Goal: Transaction & Acquisition: Book appointment/travel/reservation

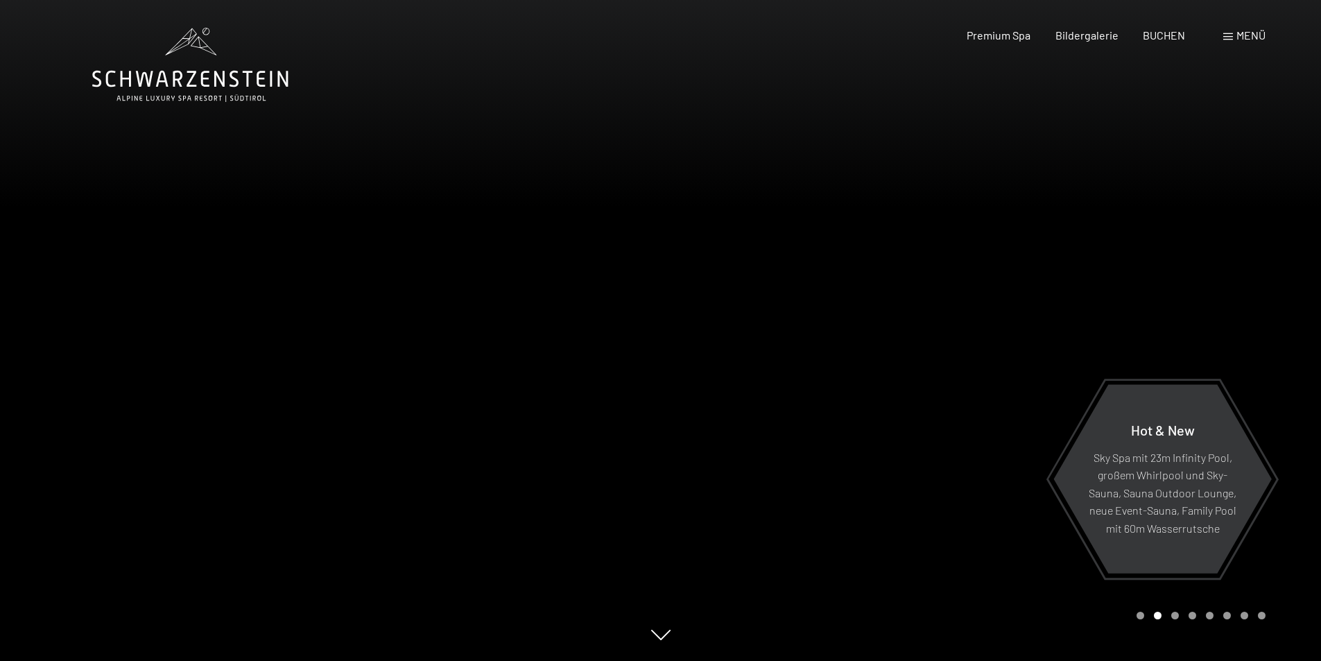
click at [663, 639] on icon at bounding box center [660, 635] width 19 height 10
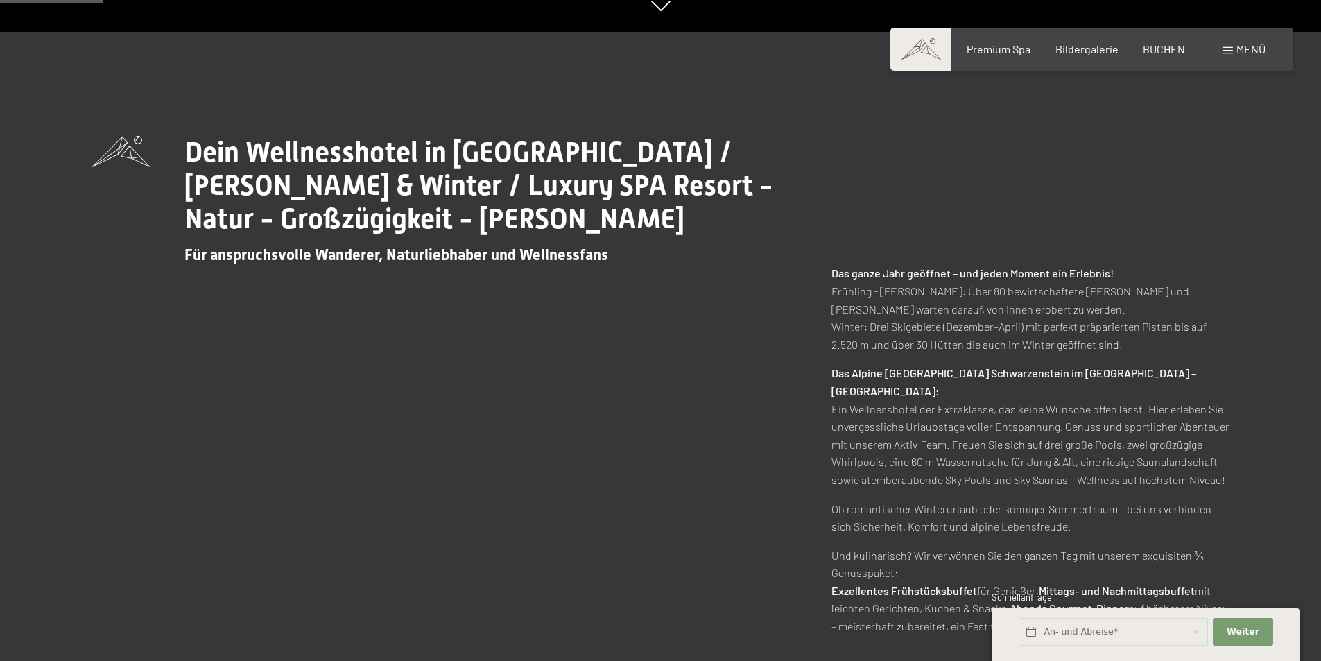
scroll to position [630, 0]
click at [1013, 46] on span "Premium Spa" at bounding box center [999, 46] width 64 height 13
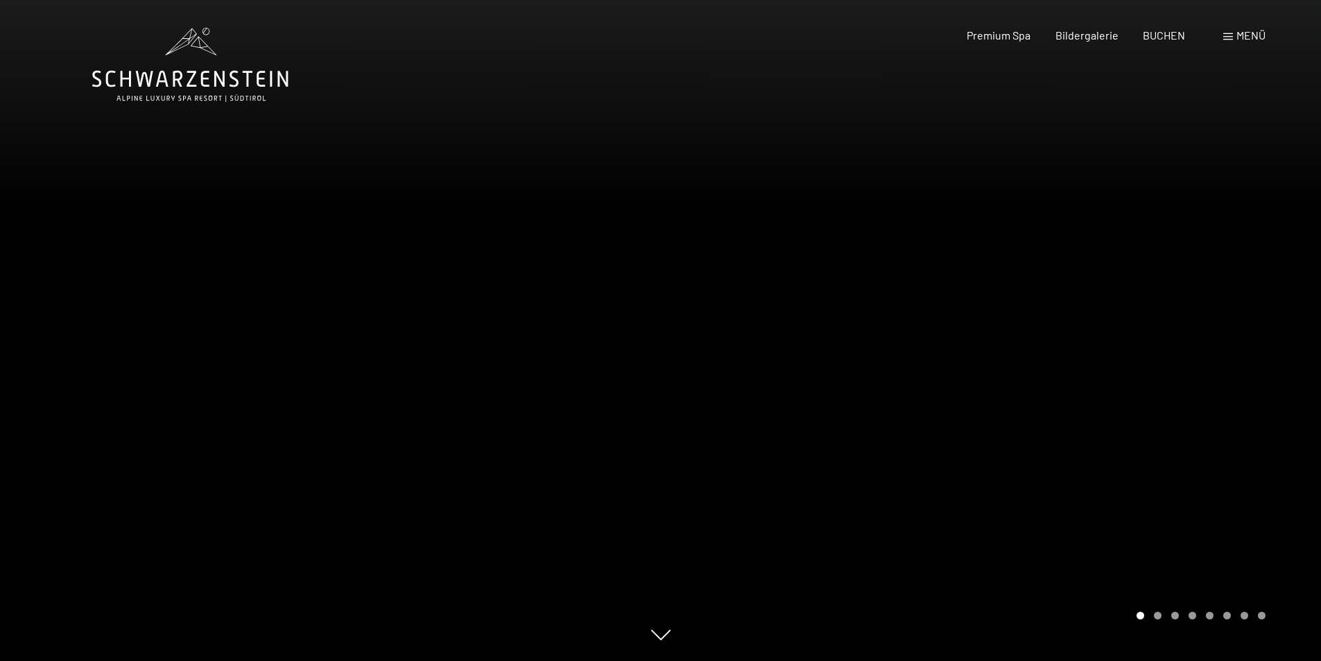
click at [1239, 523] on div at bounding box center [991, 330] width 661 height 661
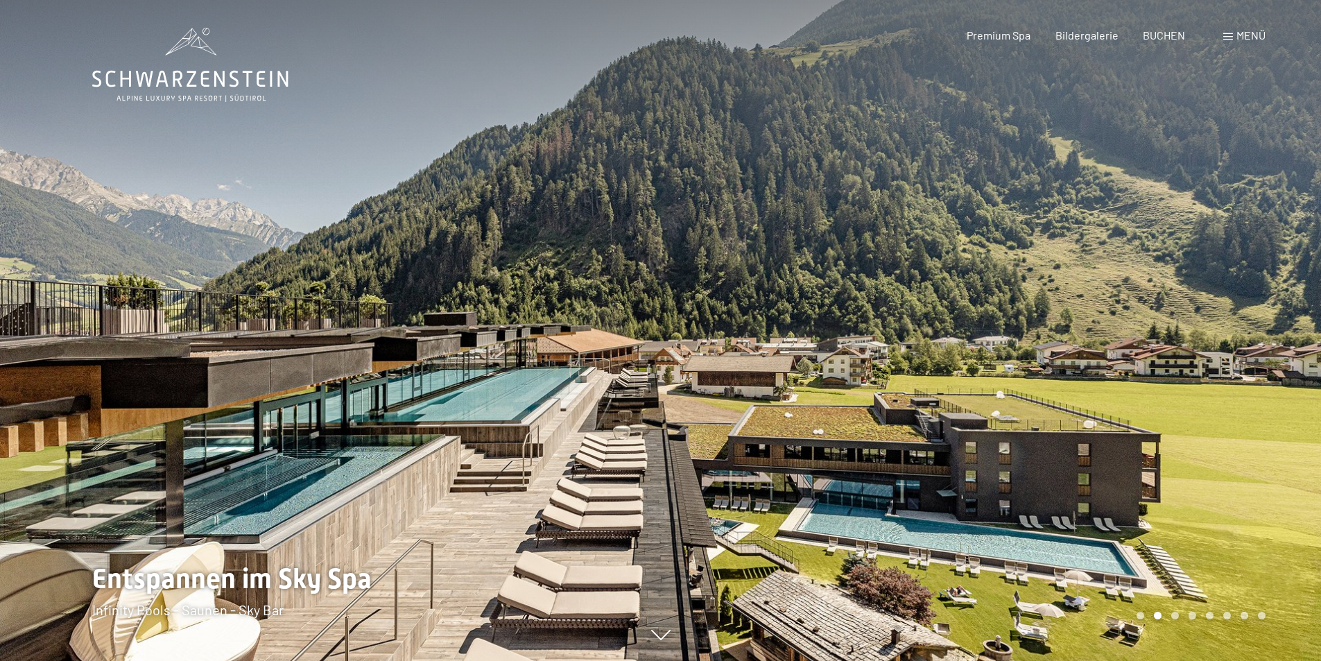
click at [1228, 495] on div at bounding box center [991, 330] width 661 height 661
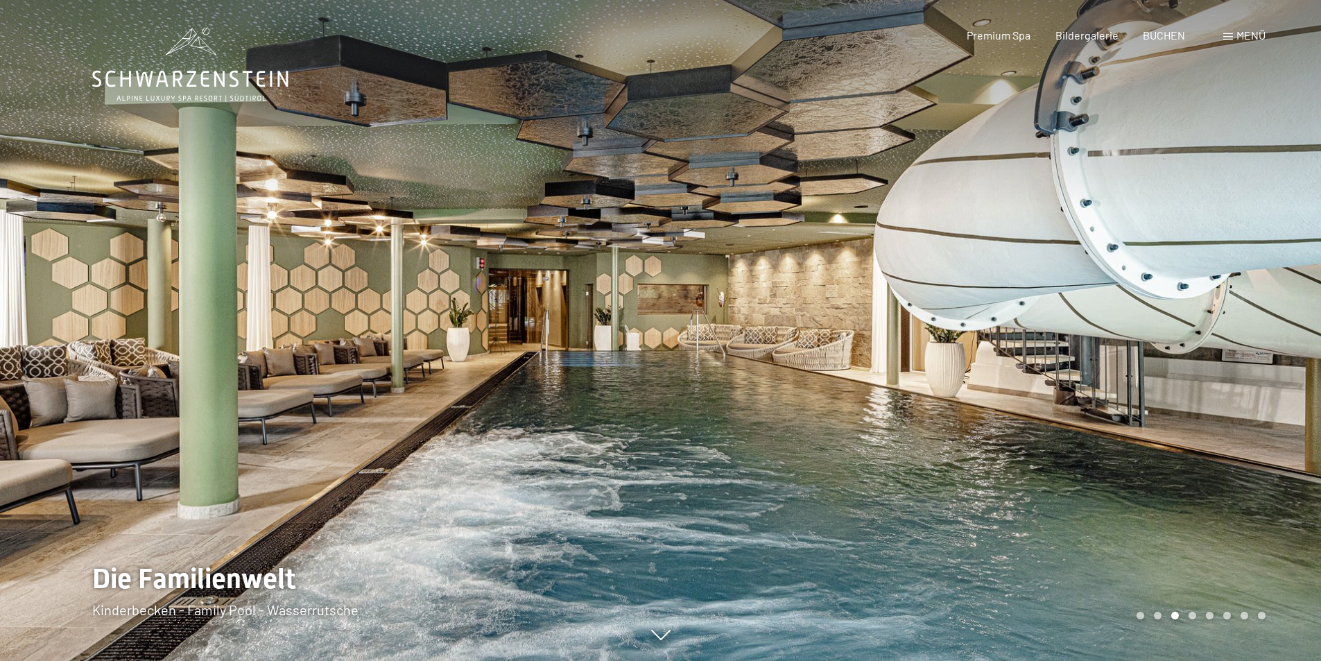
click at [1228, 495] on div at bounding box center [991, 330] width 661 height 661
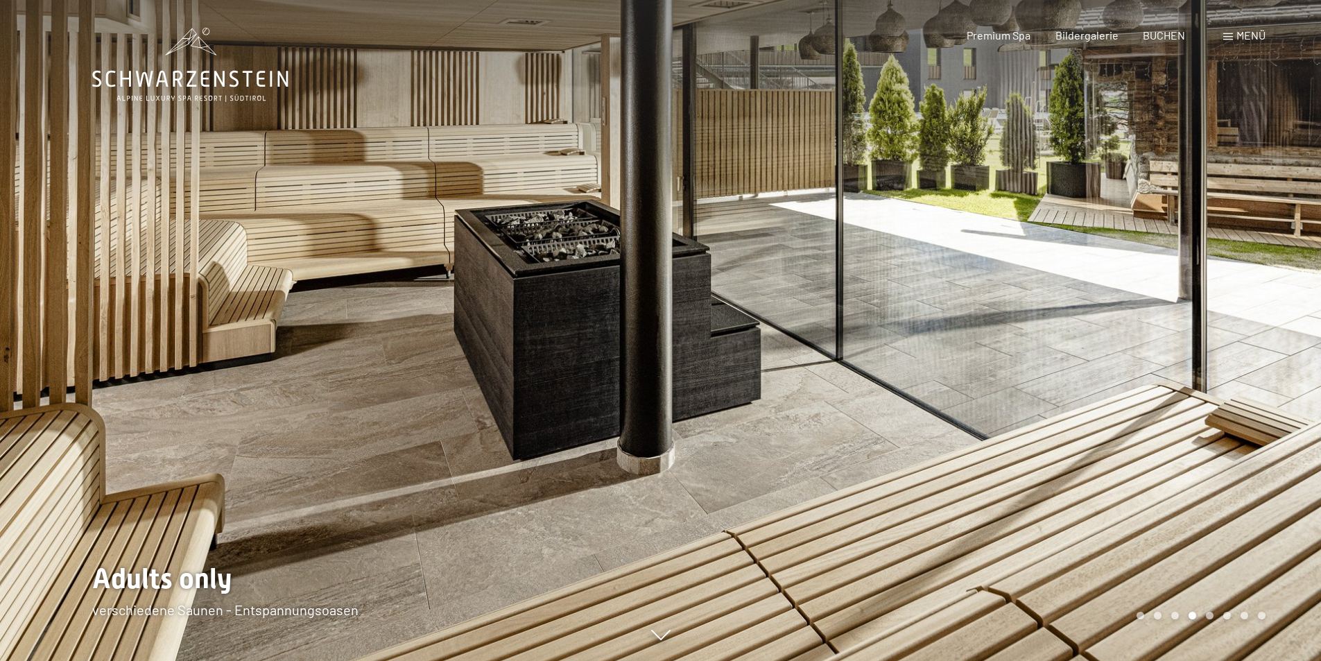
click at [1228, 495] on div at bounding box center [991, 330] width 661 height 661
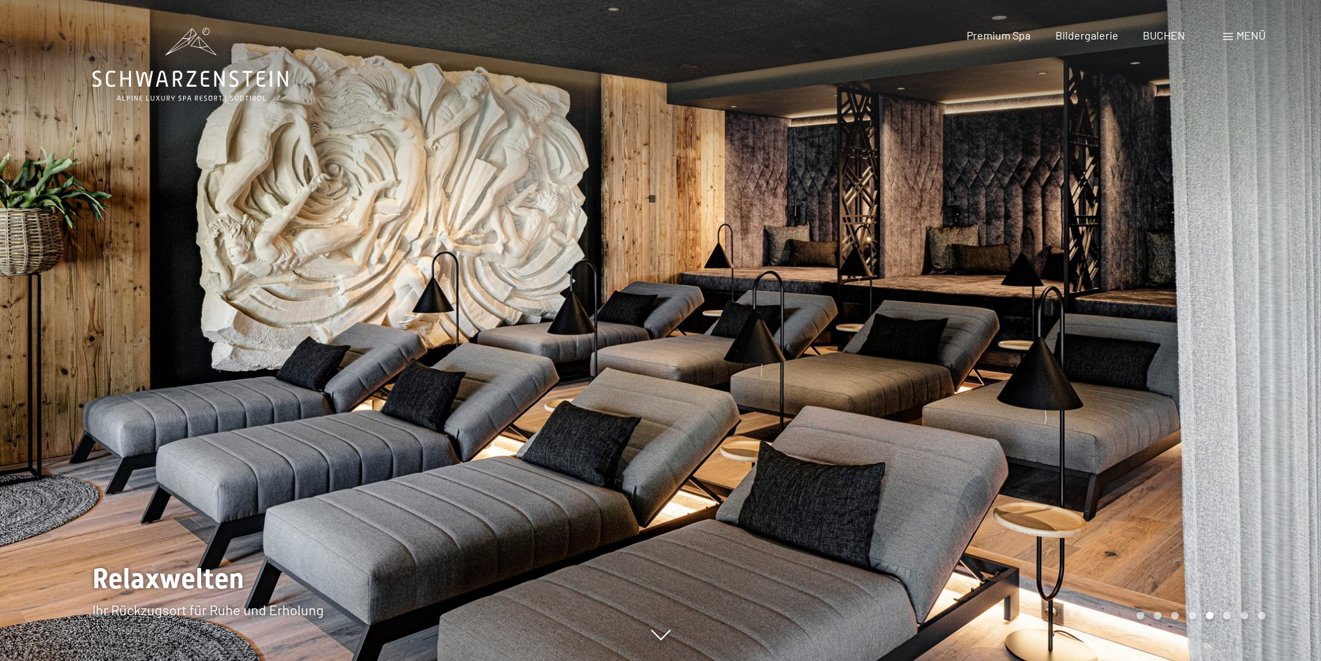
click at [1228, 495] on div at bounding box center [991, 330] width 661 height 661
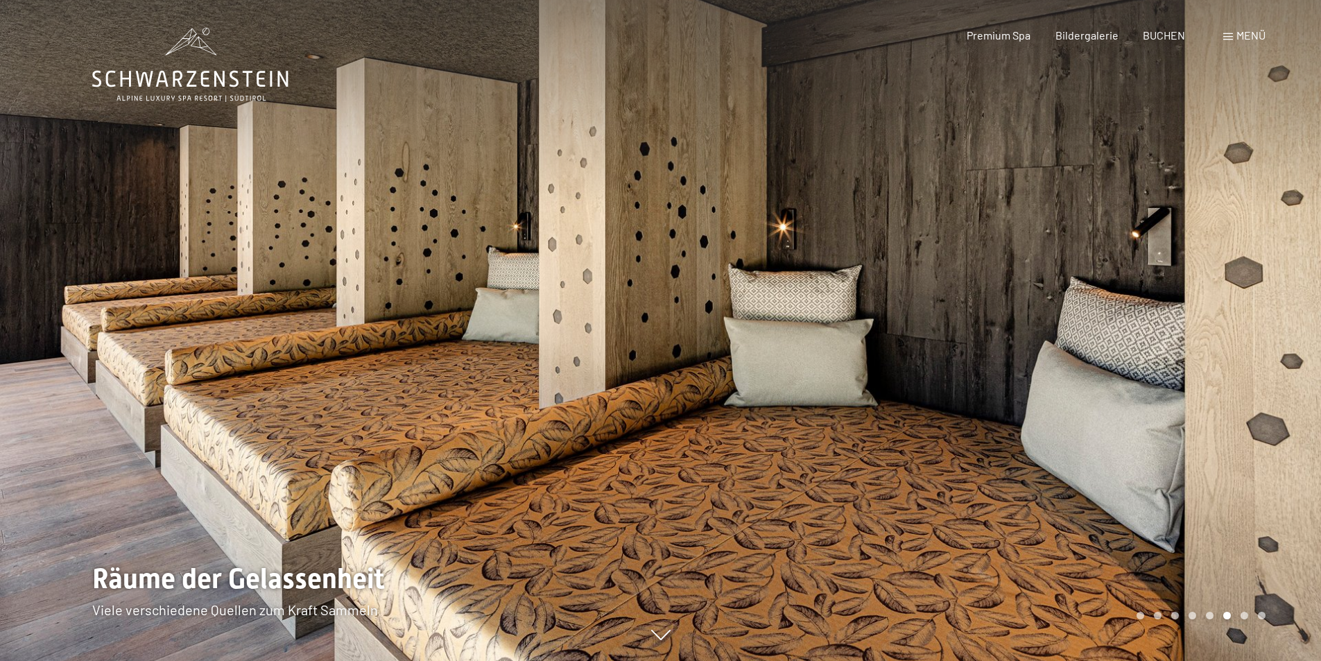
click at [1228, 495] on div at bounding box center [991, 330] width 661 height 661
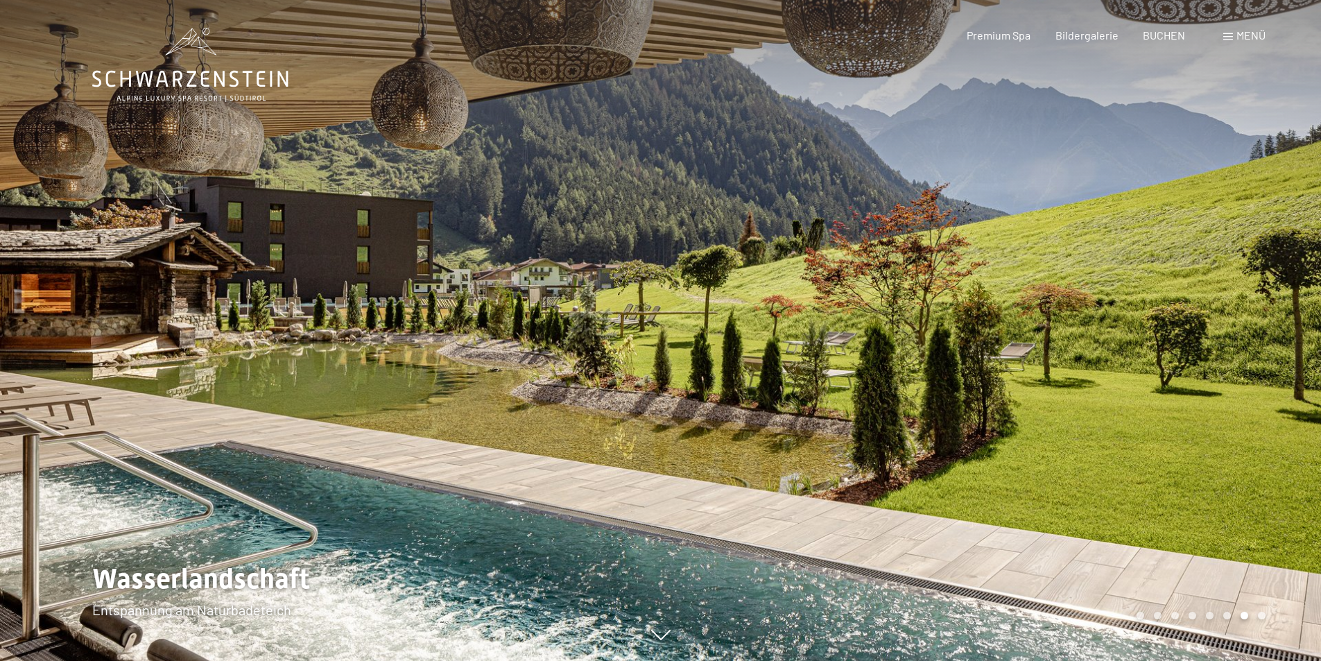
click at [1055, 322] on div at bounding box center [991, 330] width 661 height 661
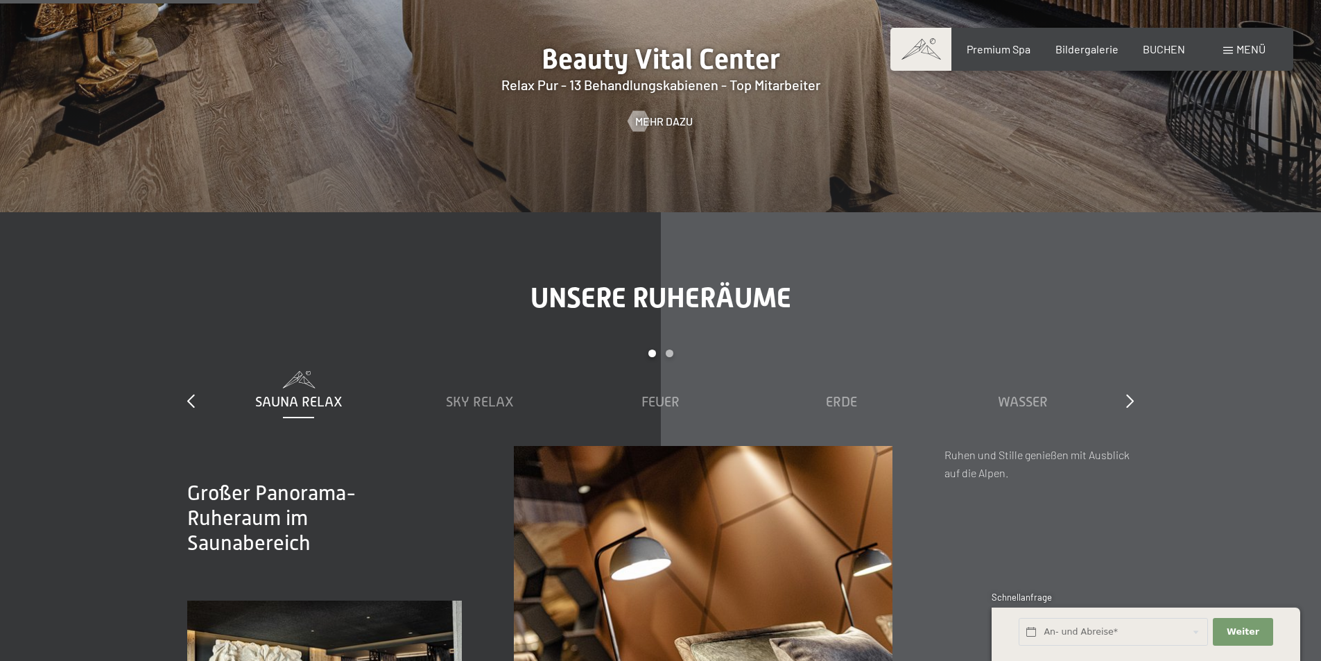
scroll to position [2081, 0]
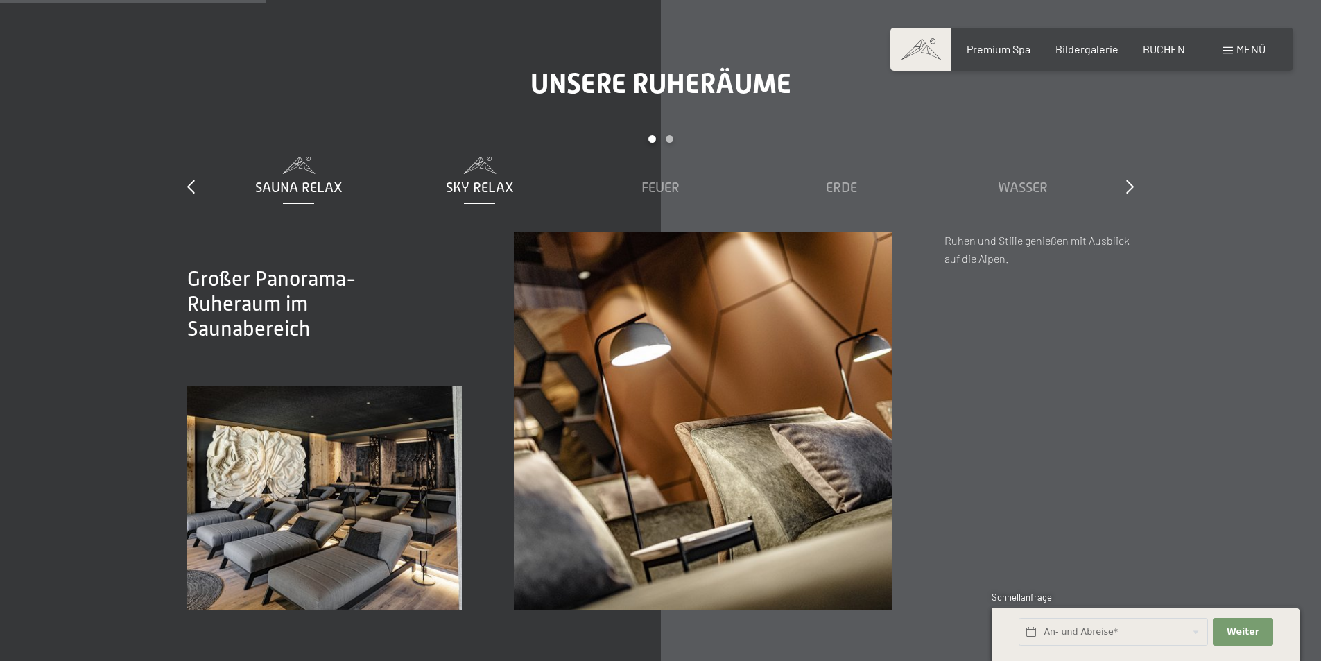
click at [463, 184] on span "Sky Relax" at bounding box center [480, 187] width 68 height 15
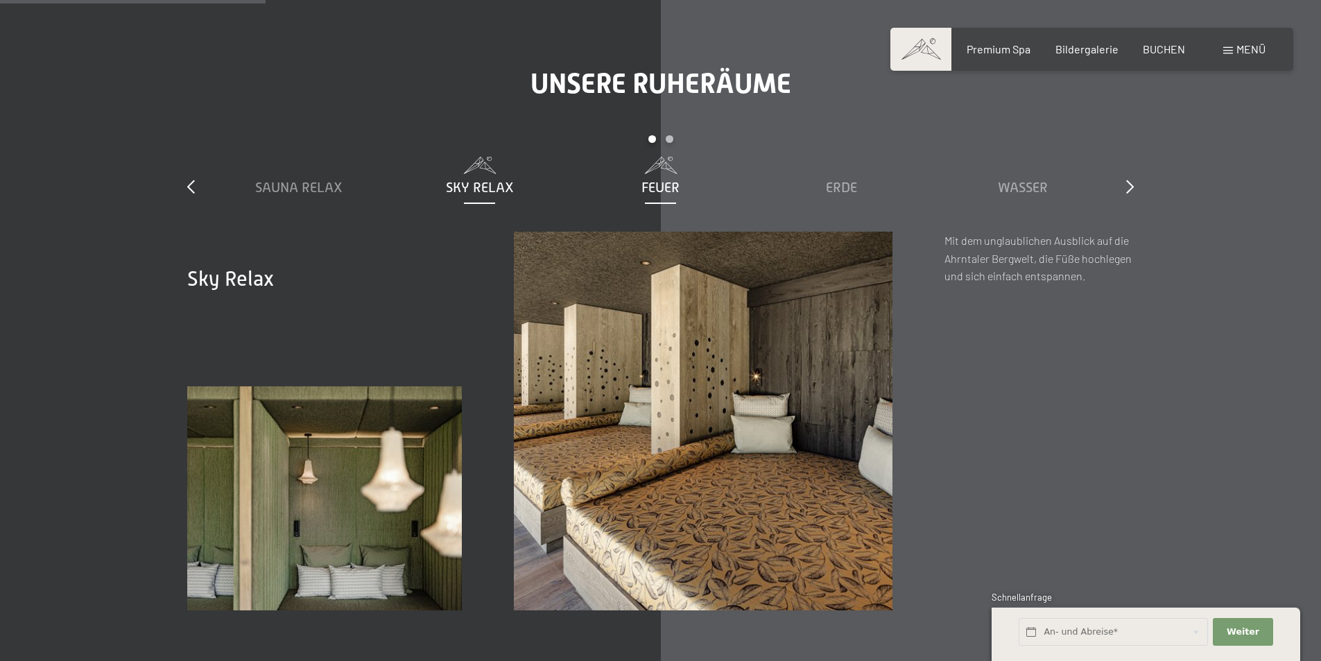
click at [653, 184] on span "Feuer" at bounding box center [661, 187] width 38 height 15
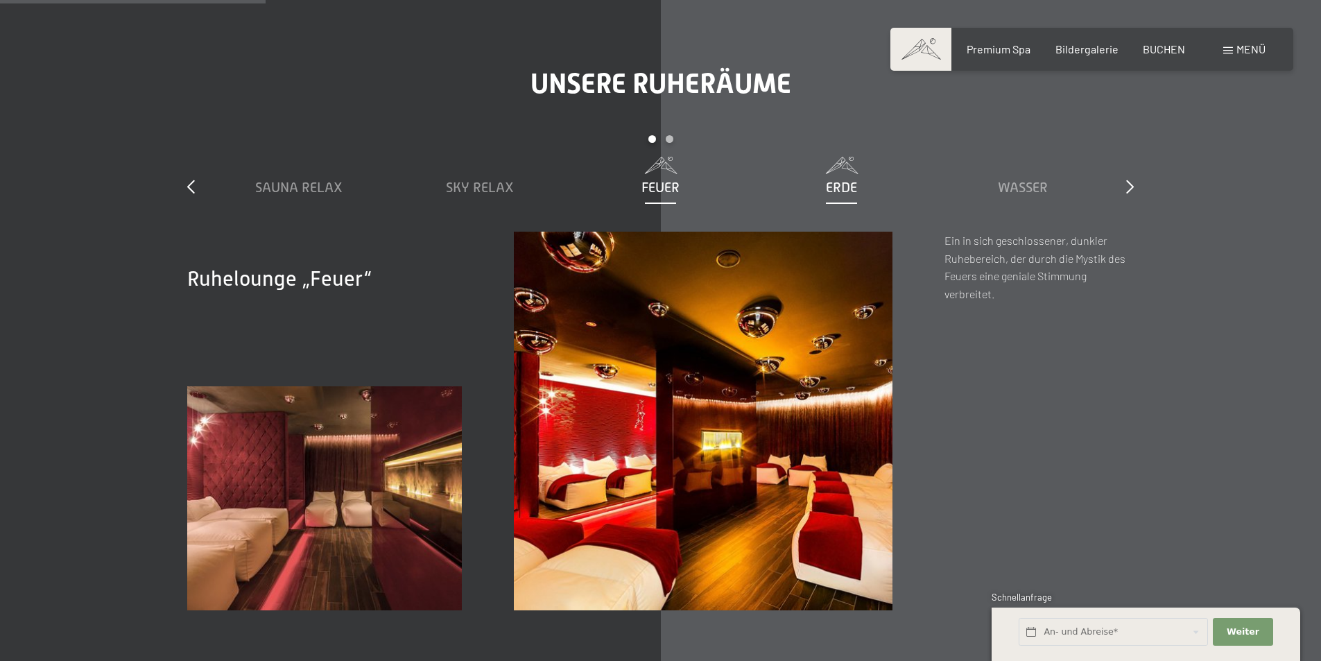
click at [852, 188] on span "Erde" at bounding box center [841, 187] width 31 height 15
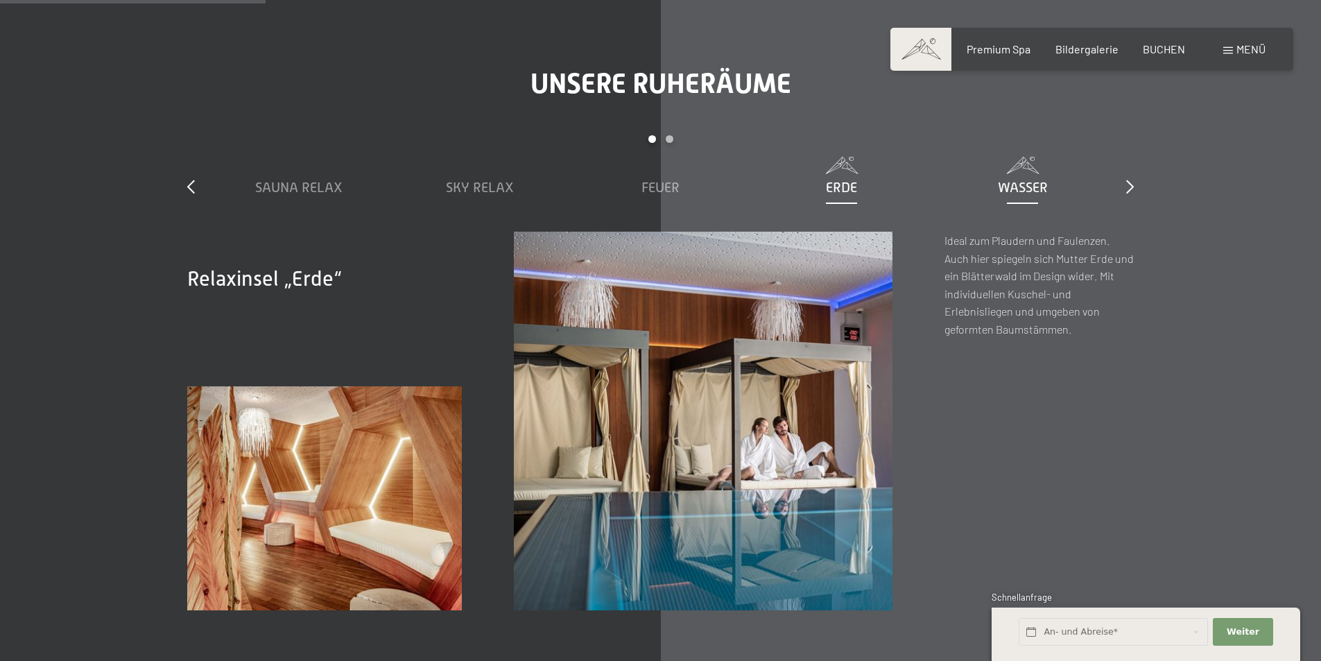
click at [1006, 185] on span "Wasser" at bounding box center [1023, 187] width 50 height 15
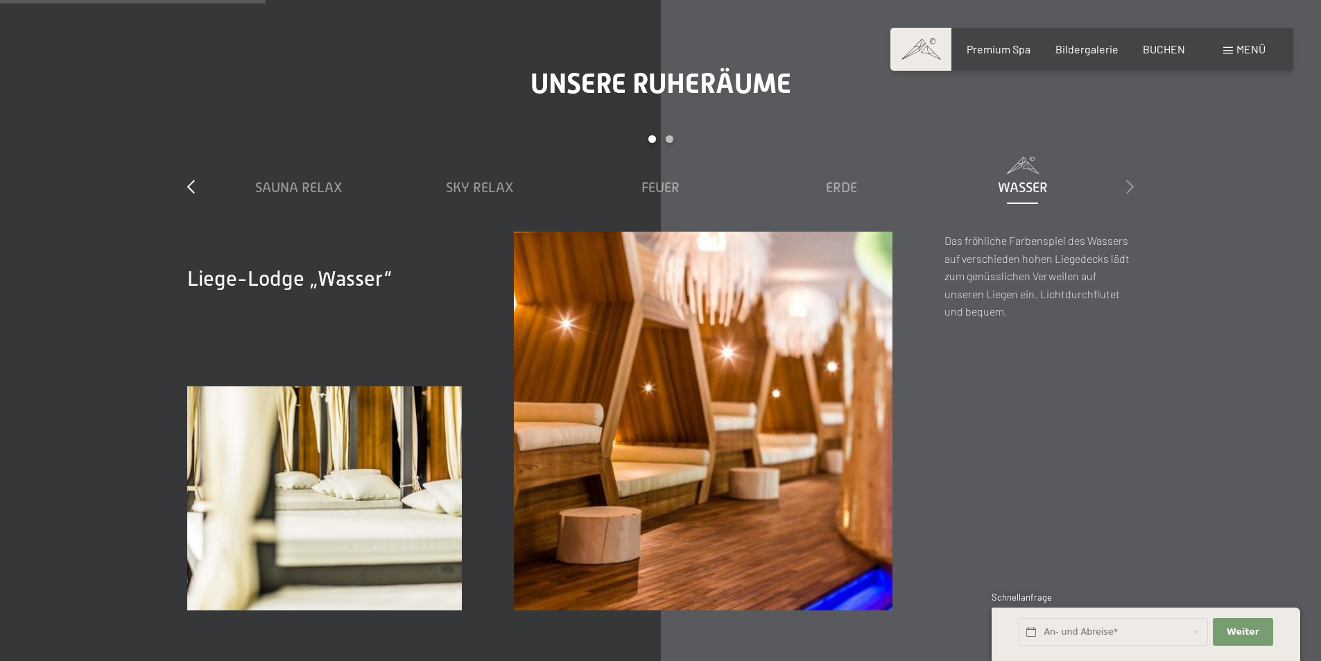
click at [1130, 181] on icon at bounding box center [1130, 187] width 8 height 14
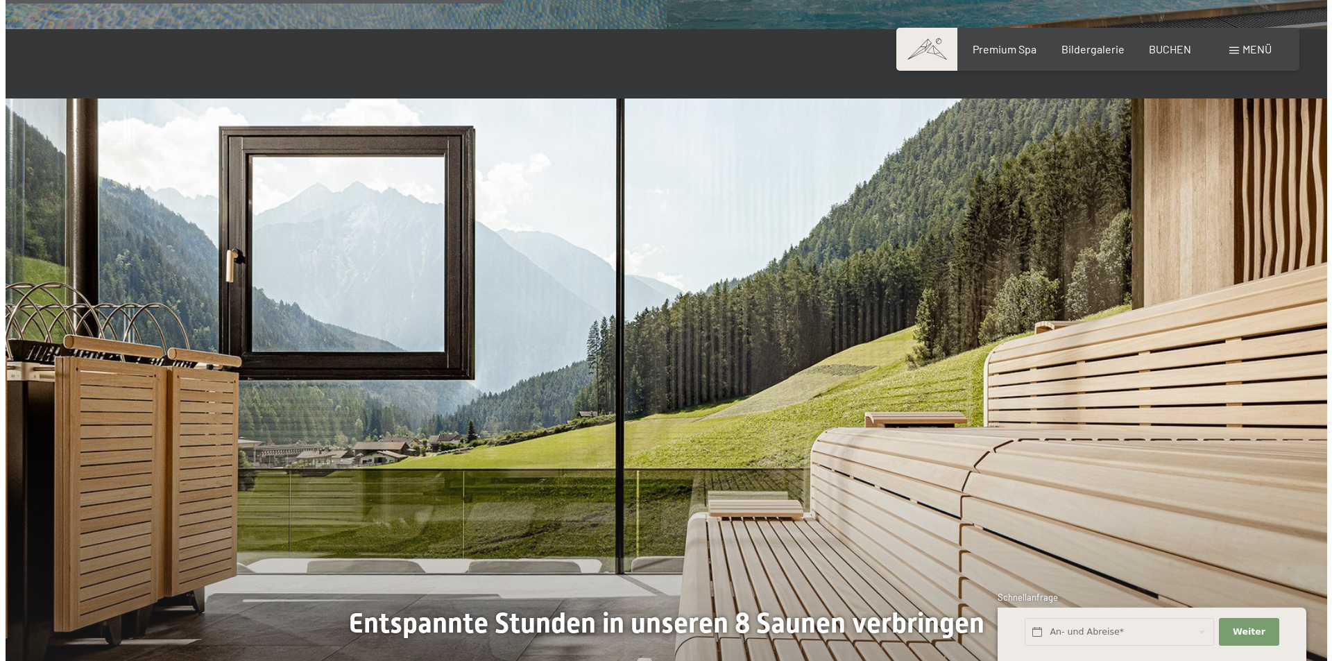
scroll to position [4231, 0]
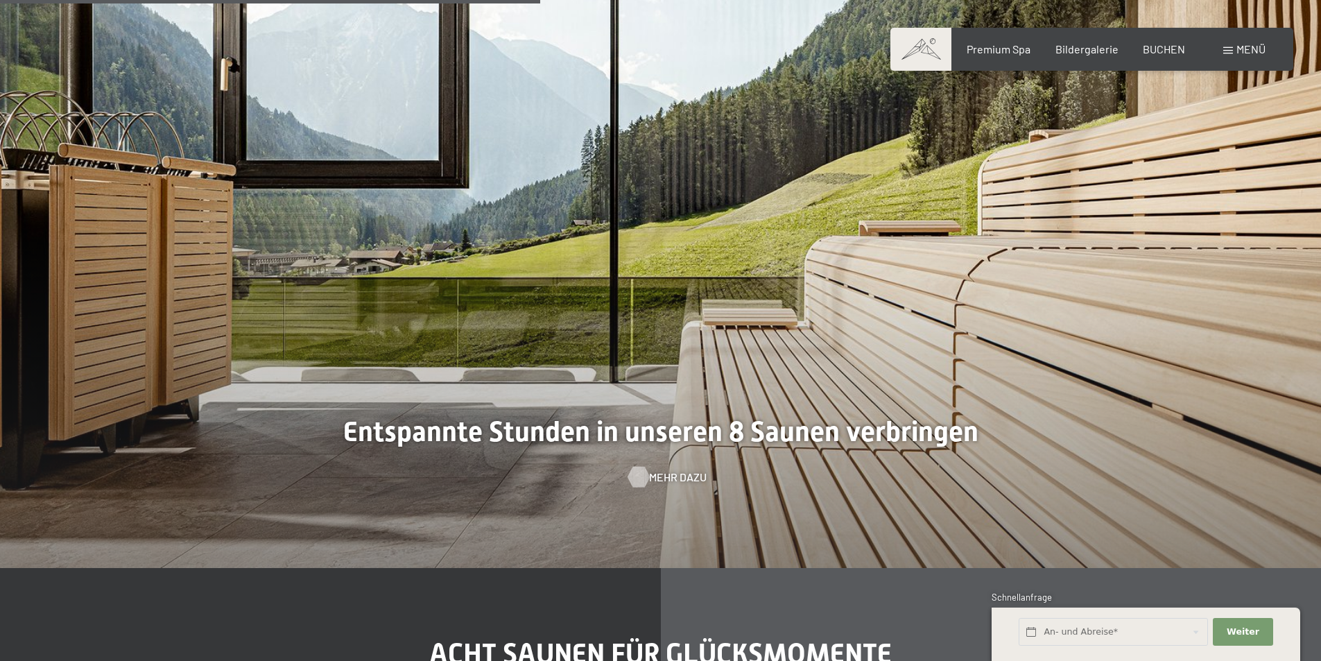
click at [663, 473] on span "Mehr dazu" at bounding box center [678, 477] width 58 height 15
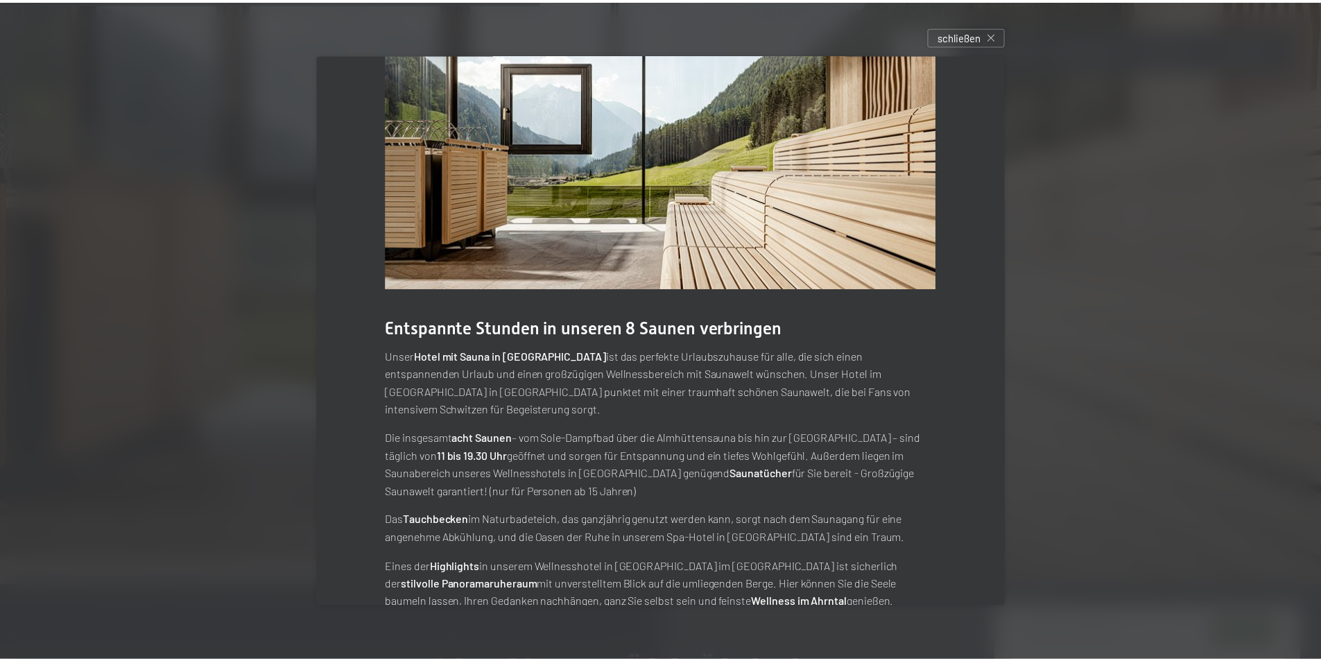
scroll to position [51, 0]
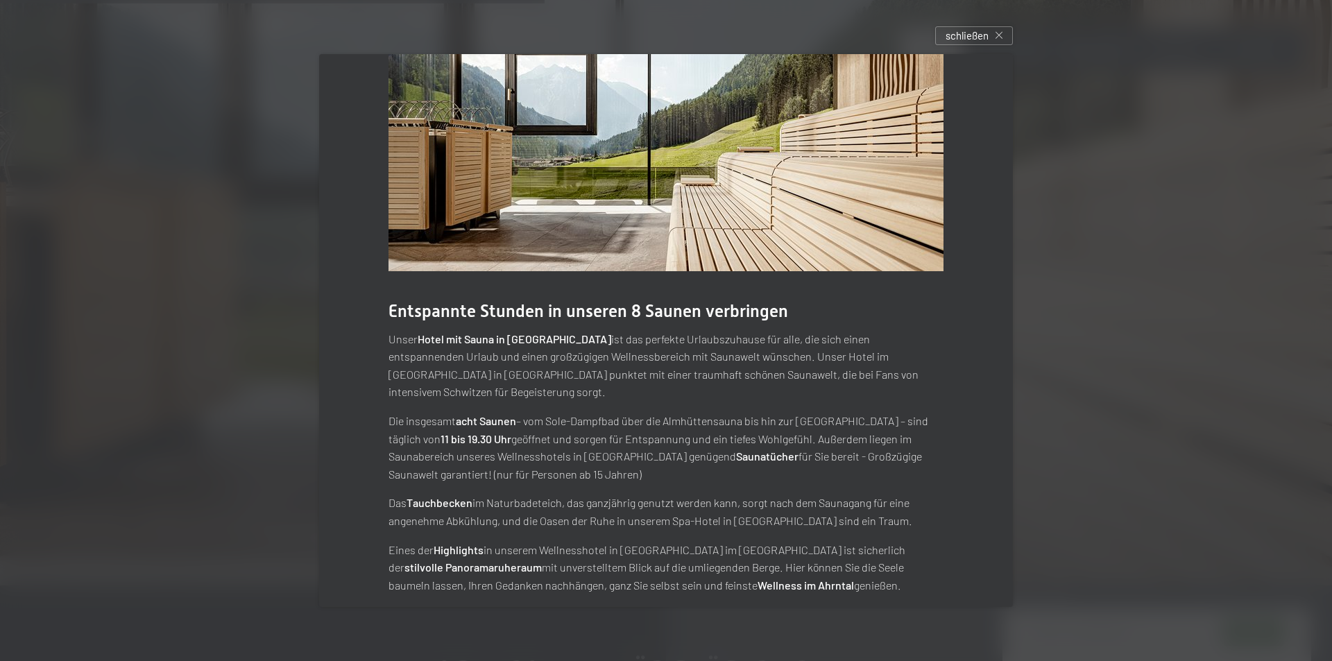
click at [992, 38] on div "schließen" at bounding box center [974, 35] width 78 height 19
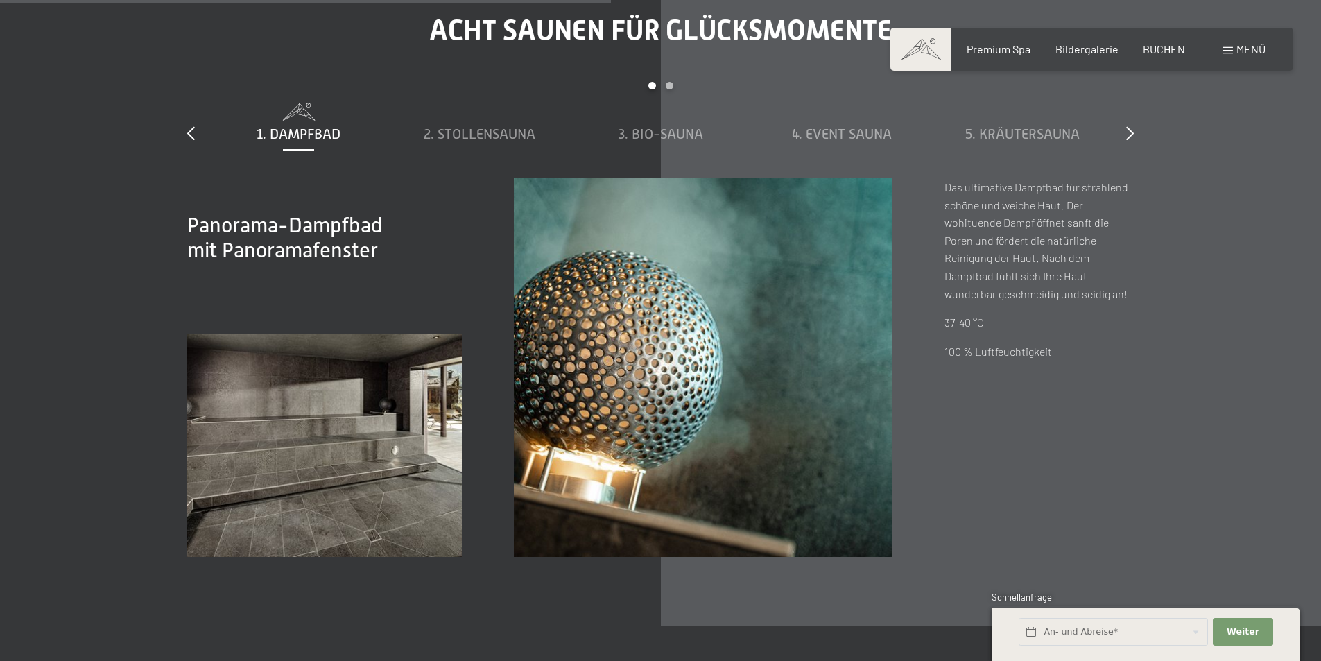
scroll to position [4855, 0]
click at [512, 131] on span "2. Stollensauna" at bounding box center [480, 133] width 112 height 15
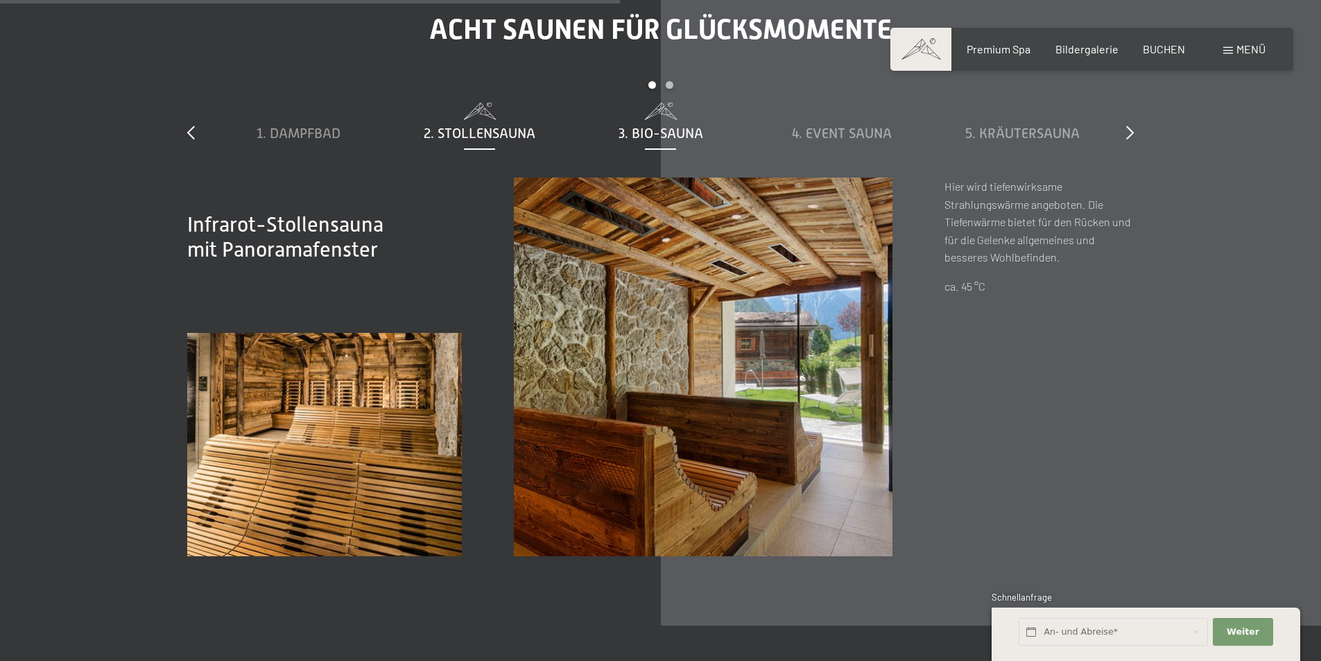
click at [668, 134] on span "3. Bio-Sauna" at bounding box center [661, 133] width 85 height 15
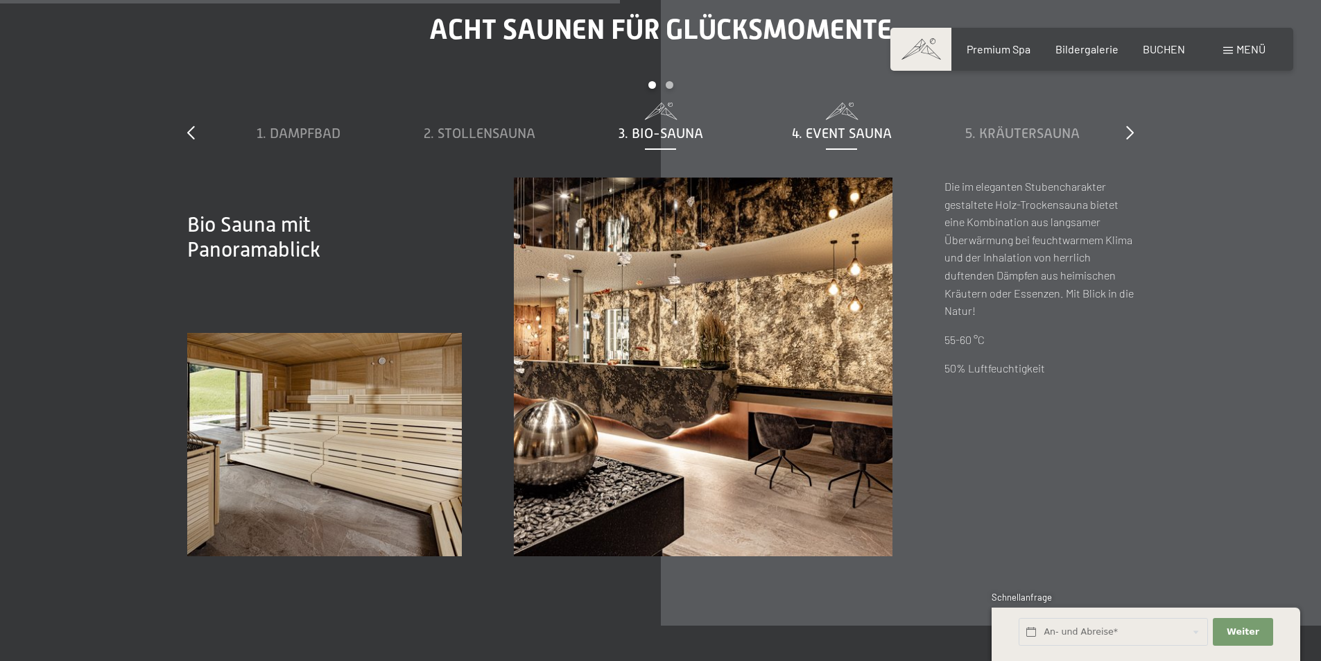
click at [825, 132] on span "4. Event Sauna" at bounding box center [842, 133] width 100 height 15
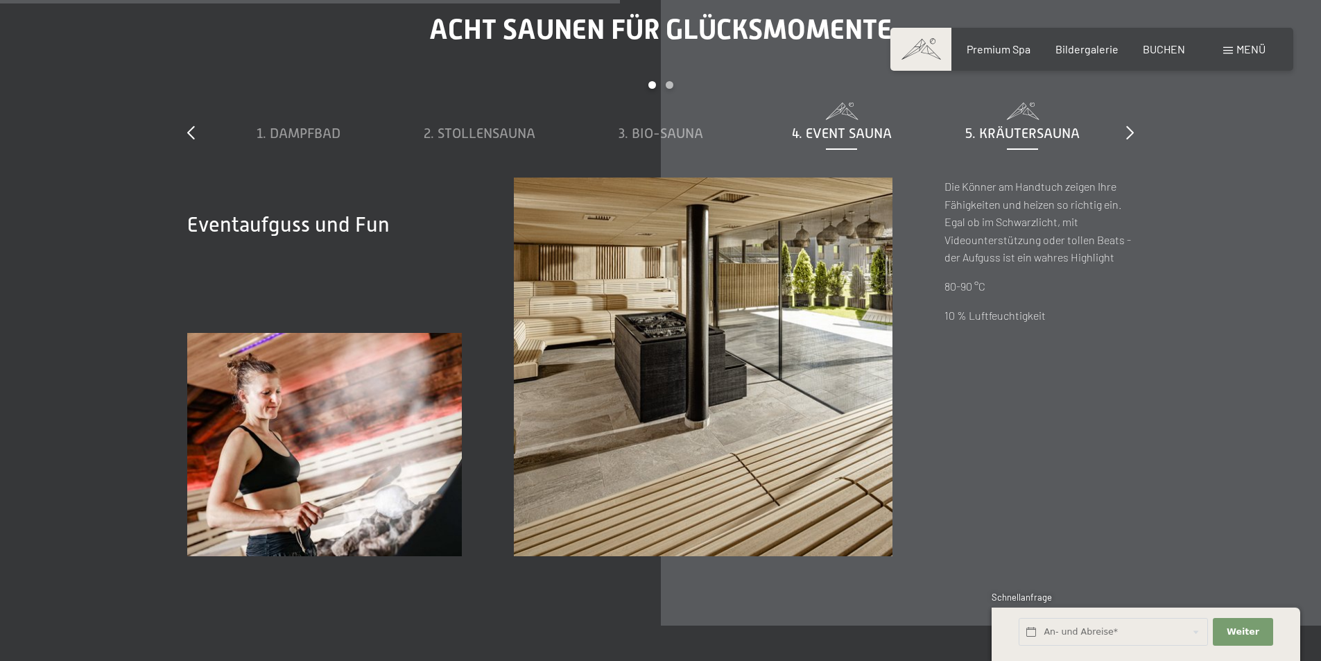
click at [1012, 126] on span "5. Kräutersauna" at bounding box center [1022, 133] width 114 height 15
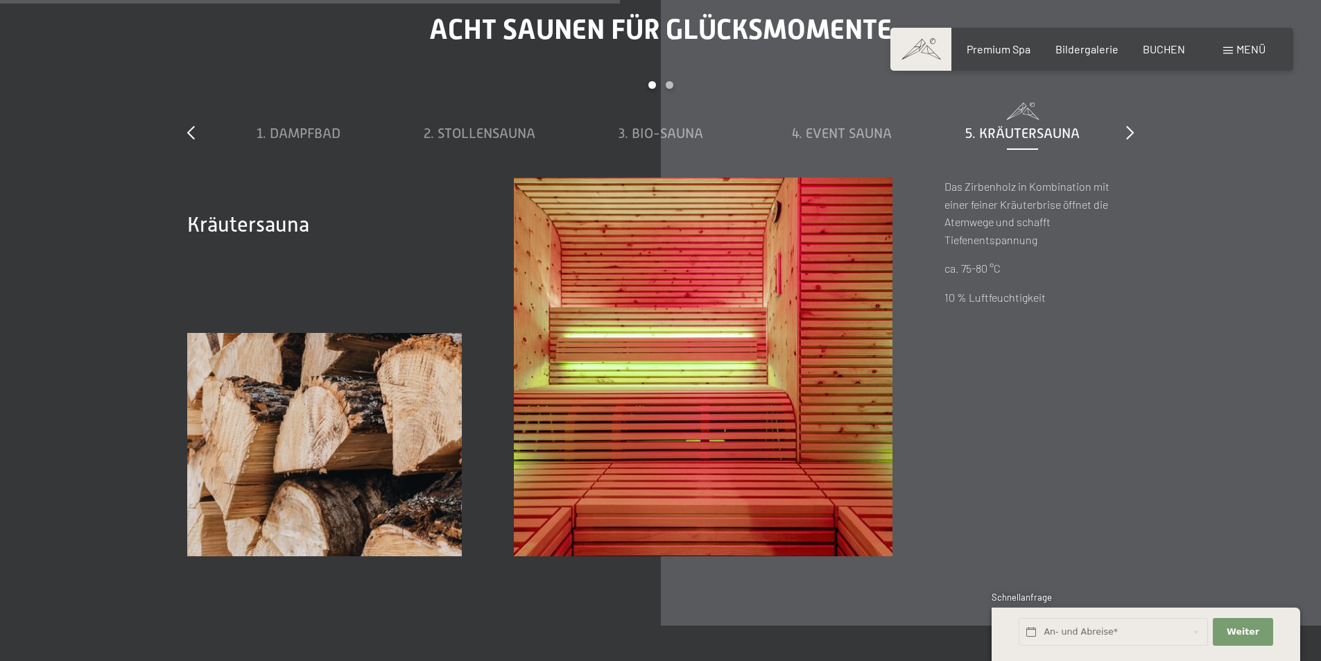
click at [1137, 130] on div "Acht Saunen für Glücksmomente slide 1 to 5 of 8 1. Dampfbad 2. Stollensauna 3. …" at bounding box center [660, 284] width 1051 height 543
click at [1127, 137] on icon at bounding box center [1130, 133] width 8 height 14
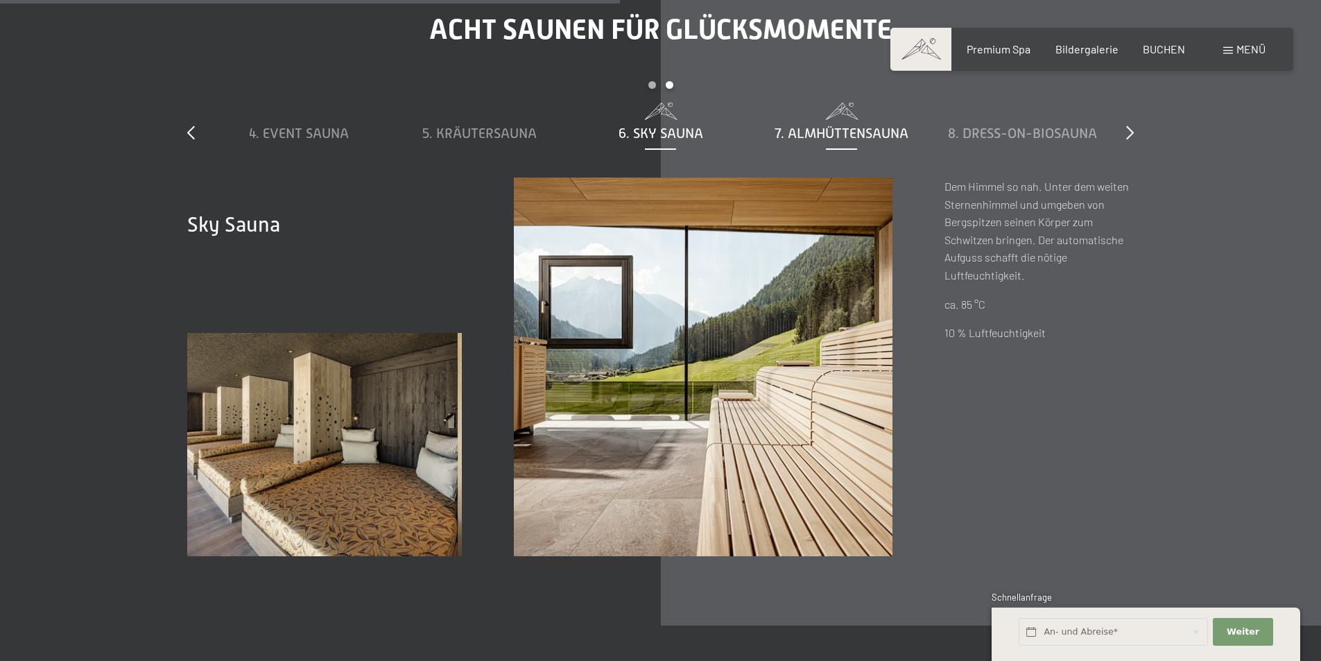
click at [867, 141] on div "7. Almhüttensauna" at bounding box center [841, 132] width 167 height 19
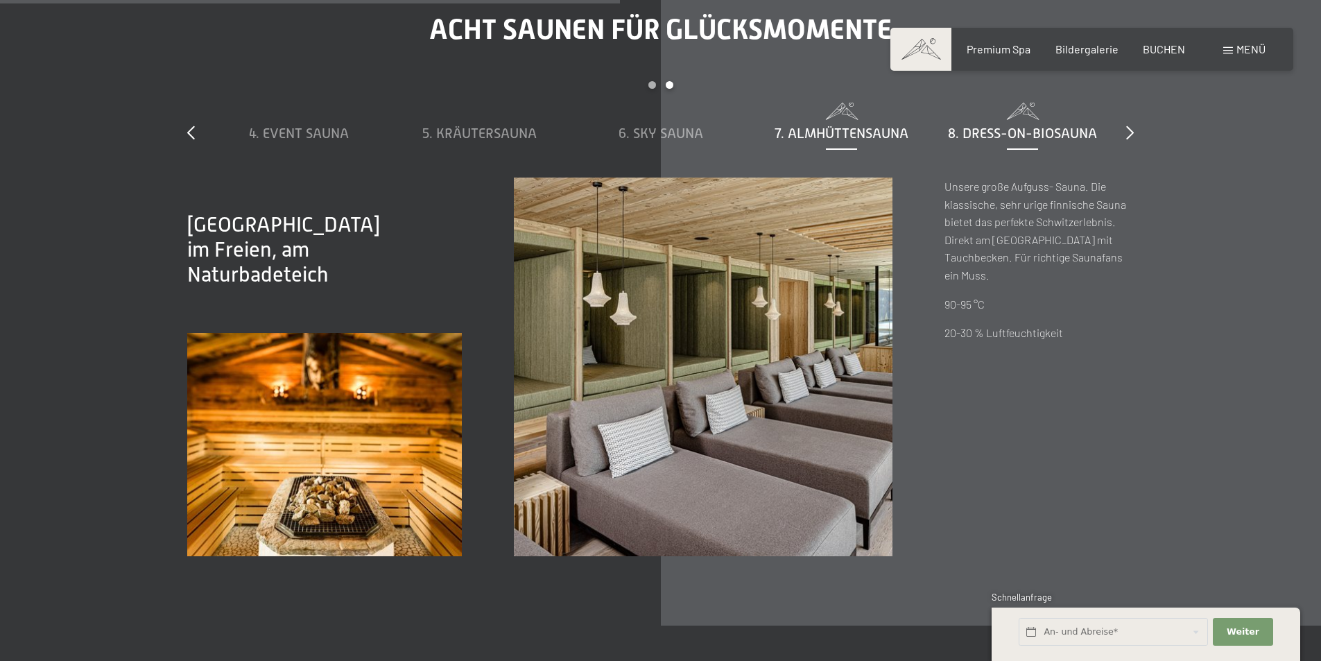
click at [1013, 128] on span "8. Dress-on-Biosauna" at bounding box center [1022, 133] width 149 height 15
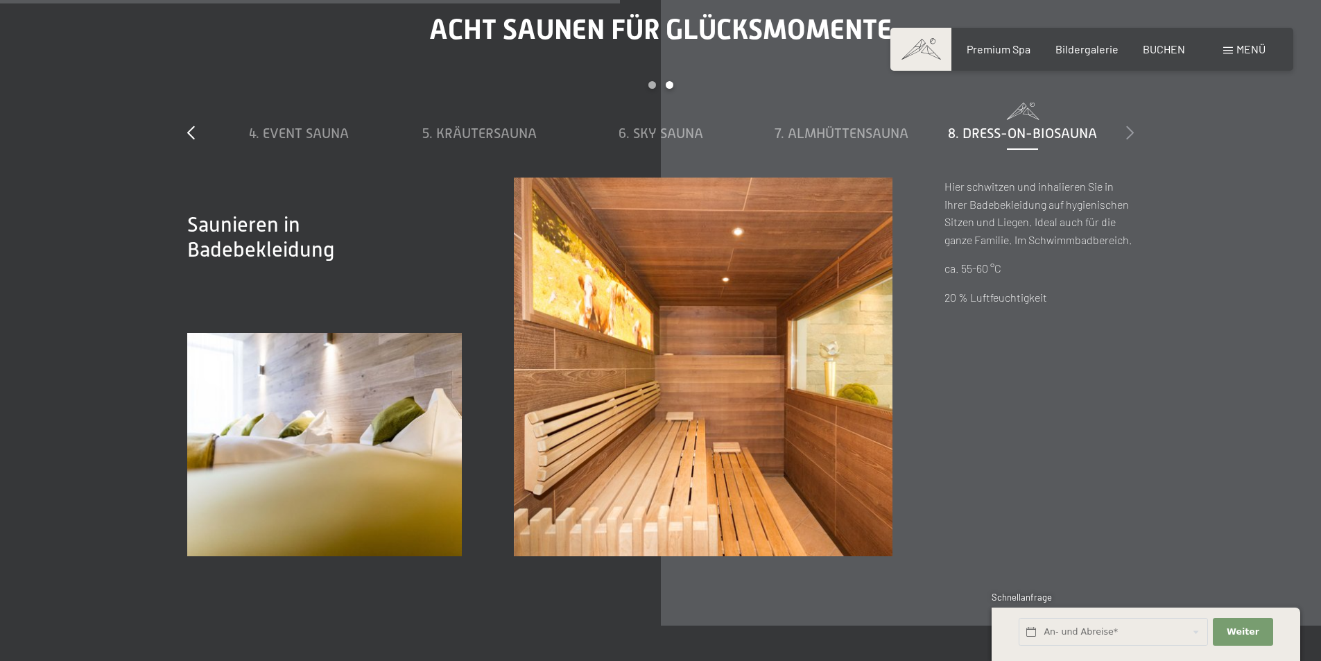
click at [1128, 135] on icon at bounding box center [1130, 133] width 8 height 14
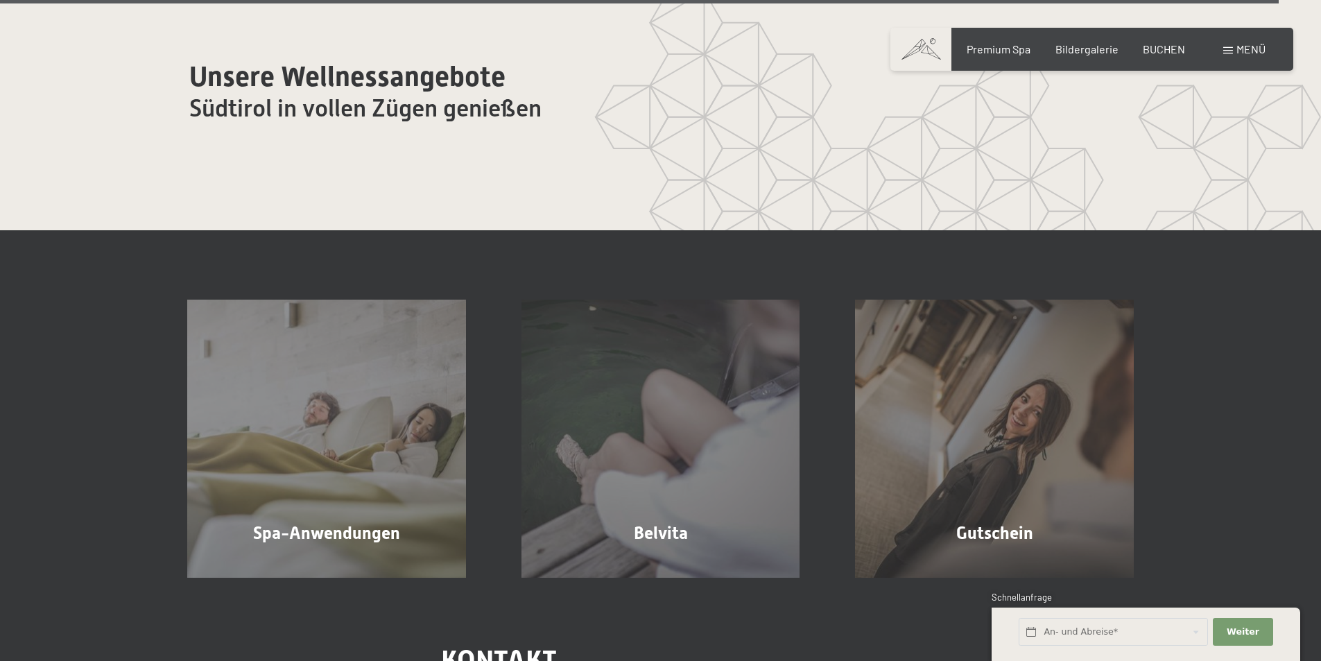
scroll to position [8600, 0]
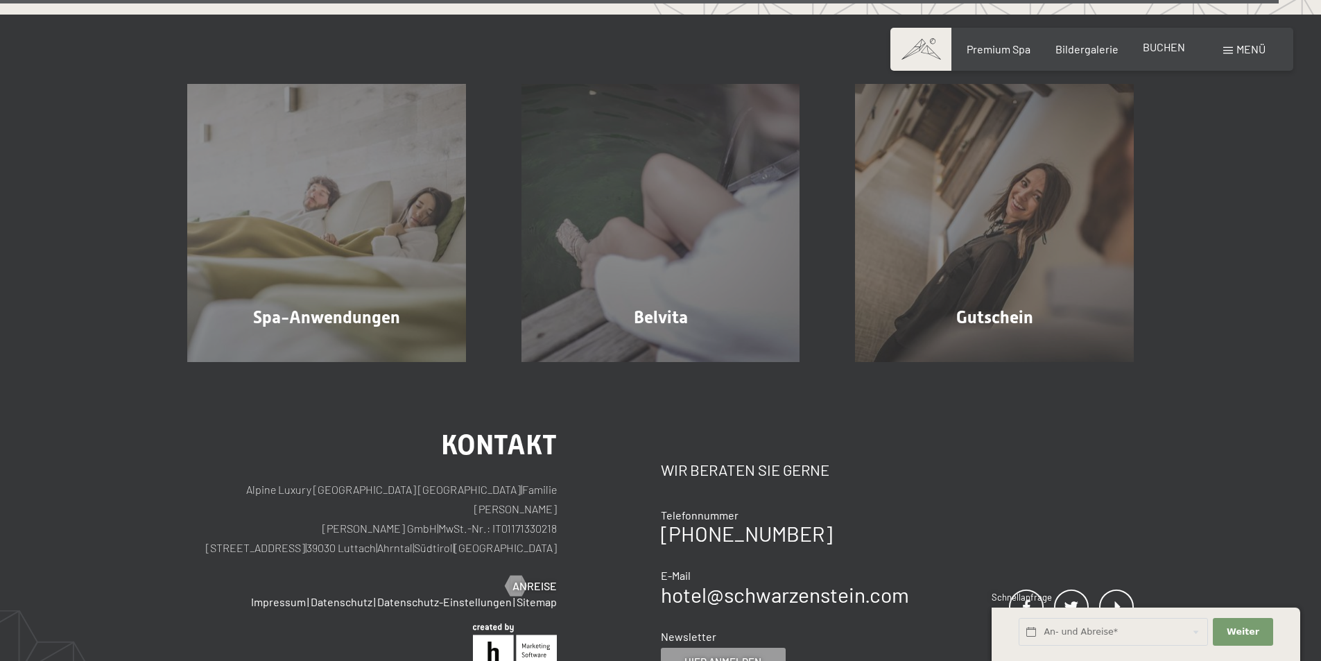
click at [1164, 42] on span "BUCHEN" at bounding box center [1164, 46] width 42 height 13
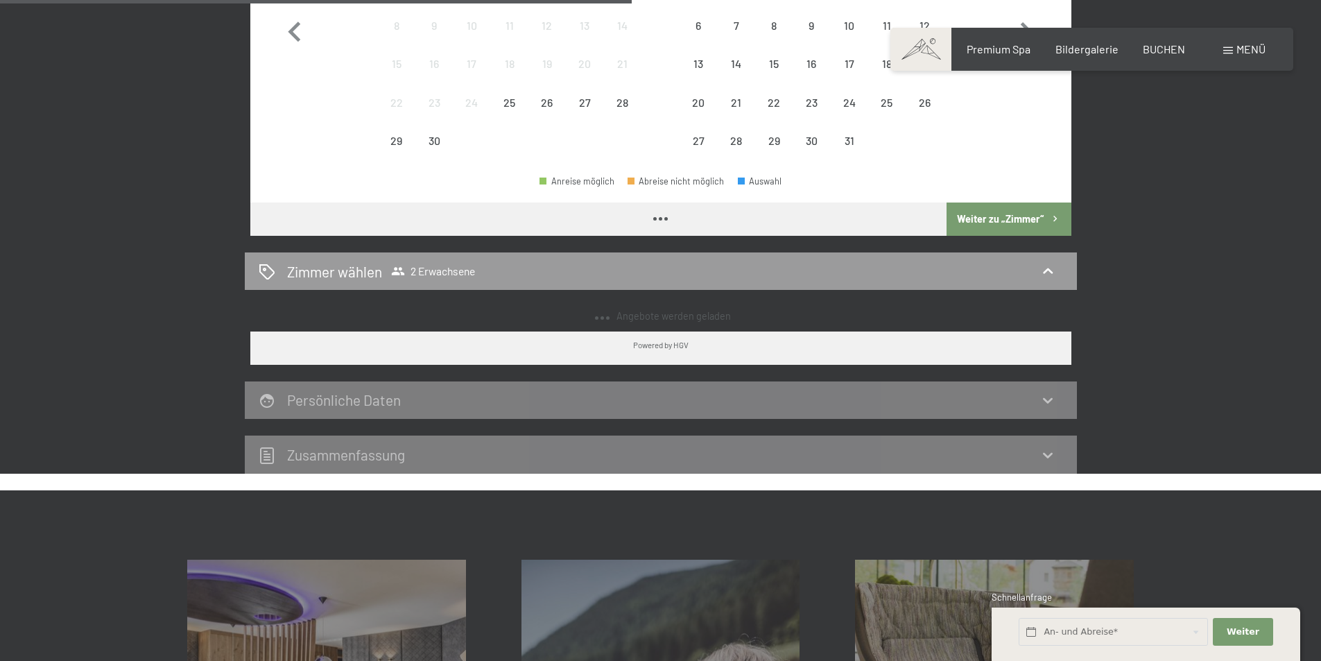
scroll to position [320, 0]
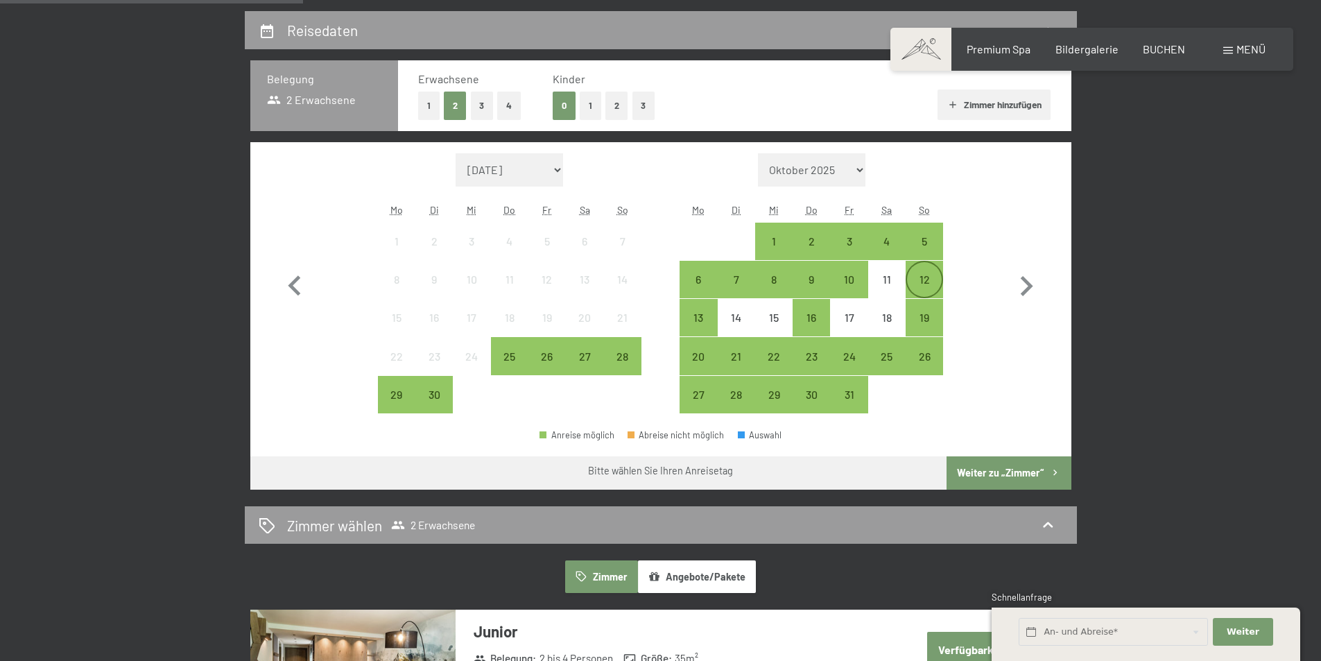
click at [926, 277] on div "12" at bounding box center [924, 291] width 35 height 35
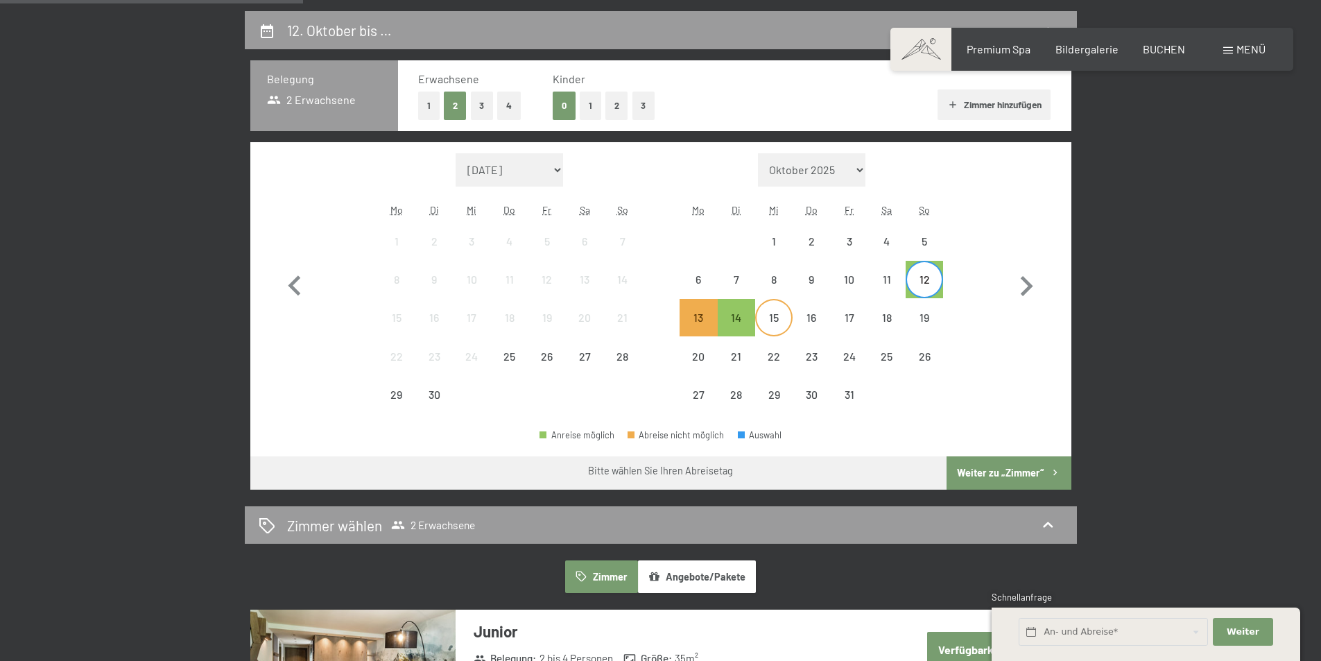
click at [771, 318] on div "15" at bounding box center [774, 329] width 35 height 35
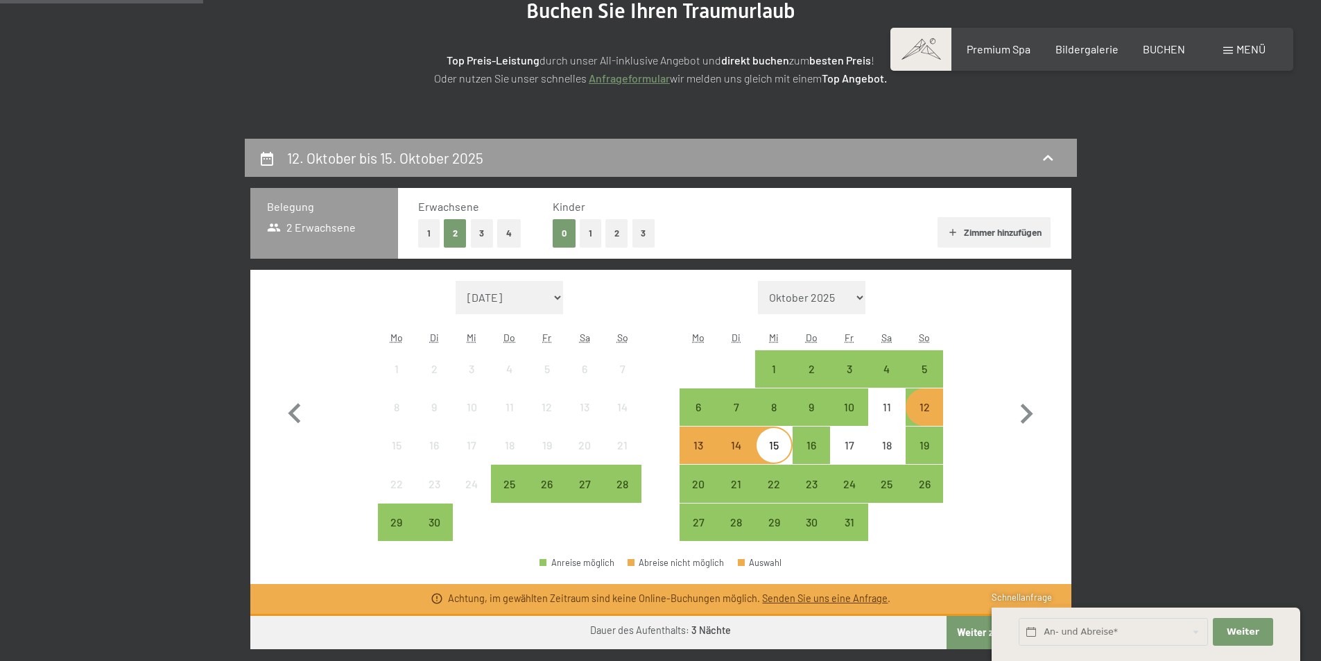
scroll to position [181, 0]
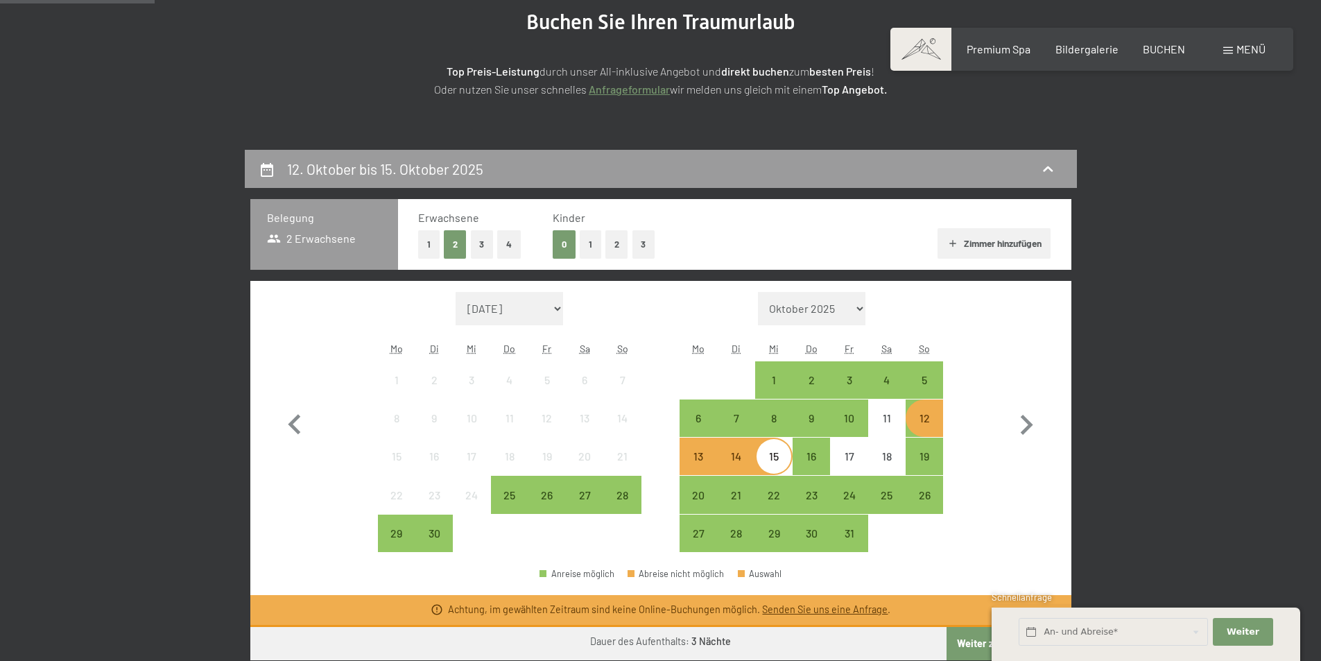
click at [433, 239] on button "1" at bounding box center [428, 244] width 21 height 28
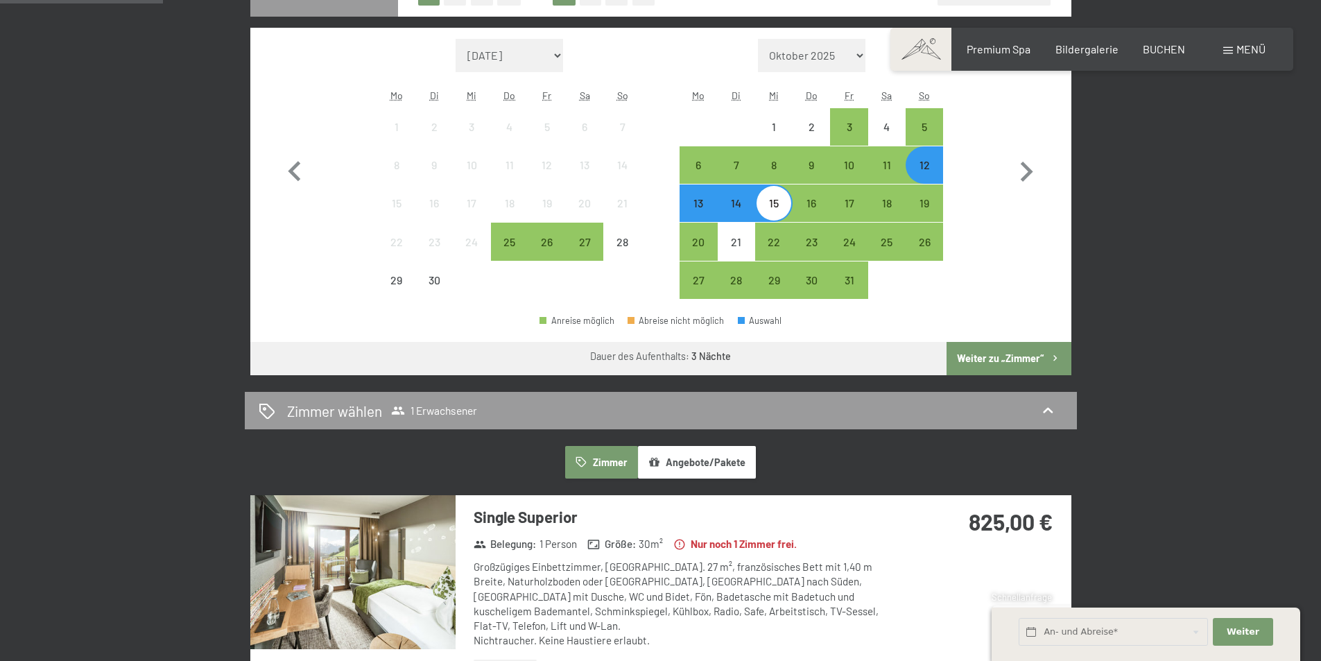
scroll to position [458, 0]
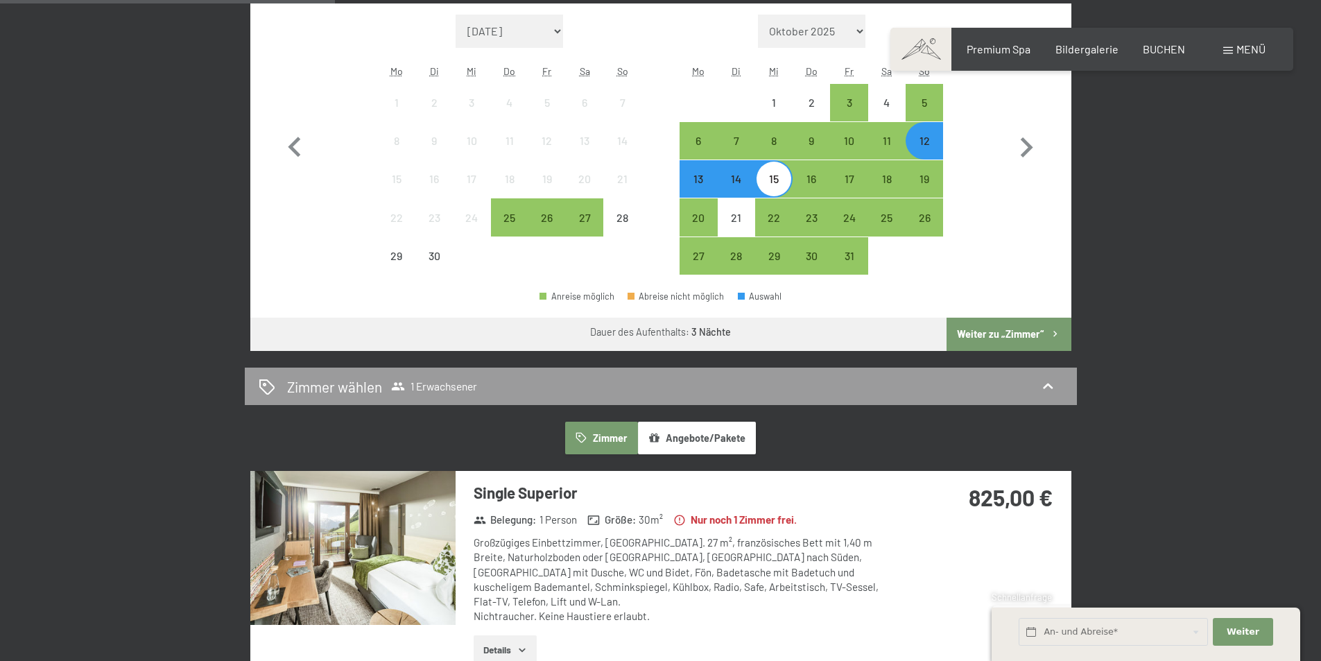
click at [1006, 327] on button "Weiter zu „Zimmer“" at bounding box center [1009, 334] width 124 height 33
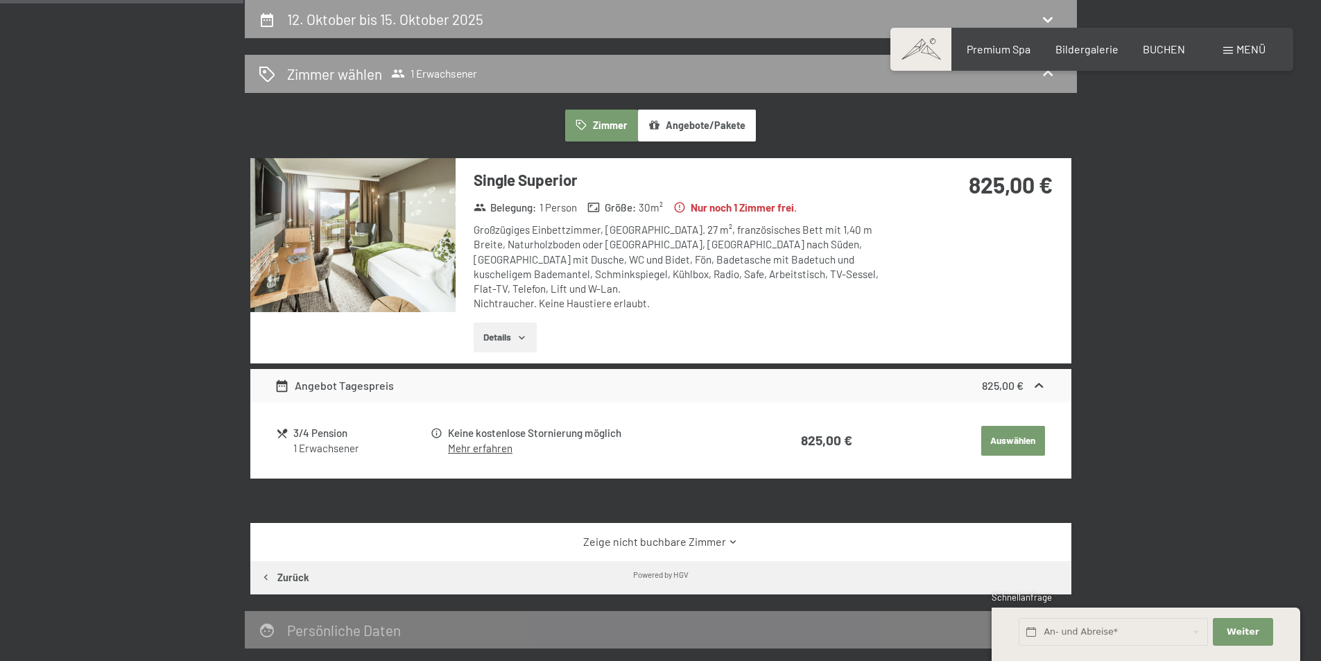
click at [1024, 426] on button "Auswählen" at bounding box center [1013, 441] width 64 height 31
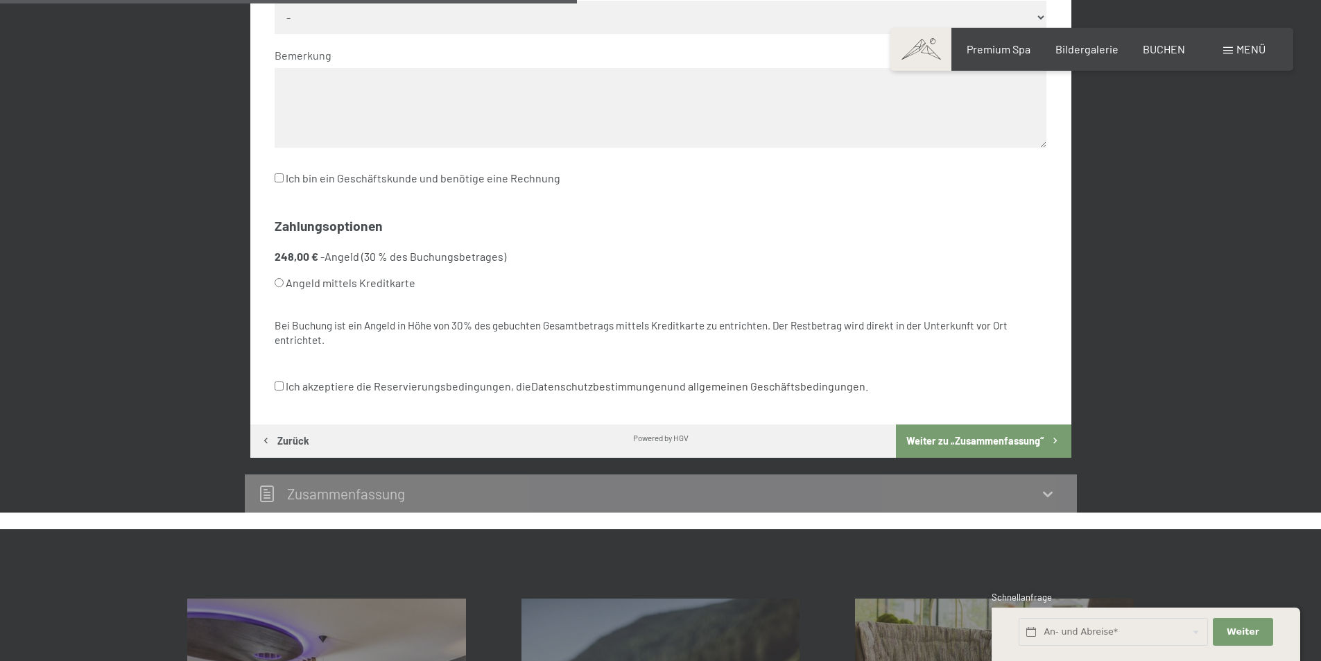
scroll to position [747, 0]
click at [284, 442] on button "Zurück" at bounding box center [284, 440] width 69 height 33
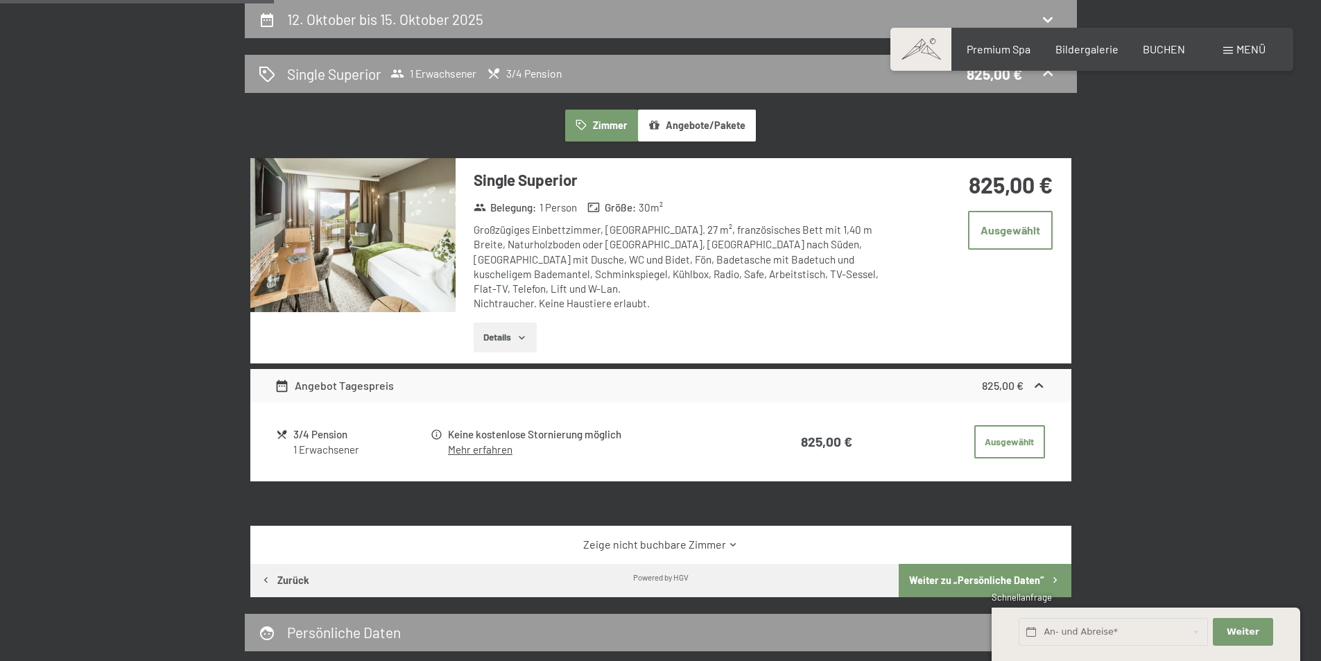
click at [476, 443] on link "Mehr erfahren" at bounding box center [480, 449] width 64 height 12
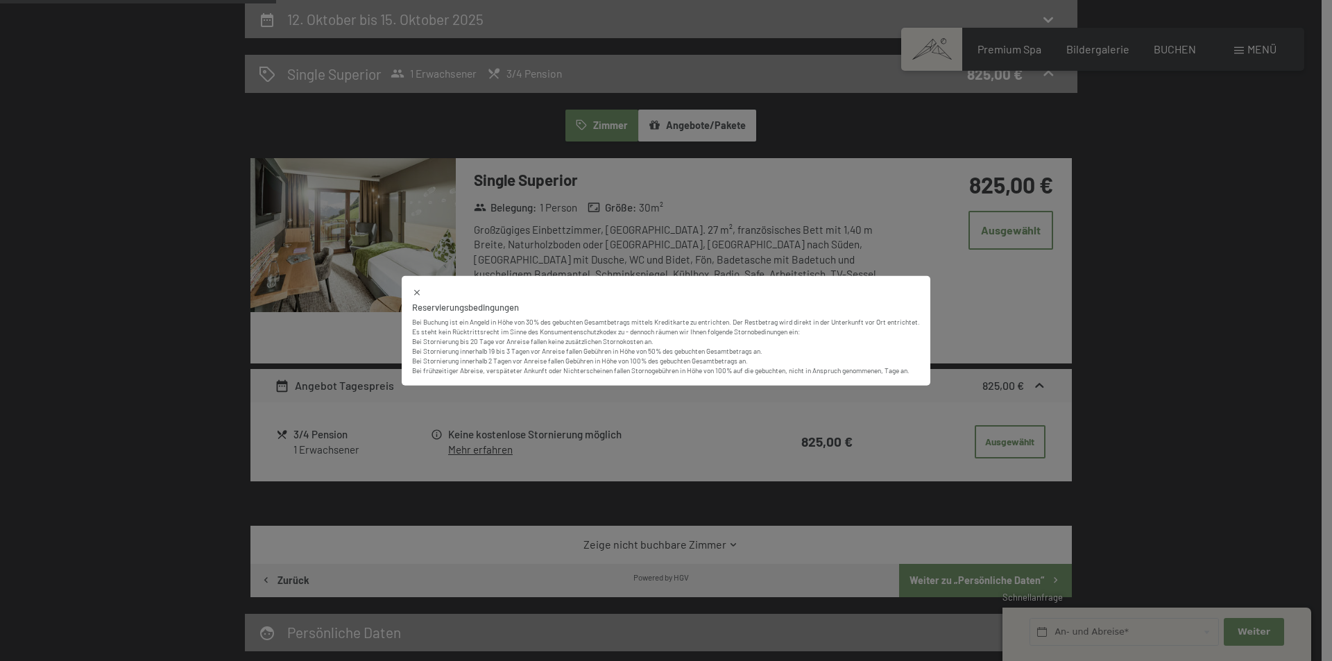
click at [415, 287] on icon at bounding box center [417, 292] width 10 height 10
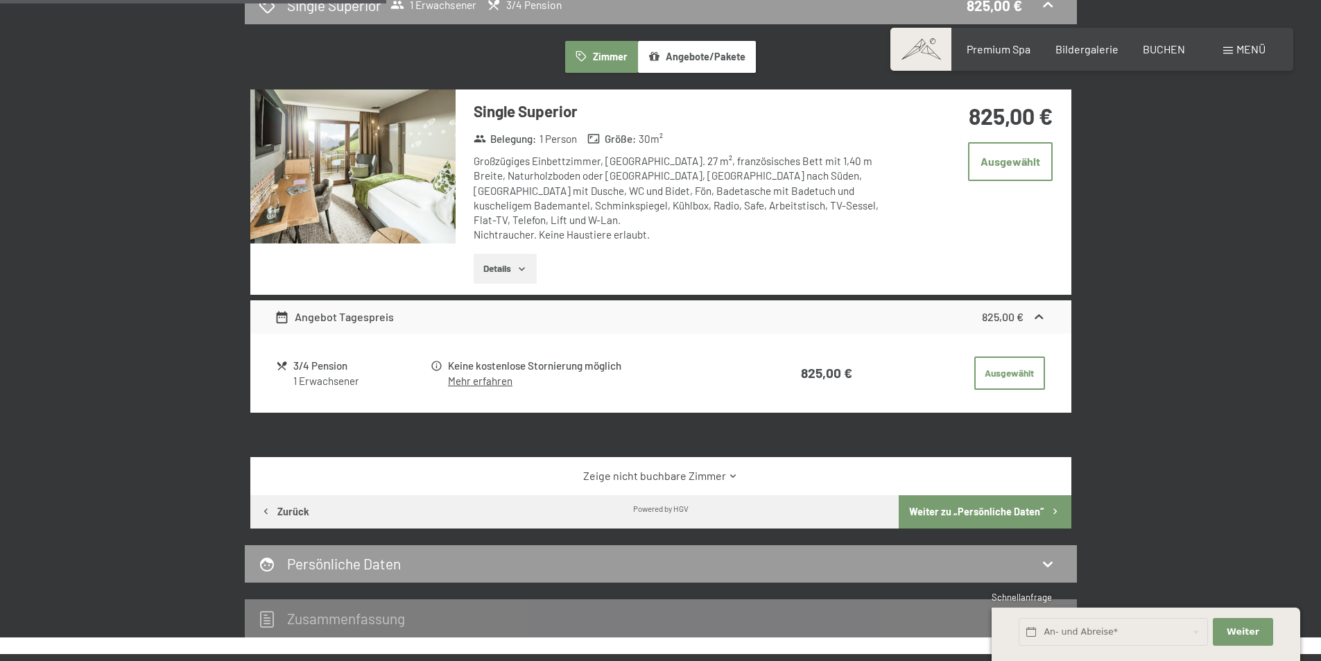
scroll to position [400, 0]
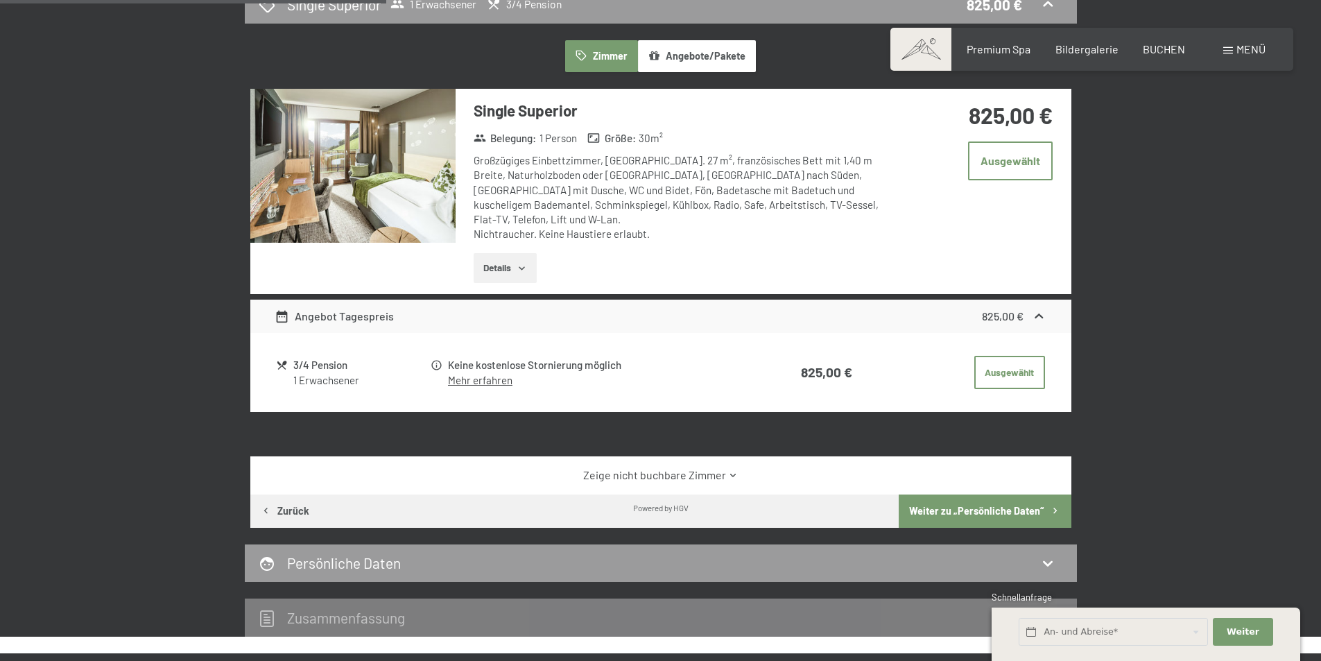
click at [716, 467] on link "Zeige nicht buchbare Zimmer" at bounding box center [661, 474] width 772 height 15
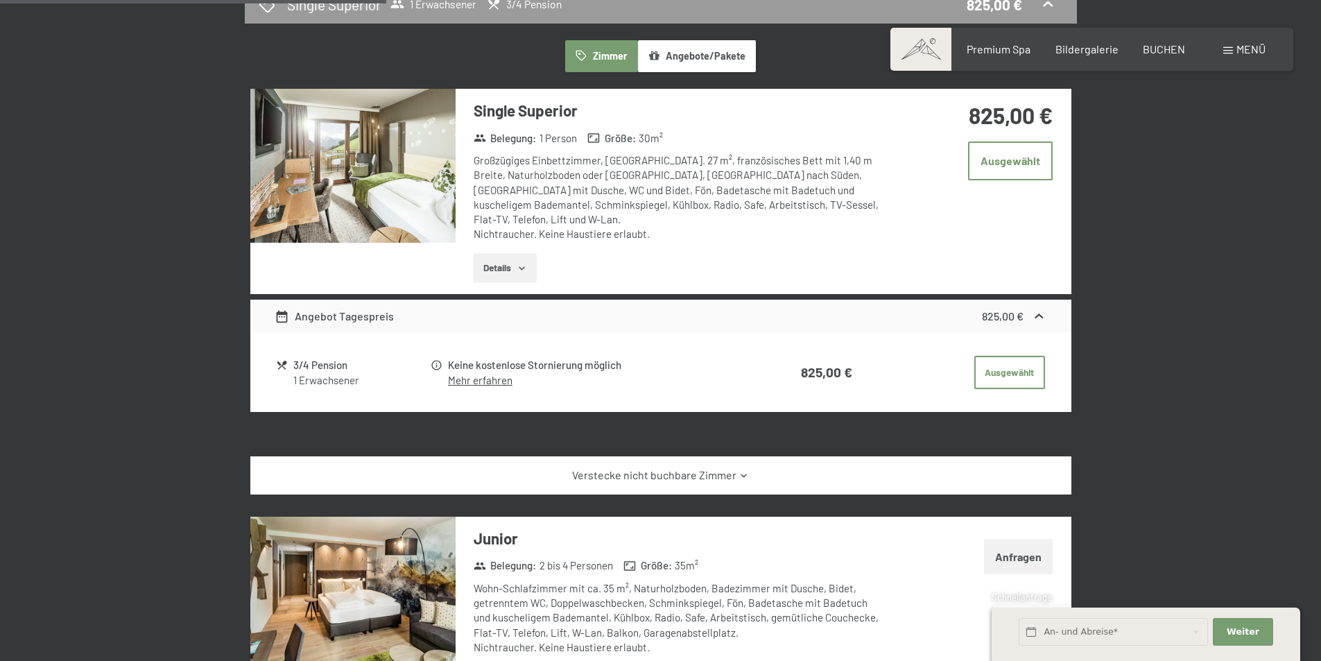
click at [716, 467] on link "Verstecke nicht buchbare Zimmer" at bounding box center [661, 474] width 772 height 15
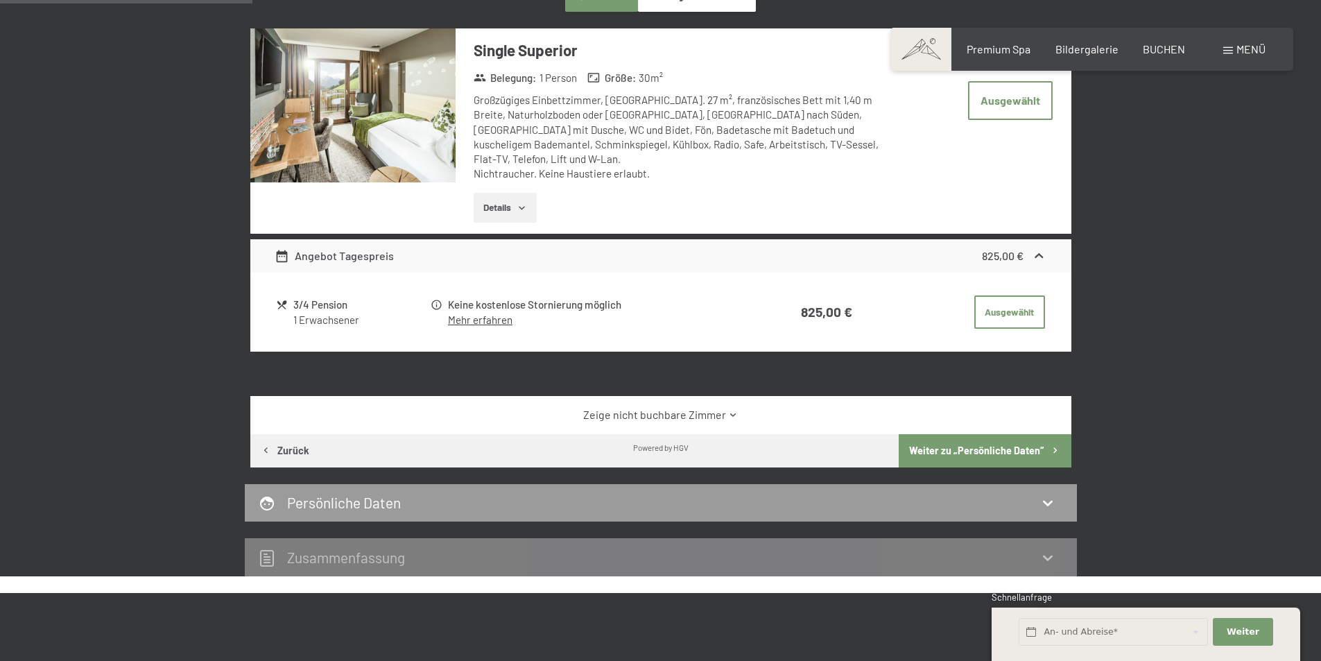
scroll to position [261, 0]
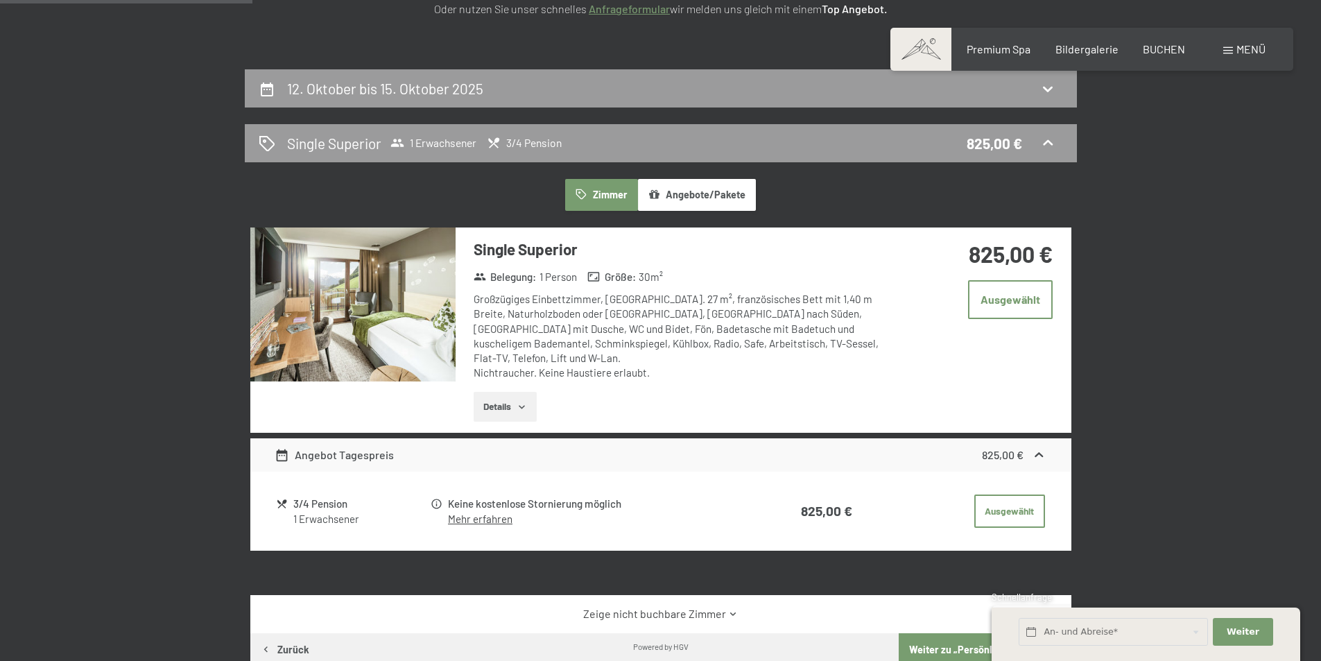
click at [352, 318] on img at bounding box center [352, 304] width 205 height 154
click at [0, 0] on button "button" at bounding box center [0, 0] width 0 height 0
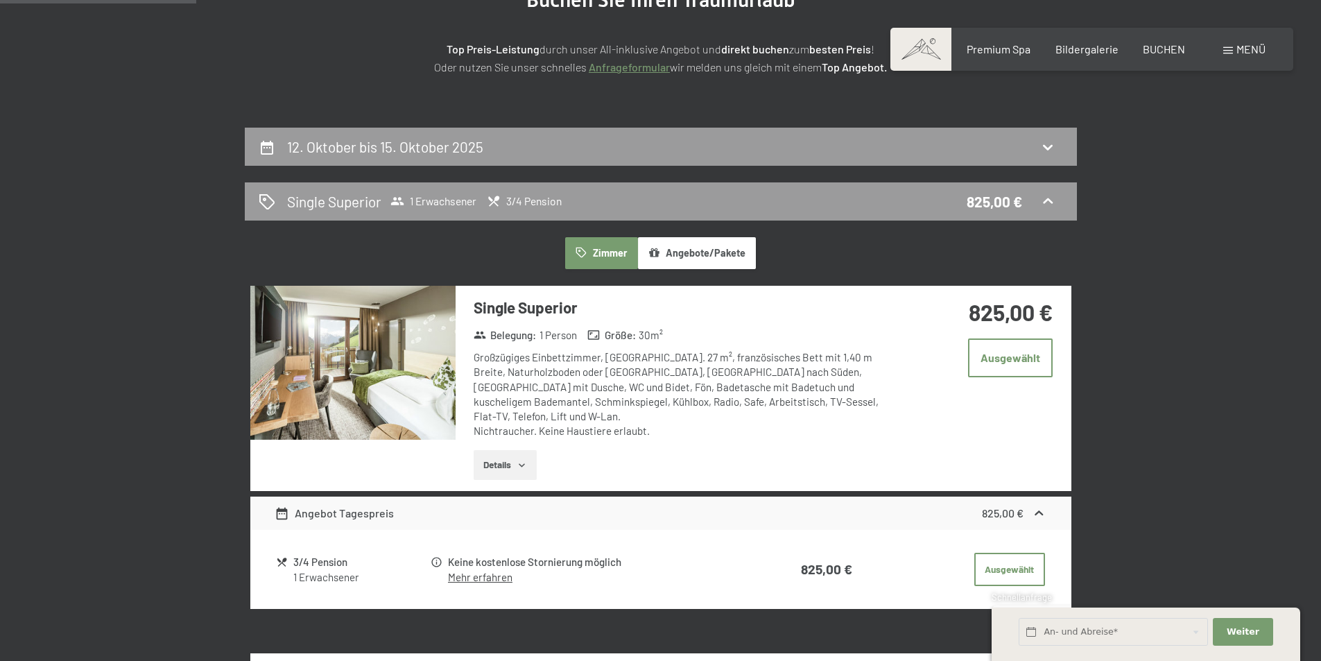
scroll to position [208, 0]
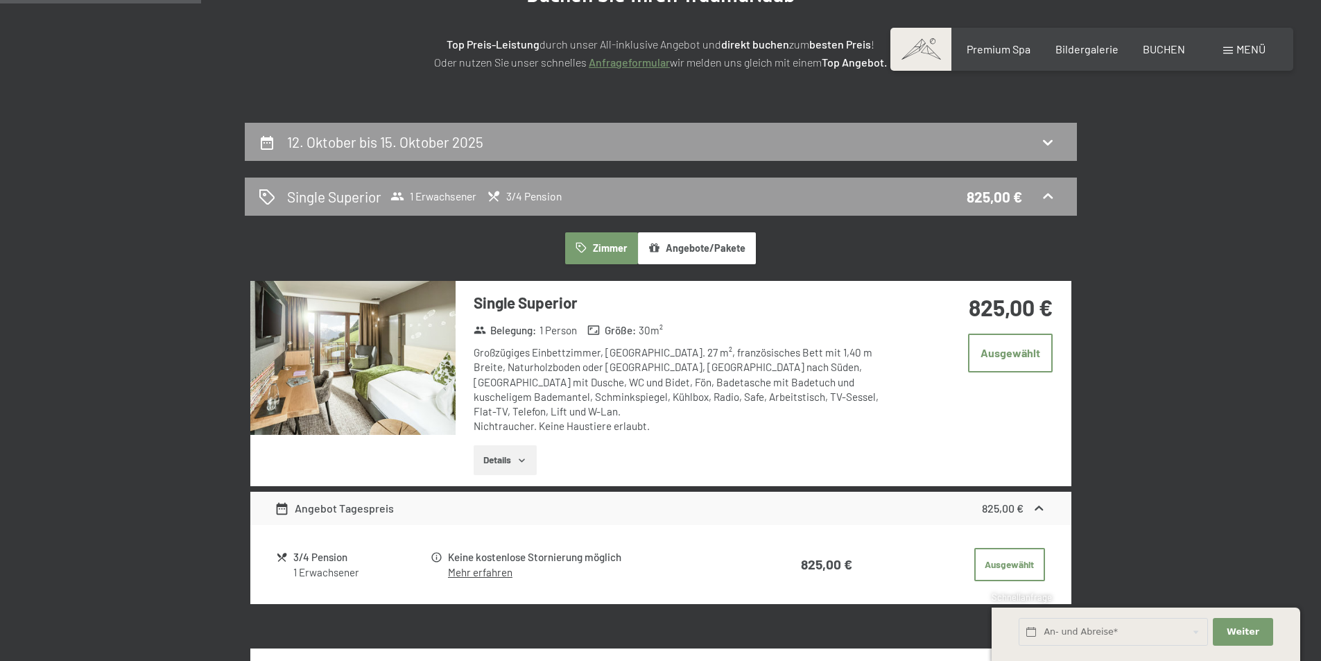
click at [522, 455] on icon "button" at bounding box center [522, 460] width 11 height 11
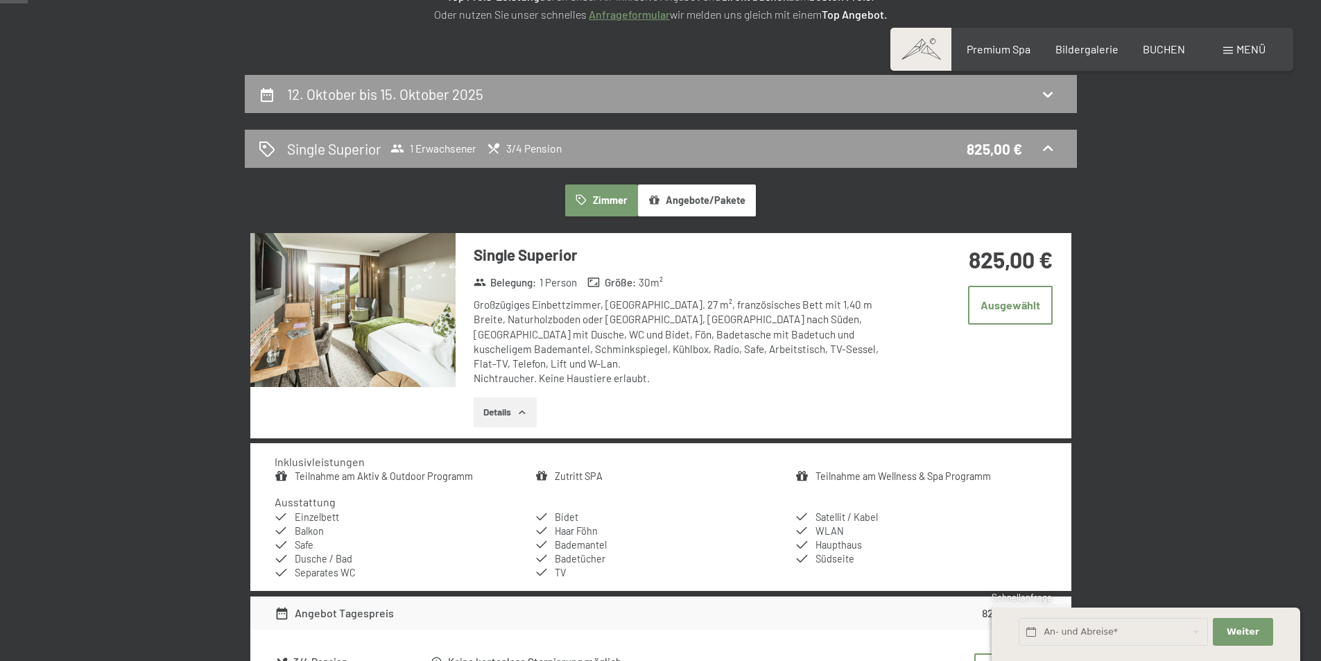
scroll to position [0, 0]
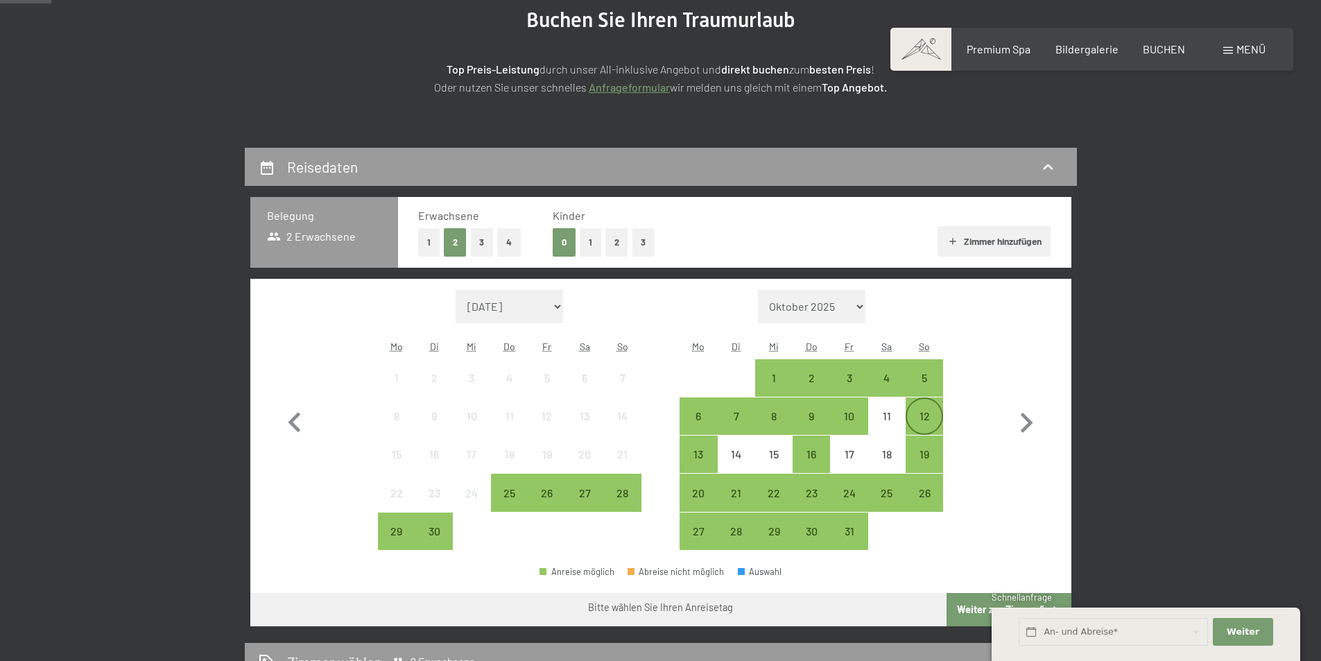
click at [924, 414] on div "12" at bounding box center [924, 428] width 35 height 35
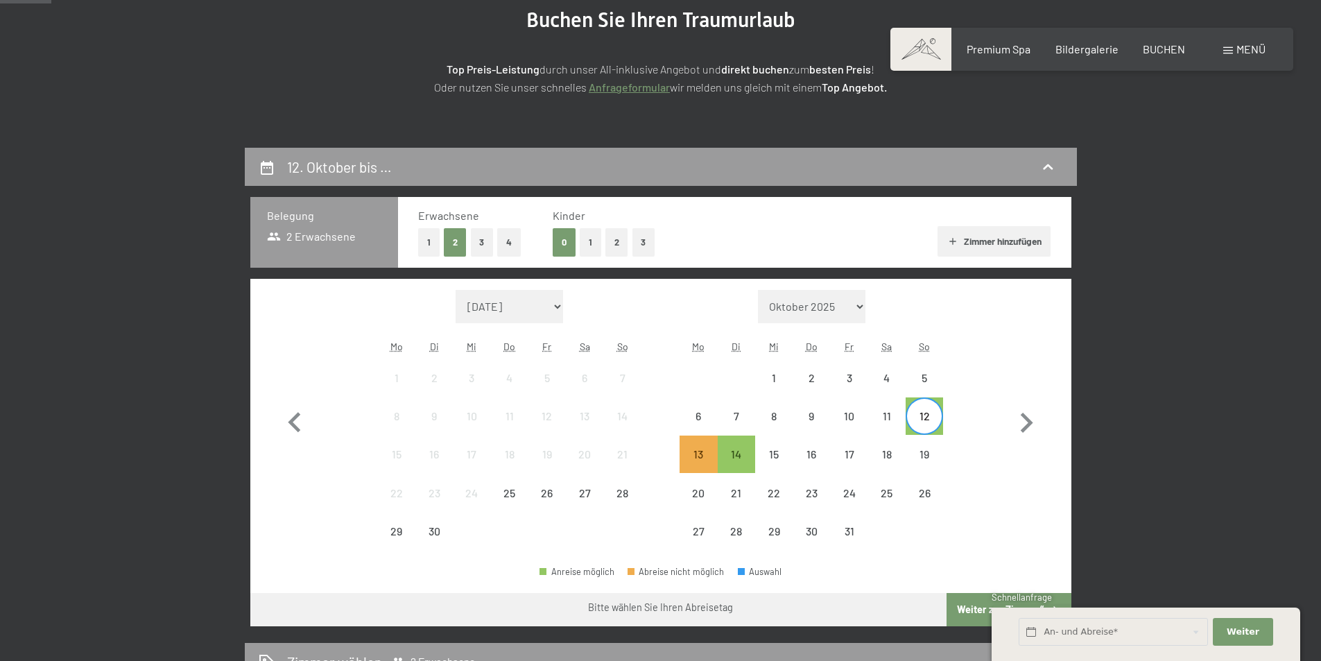
click at [428, 243] on button "1" at bounding box center [428, 242] width 21 height 28
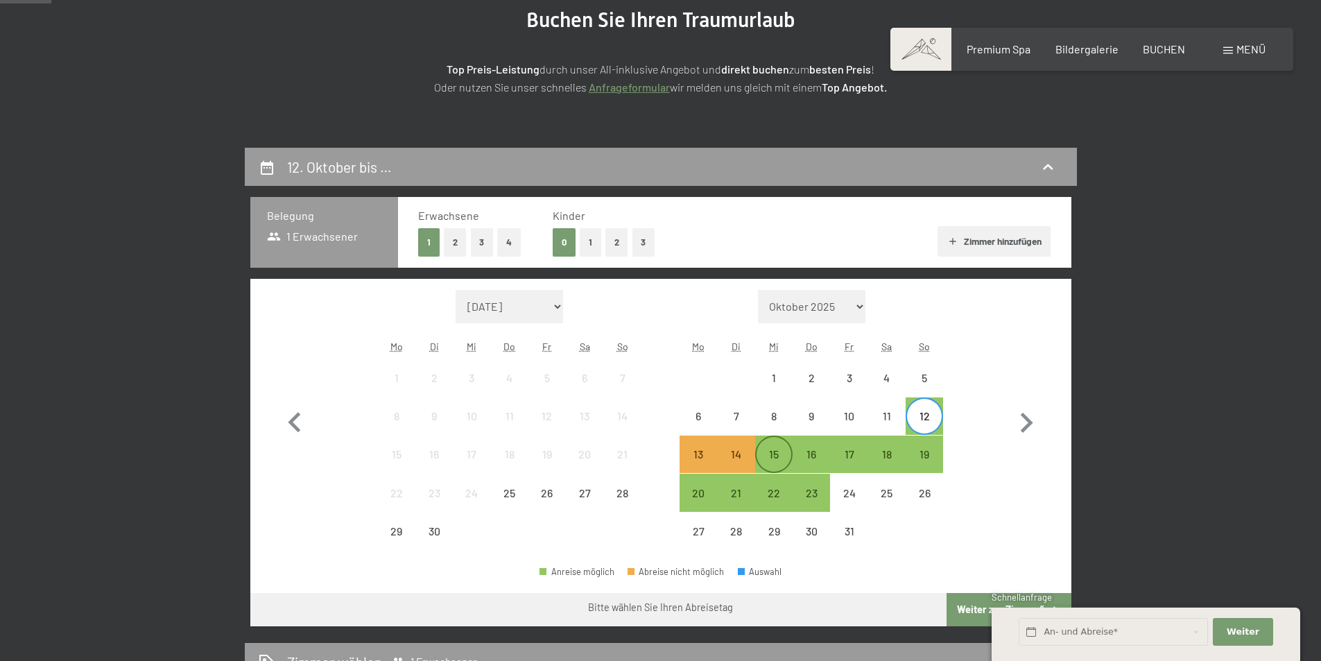
click at [767, 459] on div "15" at bounding box center [774, 466] width 35 height 35
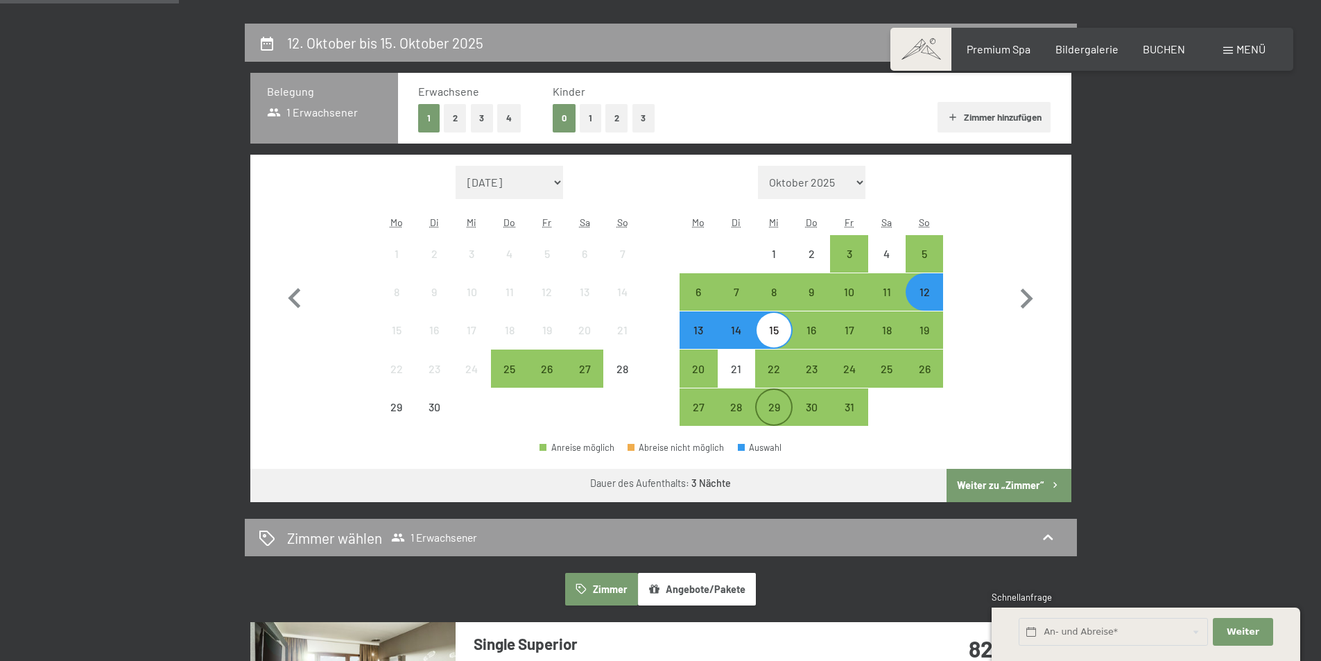
scroll to position [391, 0]
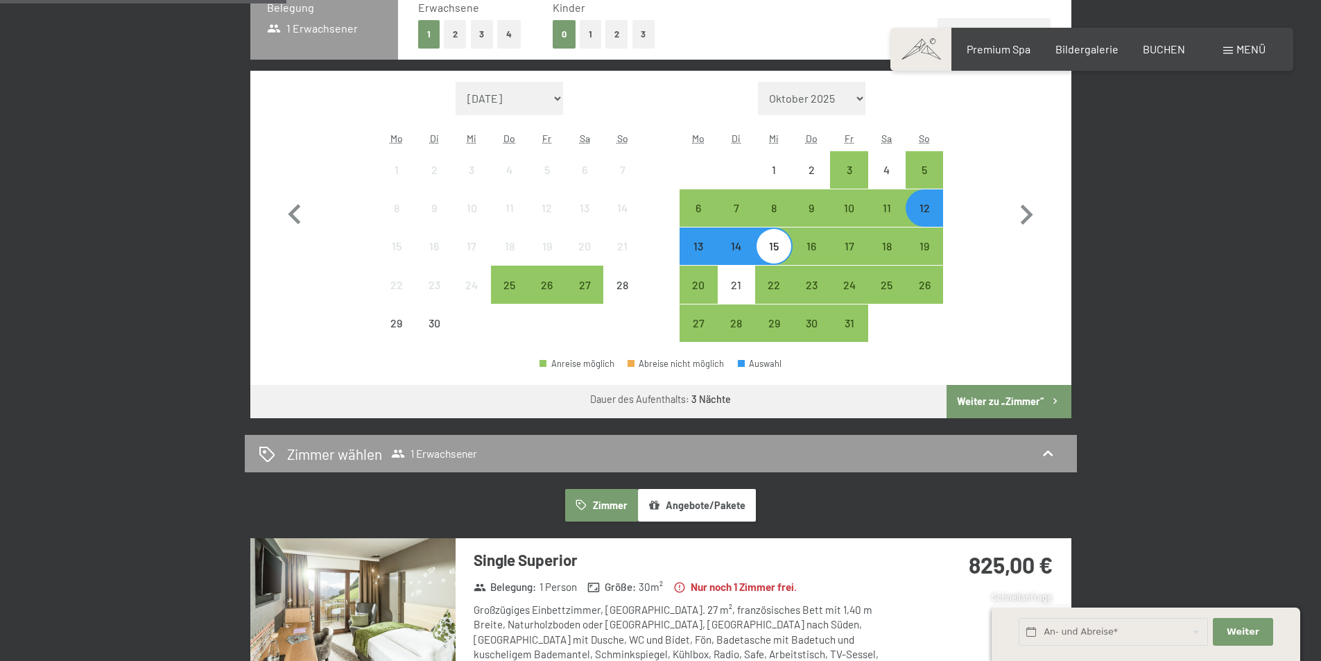
click at [1005, 394] on button "Weiter zu „Zimmer“" at bounding box center [1009, 401] width 124 height 33
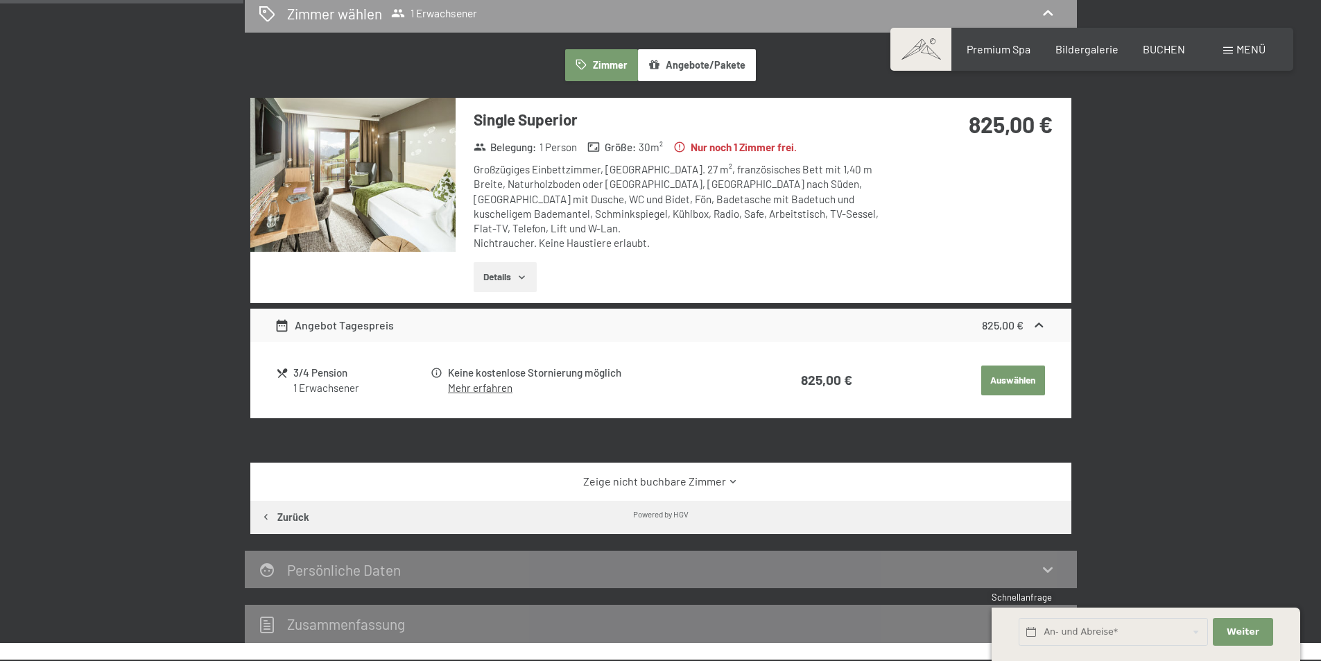
scroll to position [331, 0]
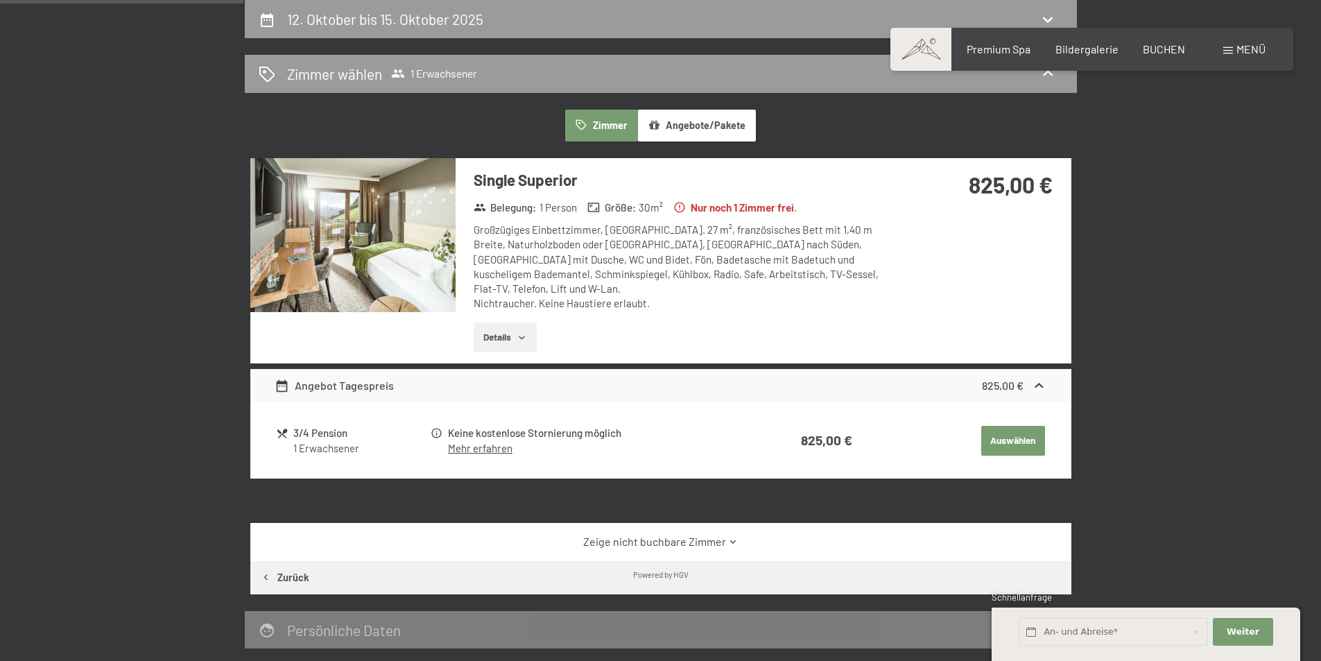
click at [1012, 426] on button "Auswählen" at bounding box center [1013, 441] width 64 height 31
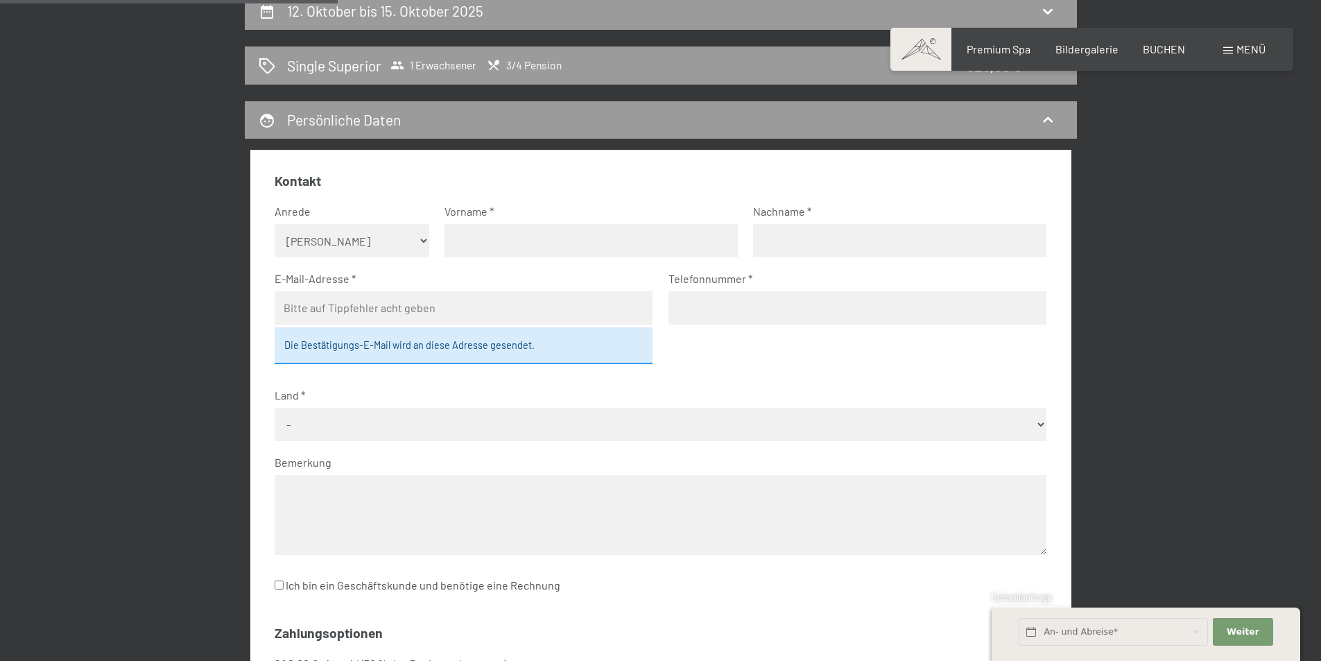
scroll to position [139, 0]
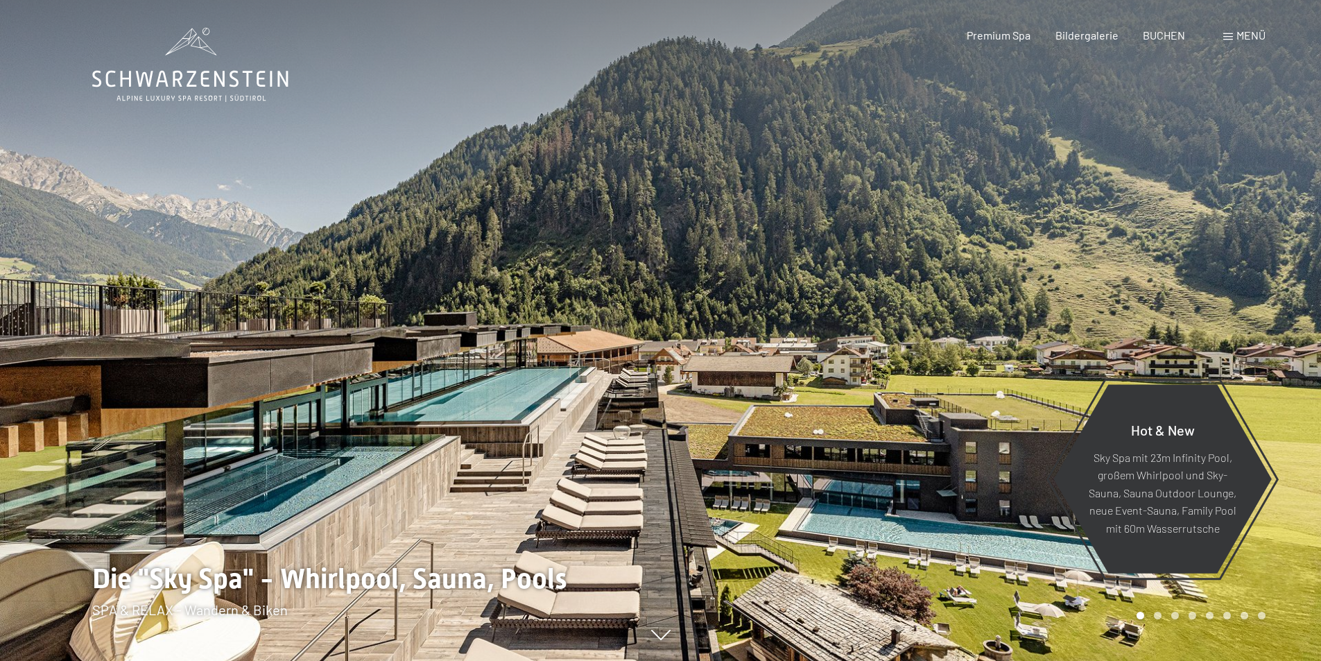
click at [806, 321] on div at bounding box center [991, 330] width 661 height 661
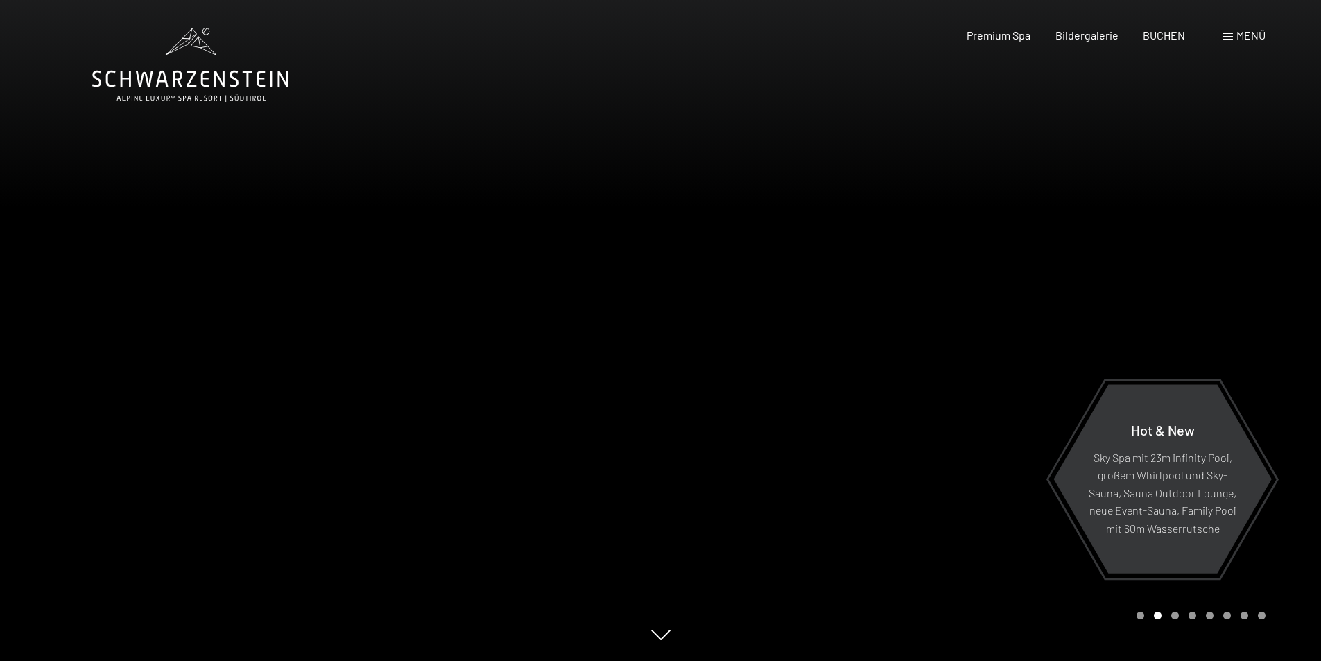
click at [806, 321] on div at bounding box center [991, 330] width 661 height 661
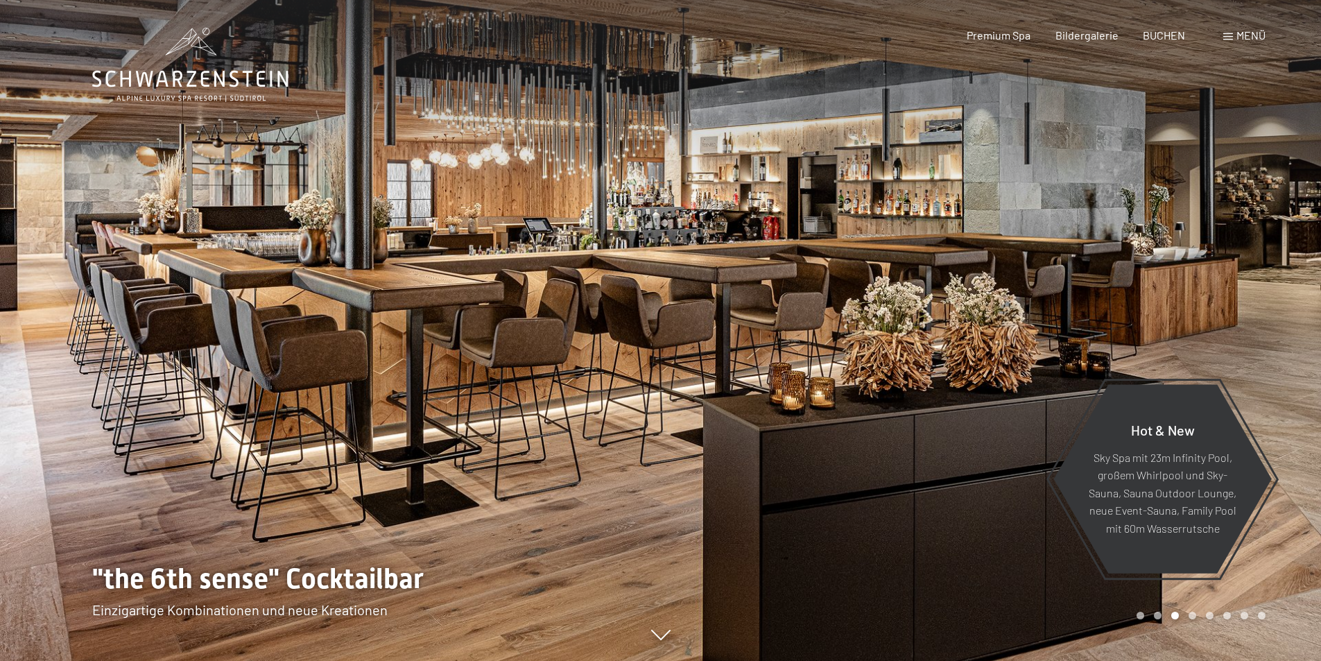
click at [806, 321] on div at bounding box center [991, 330] width 661 height 661
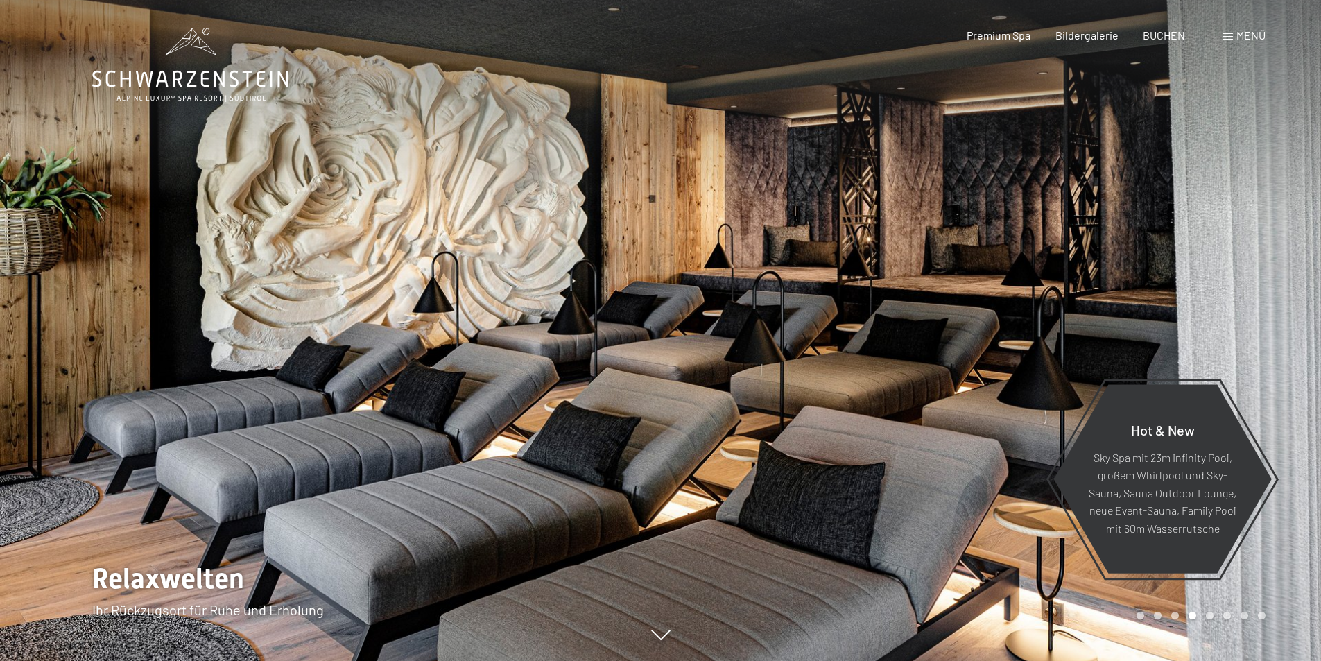
click at [806, 321] on div at bounding box center [991, 330] width 661 height 661
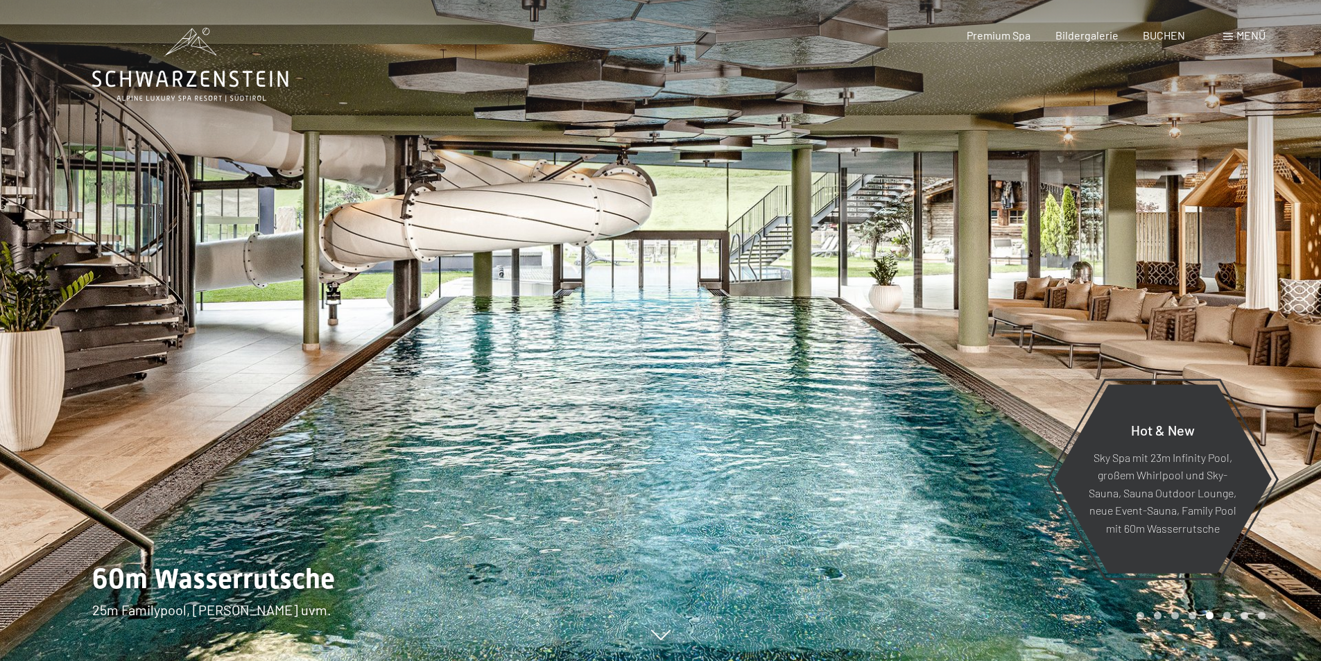
click at [806, 321] on div at bounding box center [991, 330] width 661 height 661
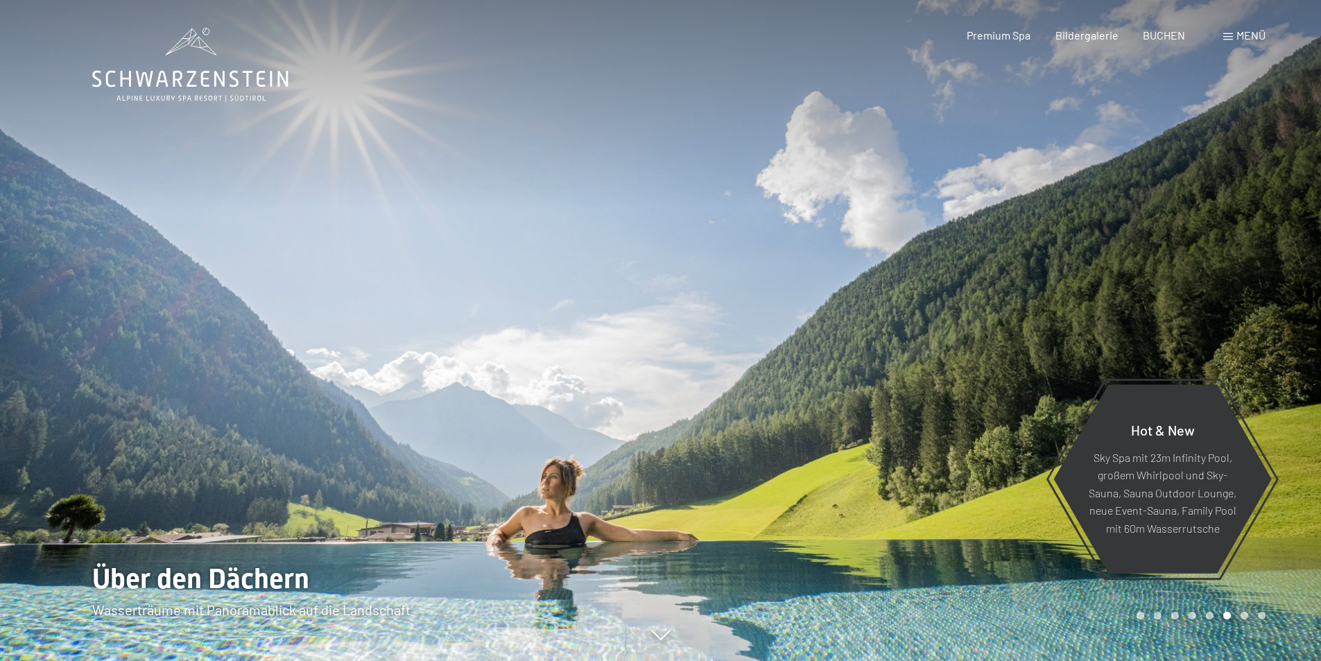
click at [806, 321] on div at bounding box center [991, 330] width 661 height 661
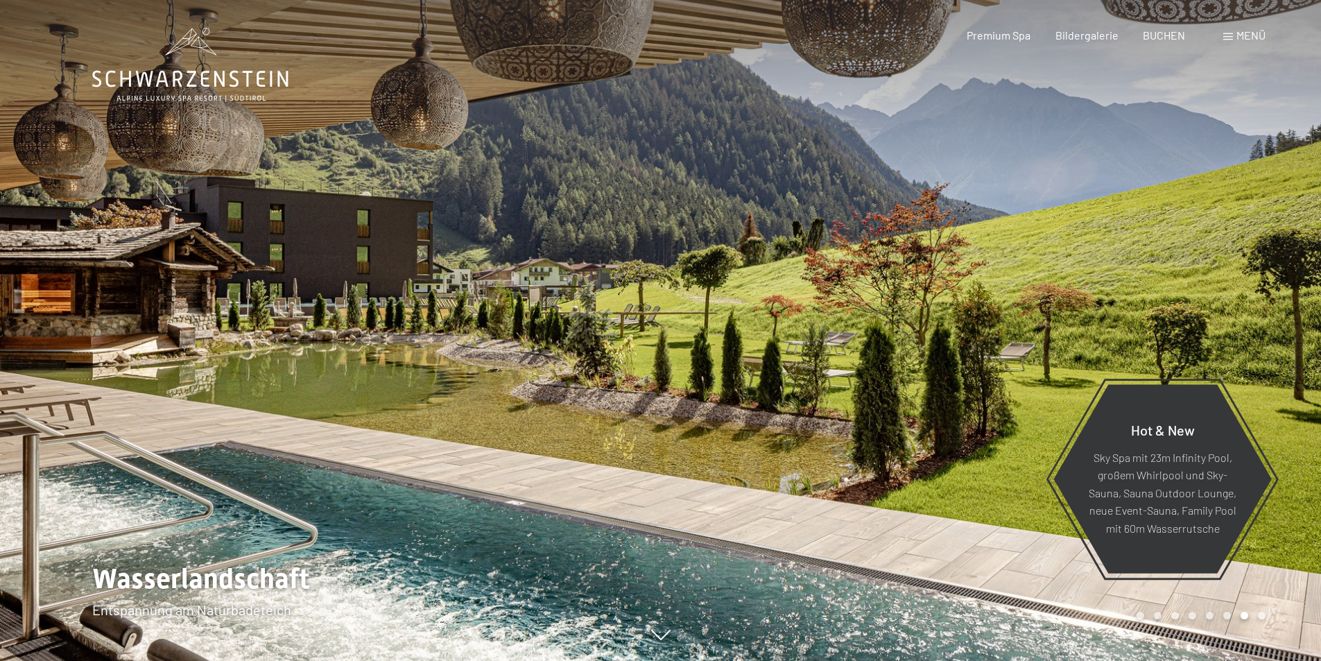
click at [806, 321] on div at bounding box center [991, 330] width 661 height 661
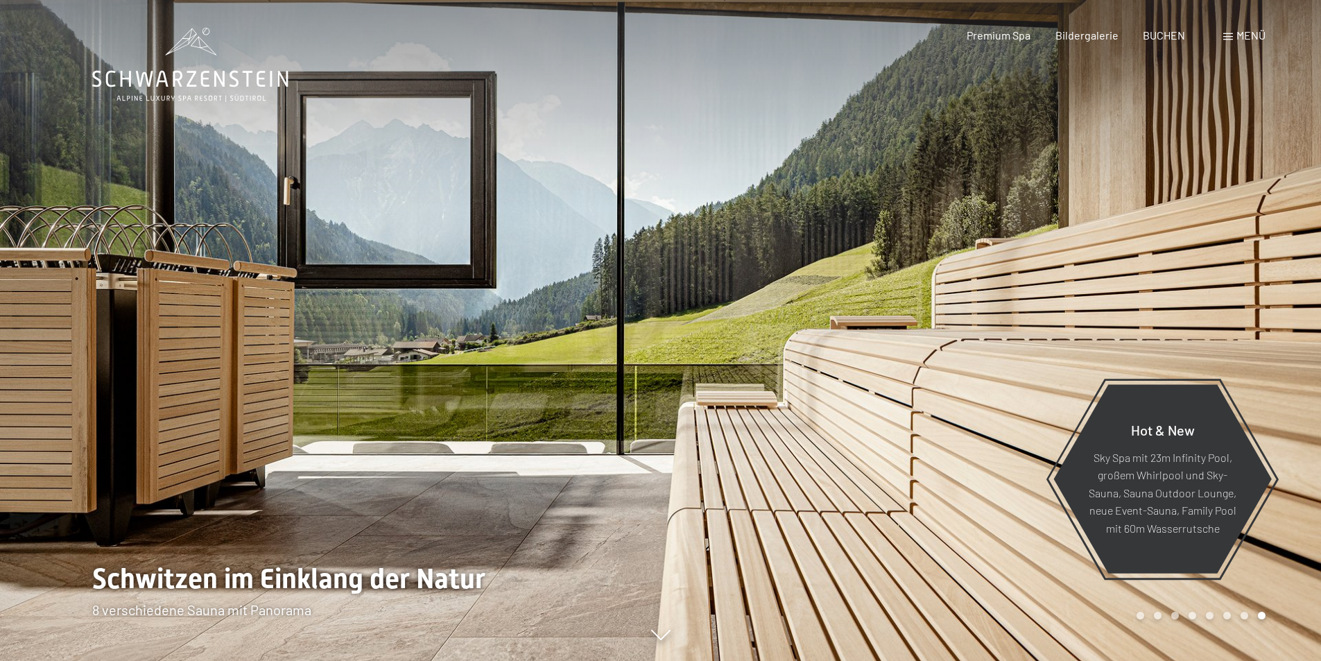
click at [806, 321] on div at bounding box center [991, 330] width 661 height 661
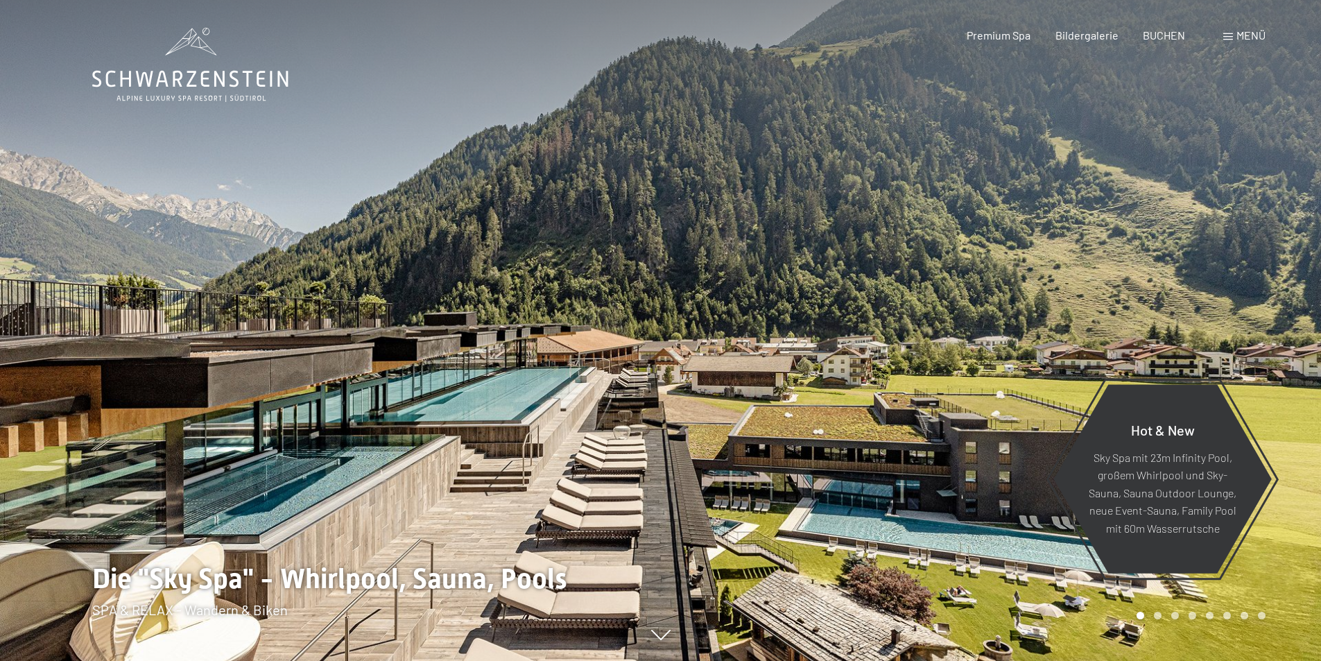
click at [806, 321] on div at bounding box center [991, 330] width 661 height 661
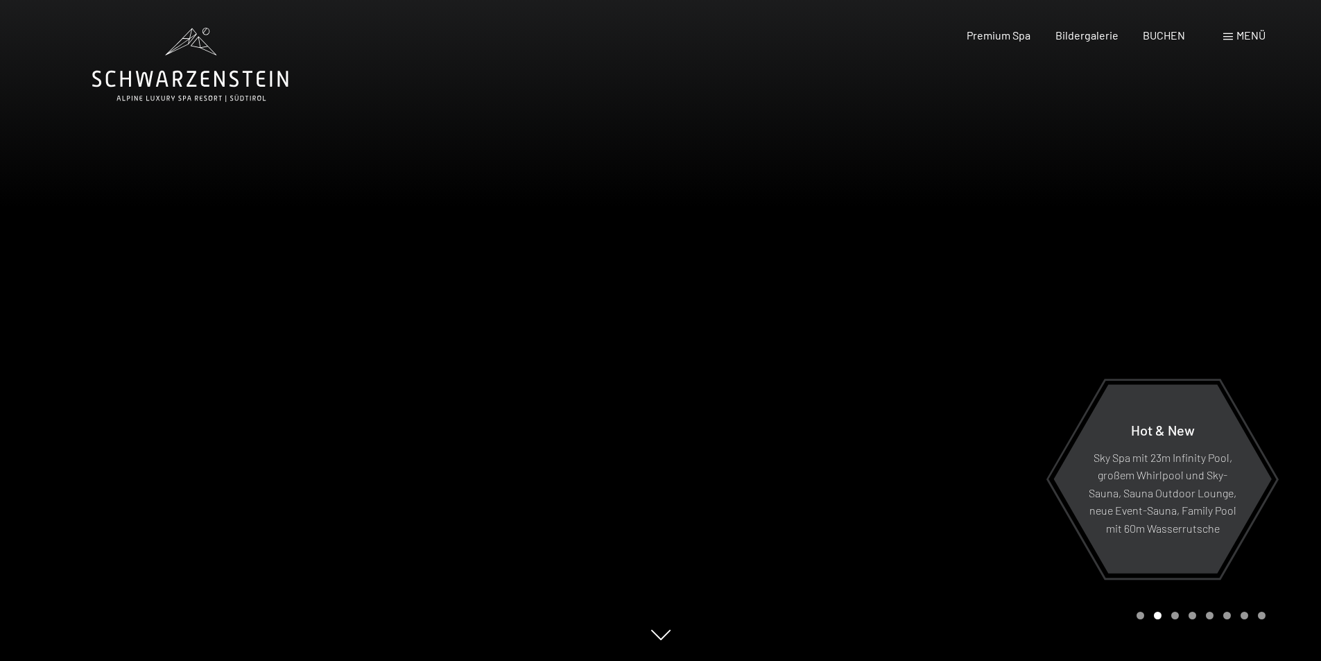
click at [1246, 37] on span "Menü" at bounding box center [1251, 34] width 29 height 13
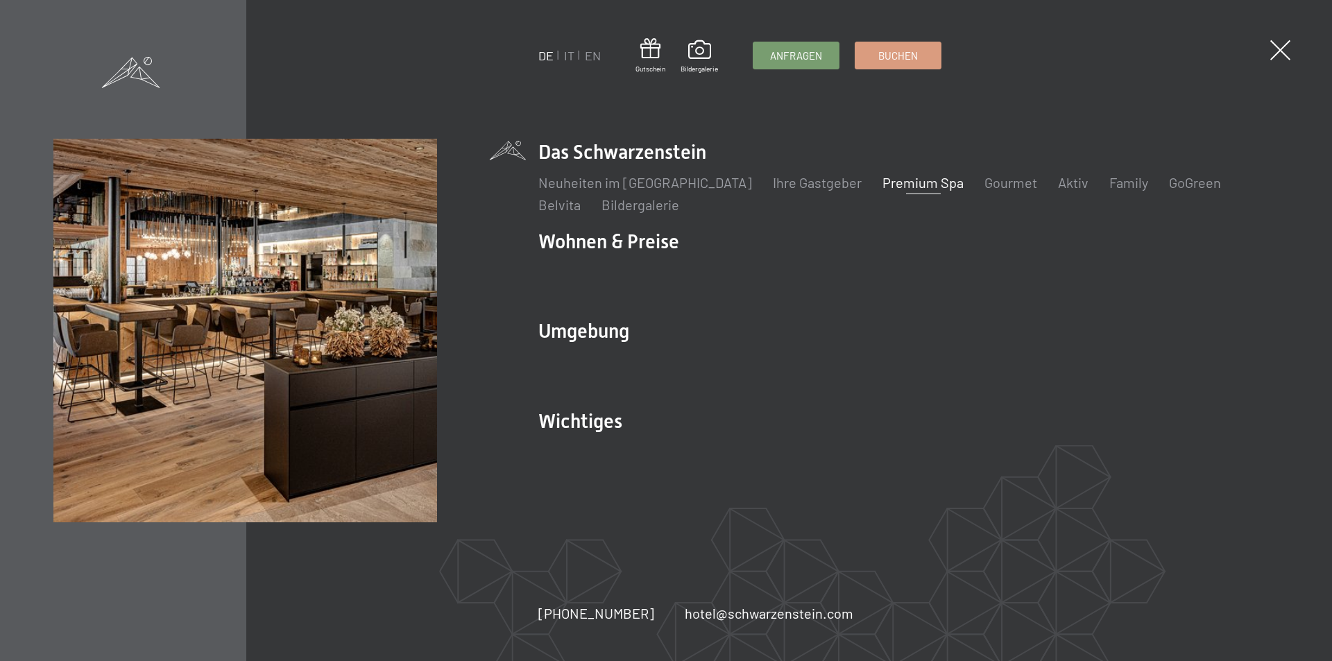
click at [882, 181] on link "Premium Spa" at bounding box center [922, 182] width 81 height 17
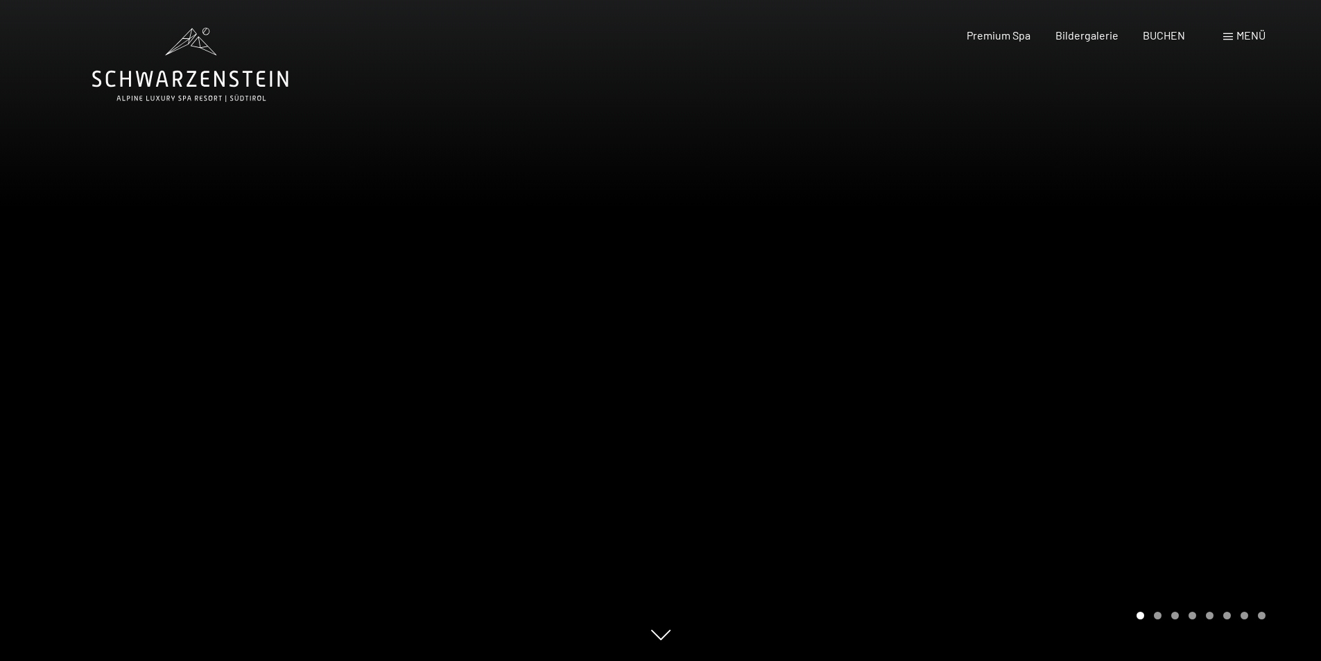
click at [846, 354] on div at bounding box center [991, 330] width 661 height 661
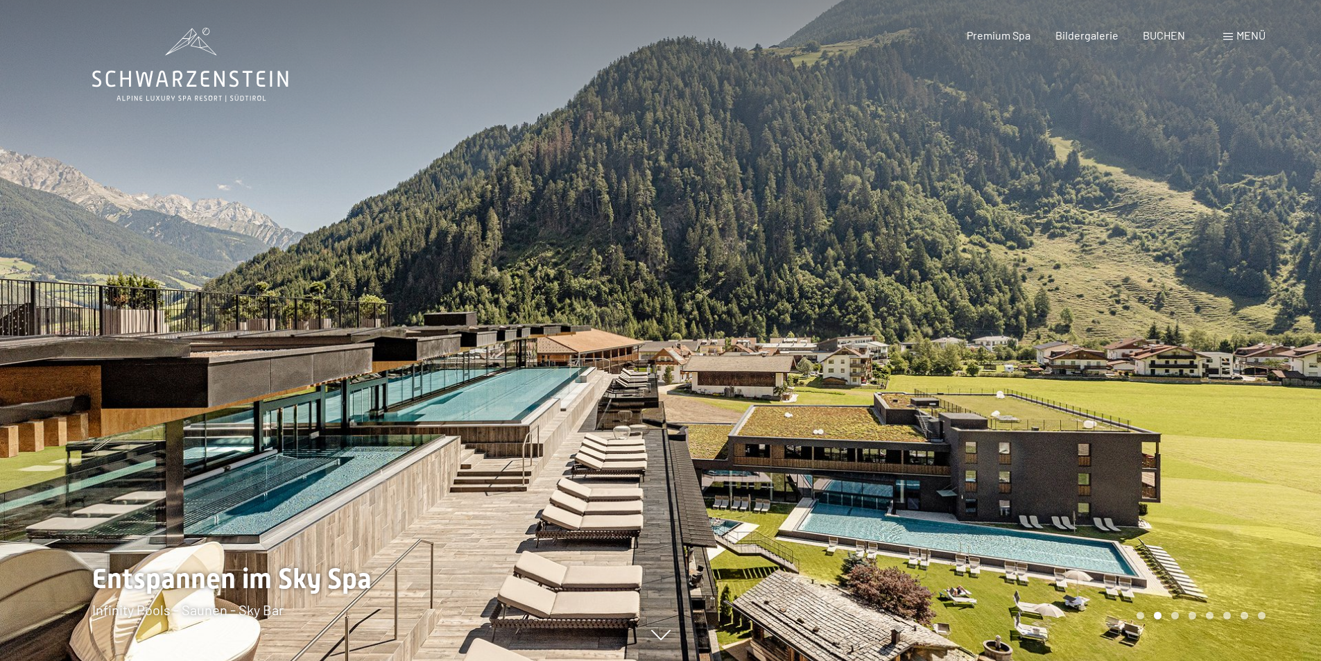
click at [846, 354] on div at bounding box center [991, 330] width 661 height 661
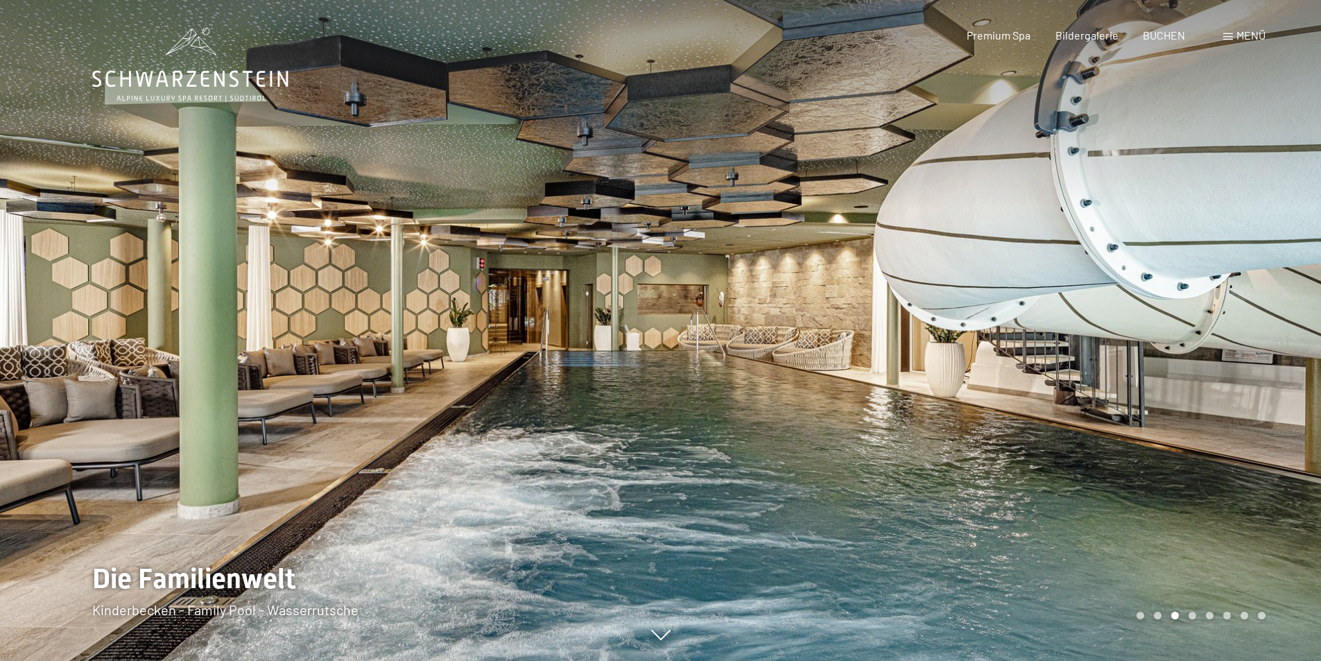
click at [846, 354] on div at bounding box center [991, 330] width 661 height 661
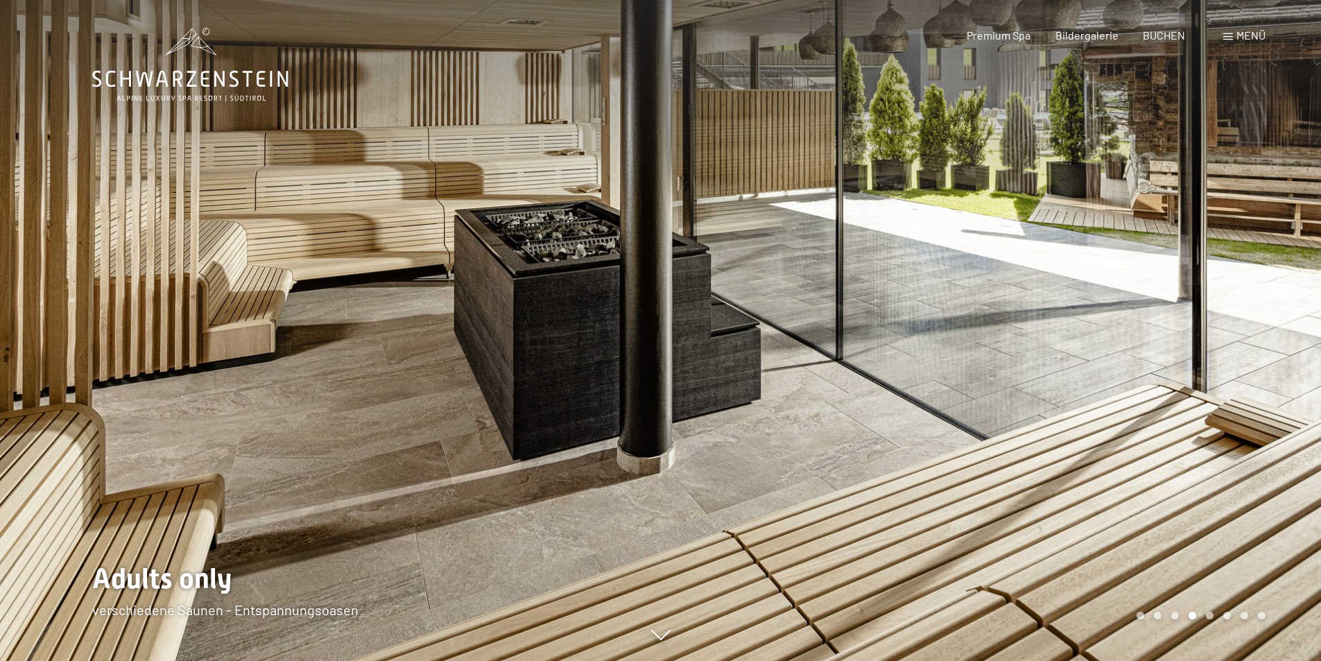
click at [846, 354] on div at bounding box center [991, 330] width 661 height 661
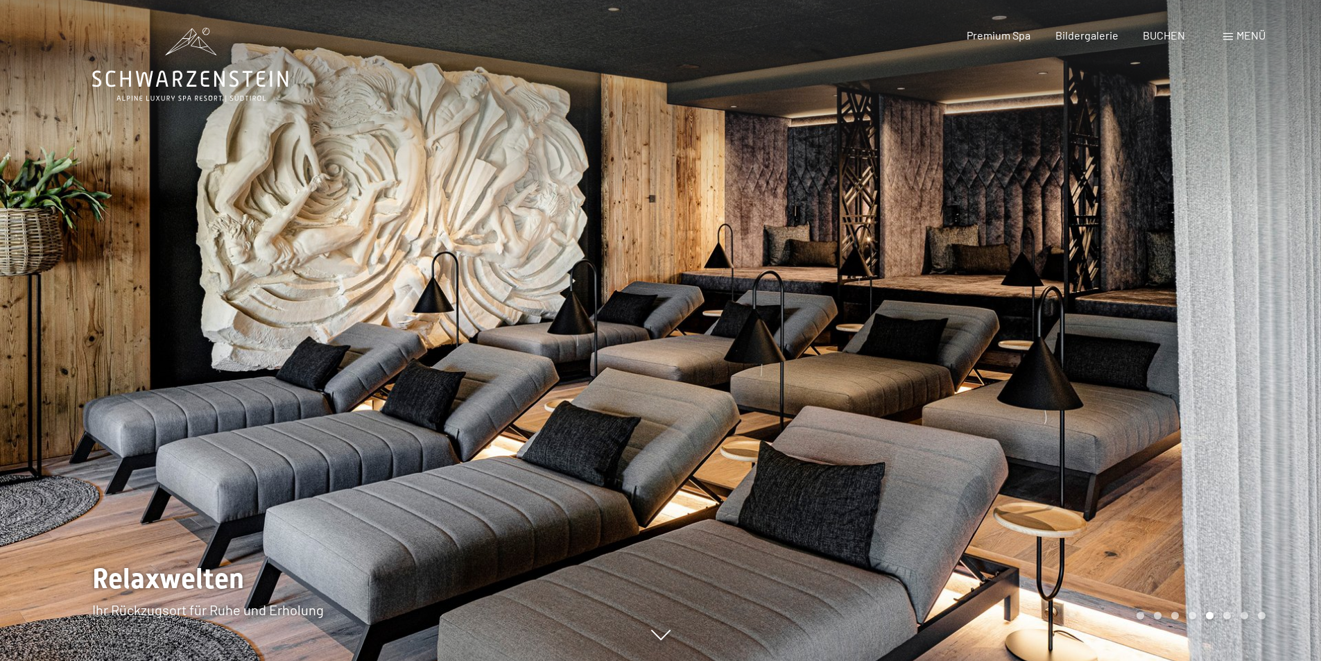
click at [846, 354] on div at bounding box center [991, 330] width 661 height 661
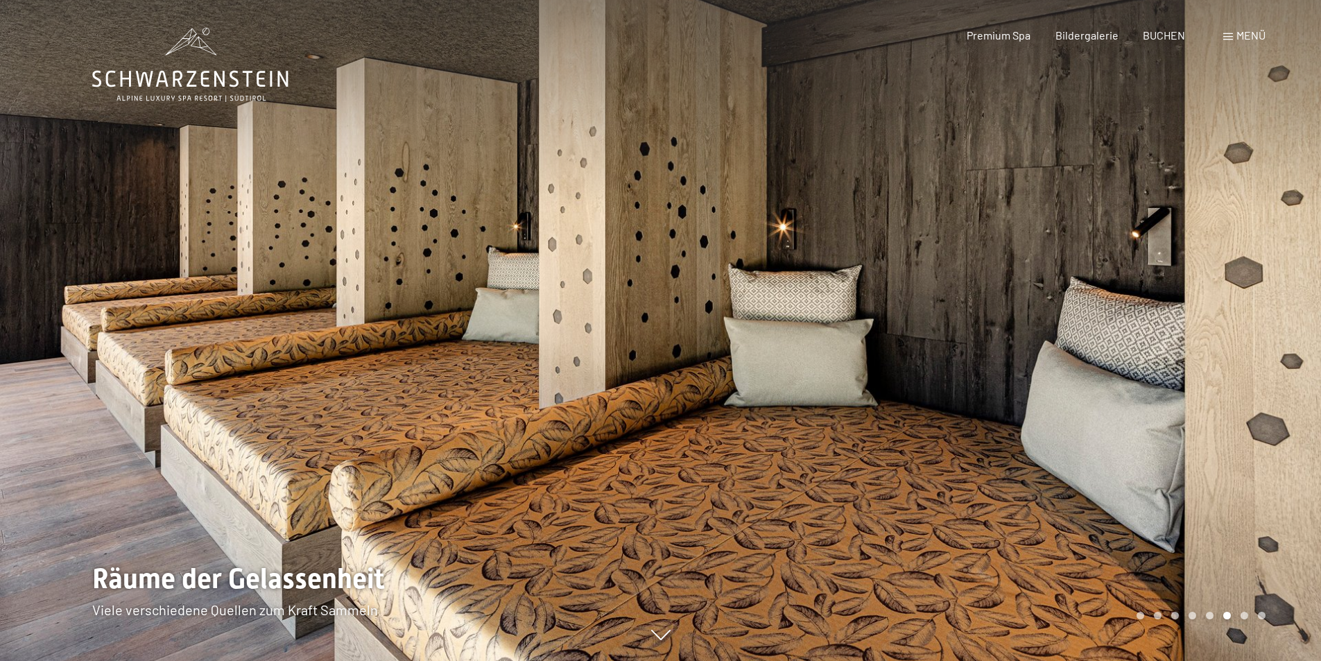
click at [846, 354] on div at bounding box center [991, 330] width 661 height 661
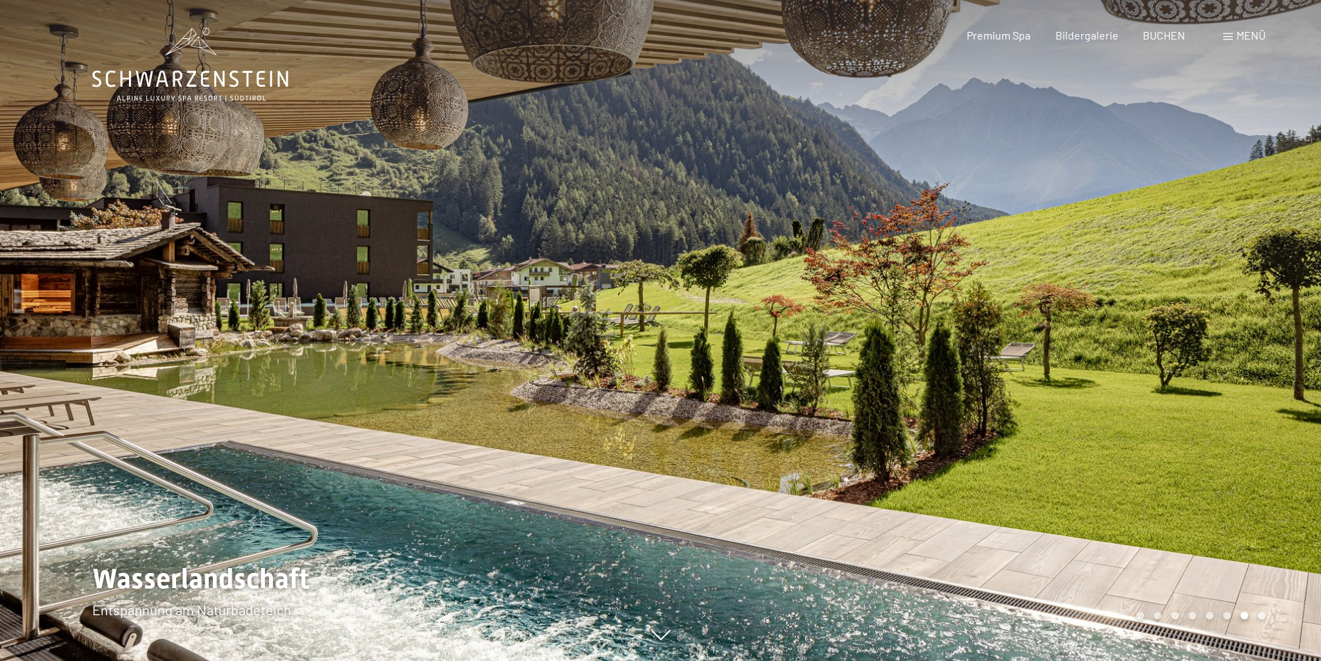
click at [846, 354] on div at bounding box center [991, 330] width 661 height 661
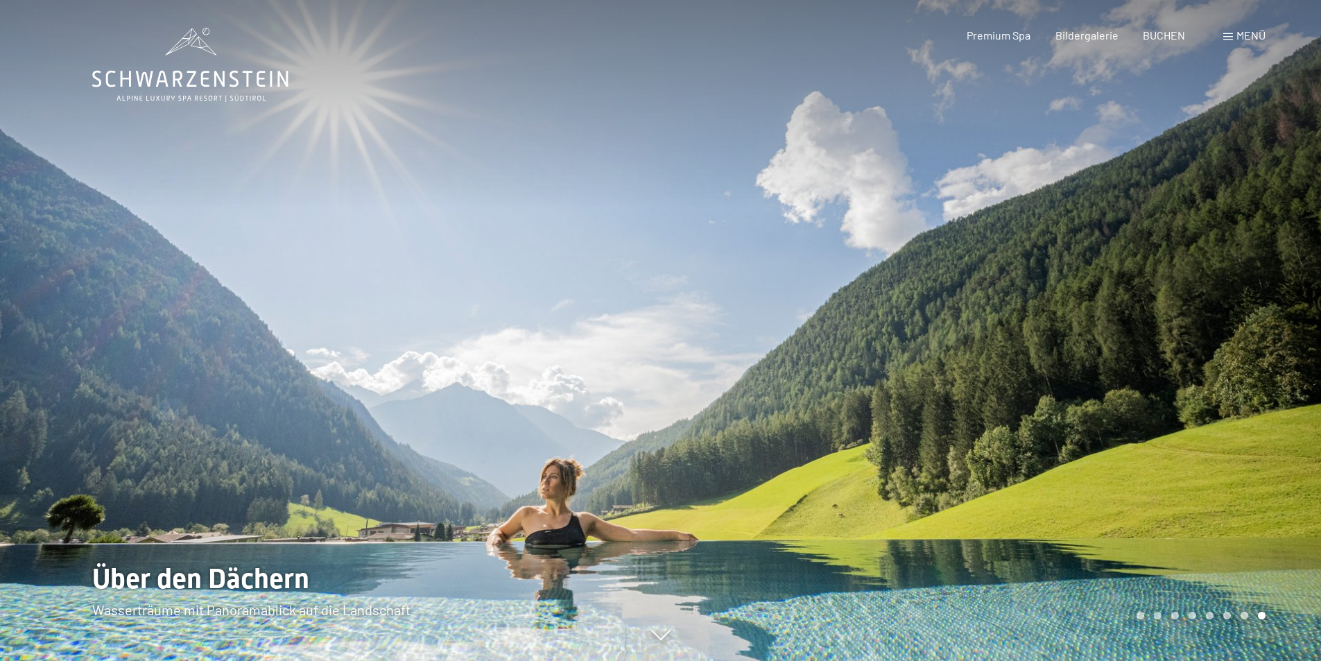
click at [846, 354] on div at bounding box center [991, 330] width 661 height 661
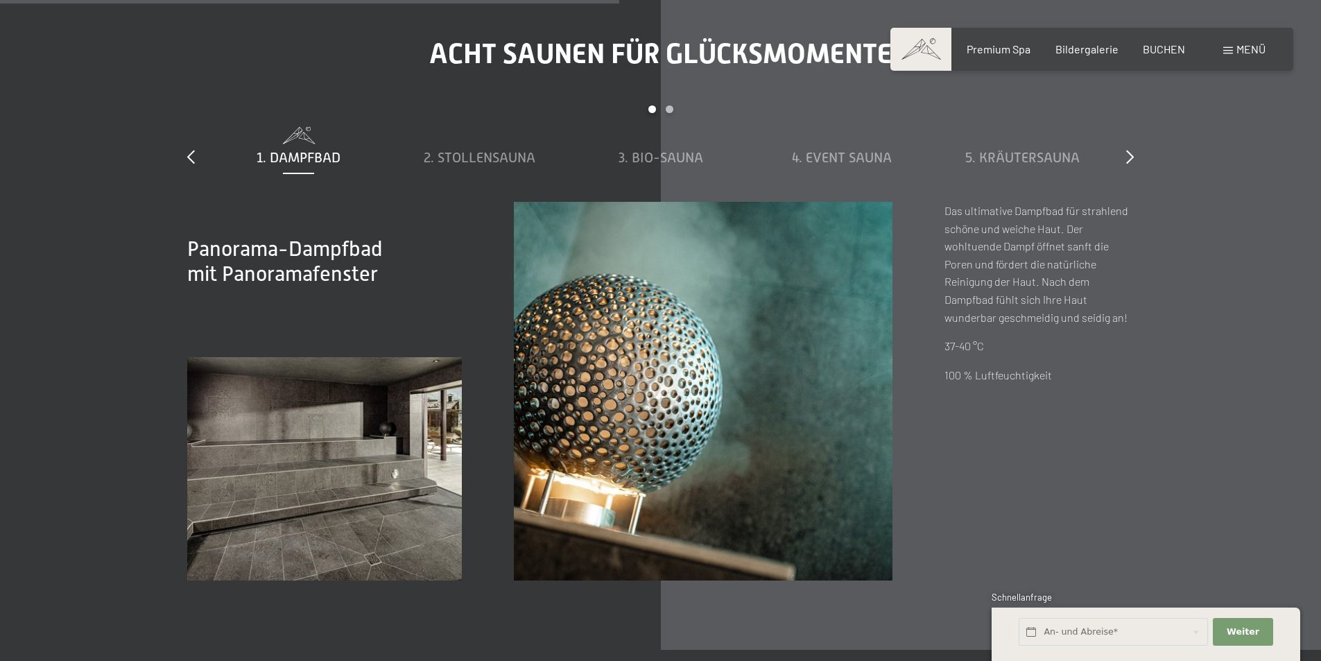
scroll to position [4855, 0]
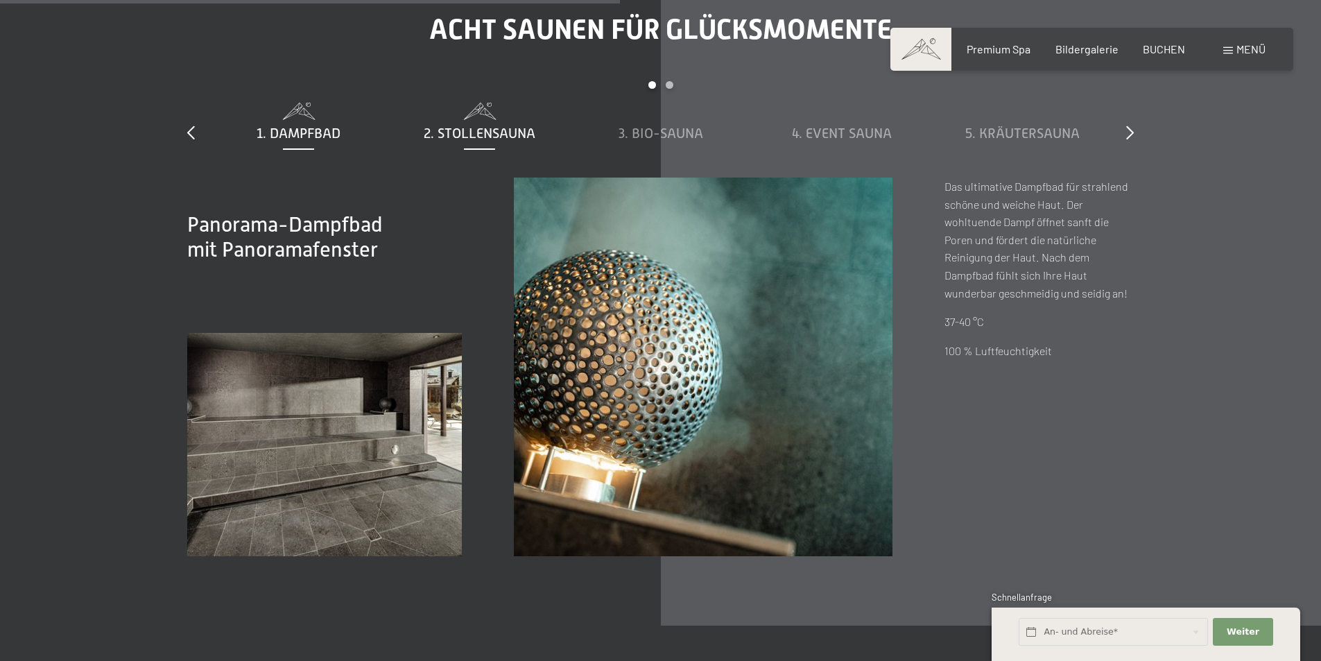
click at [468, 124] on div "2. Stollensauna" at bounding box center [479, 132] width 167 height 19
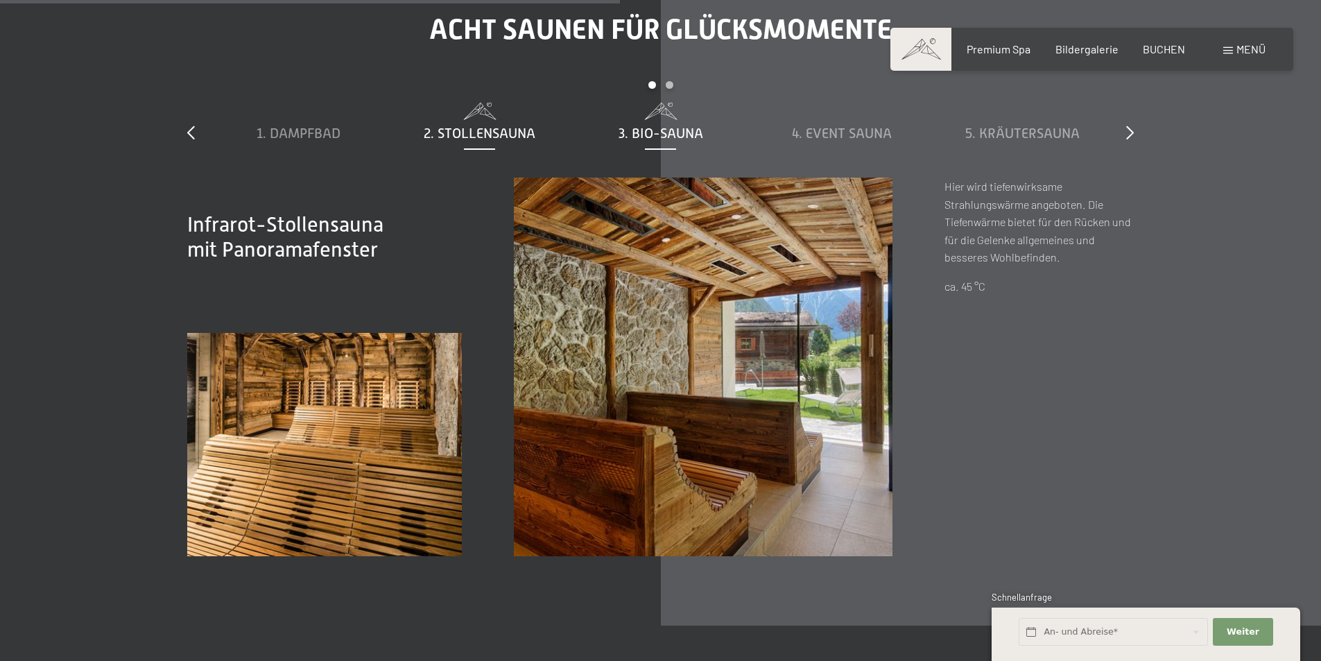
click at [660, 126] on span "3. Bio-Sauna" at bounding box center [661, 133] width 85 height 15
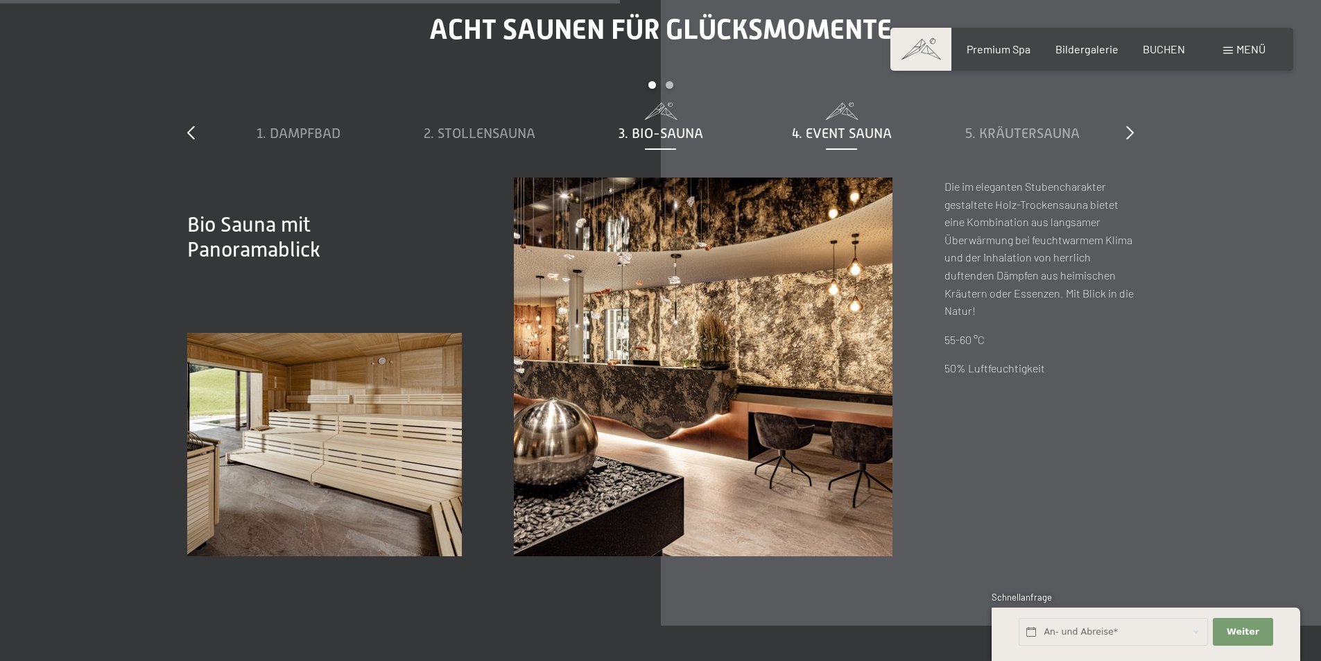
click at [852, 137] on span "4. Event Sauna" at bounding box center [842, 133] width 100 height 15
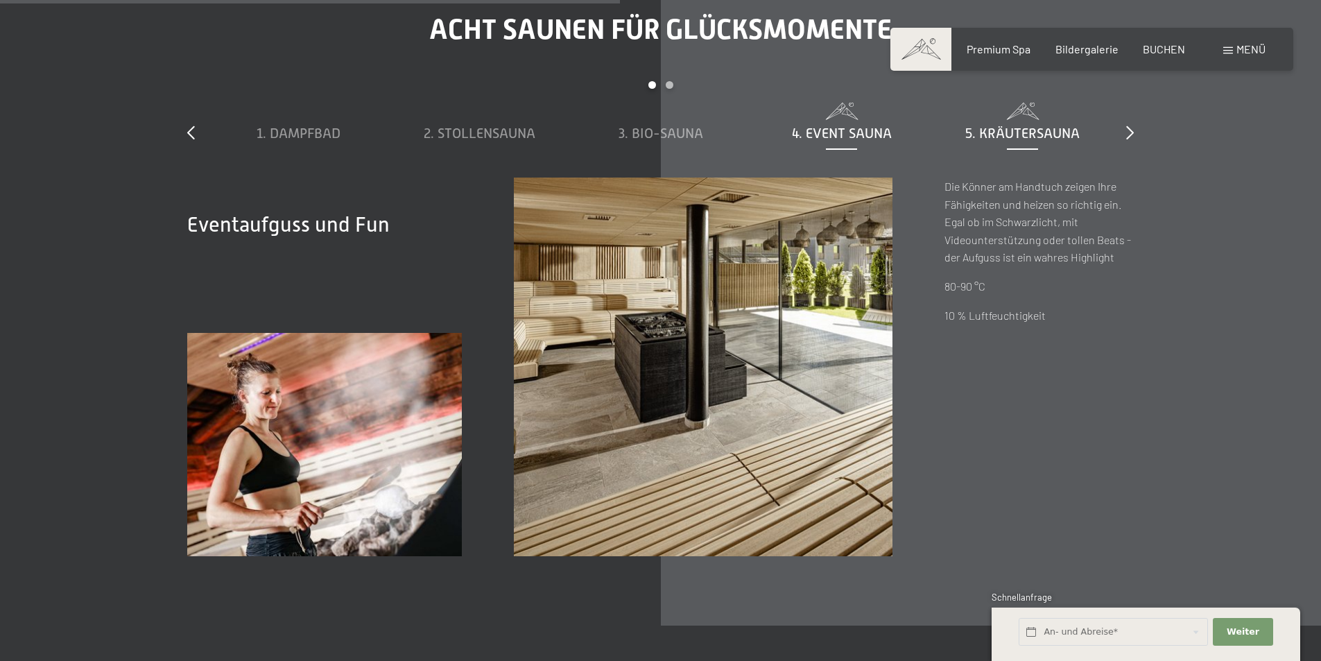
click at [1046, 124] on div "5. Kräutersauna" at bounding box center [1022, 132] width 167 height 19
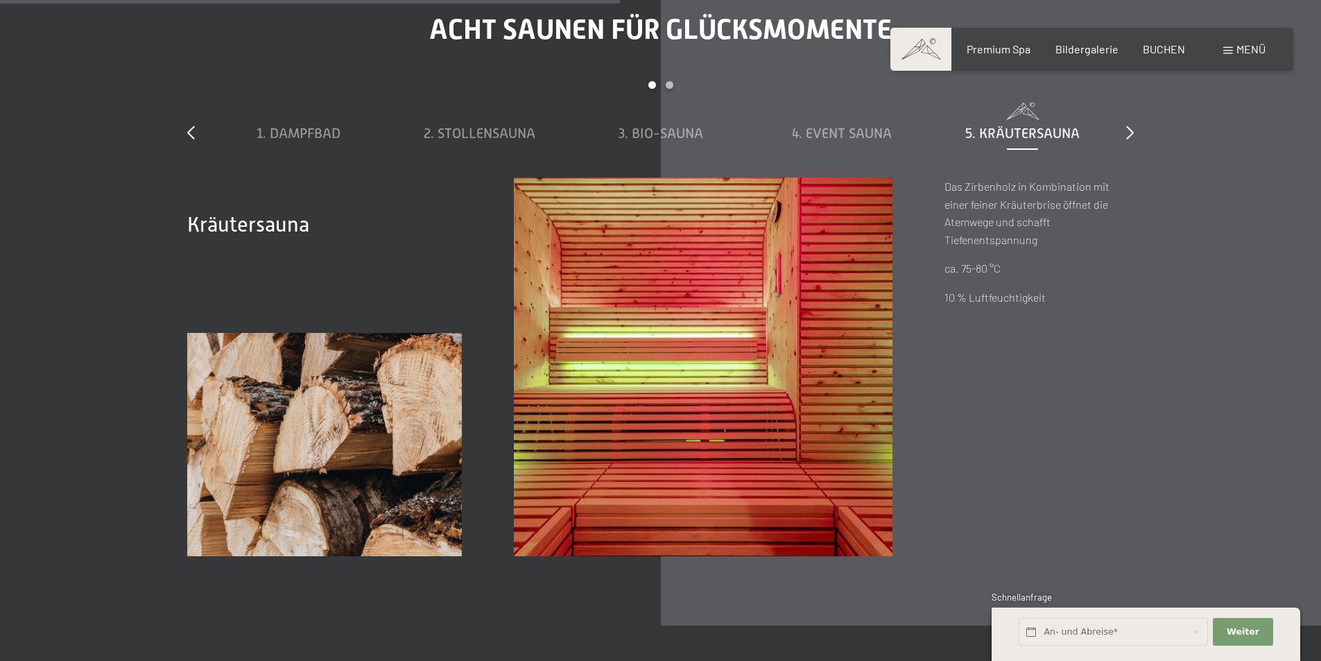
click at [1119, 128] on div "slide 1 to 5 of 8 1. Dampfbad 2. Stollensauna 3. Bio-Sauna 4. Event Sauna 5. Kr…" at bounding box center [660, 129] width 947 height 96
click at [1130, 131] on icon at bounding box center [1130, 133] width 8 height 14
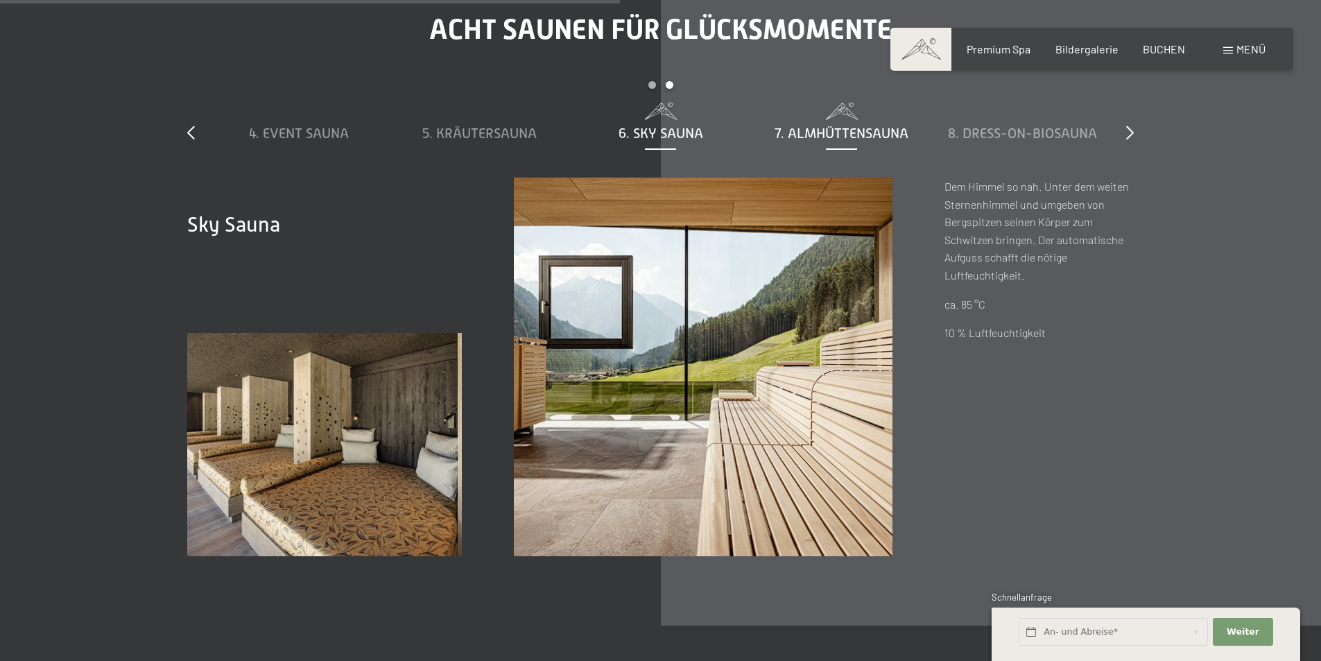
click at [791, 128] on span "7. Almhüttensauna" at bounding box center [842, 133] width 134 height 15
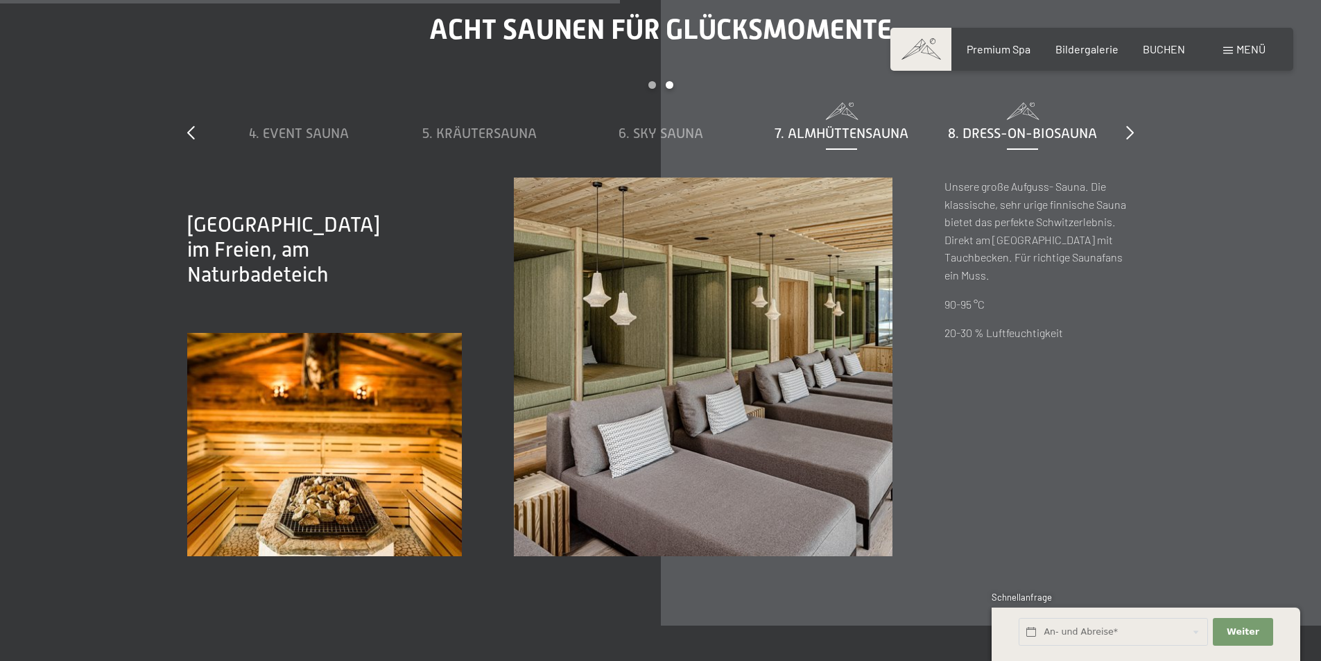
click at [987, 130] on span "8. Dress-on-Biosauna" at bounding box center [1022, 133] width 149 height 15
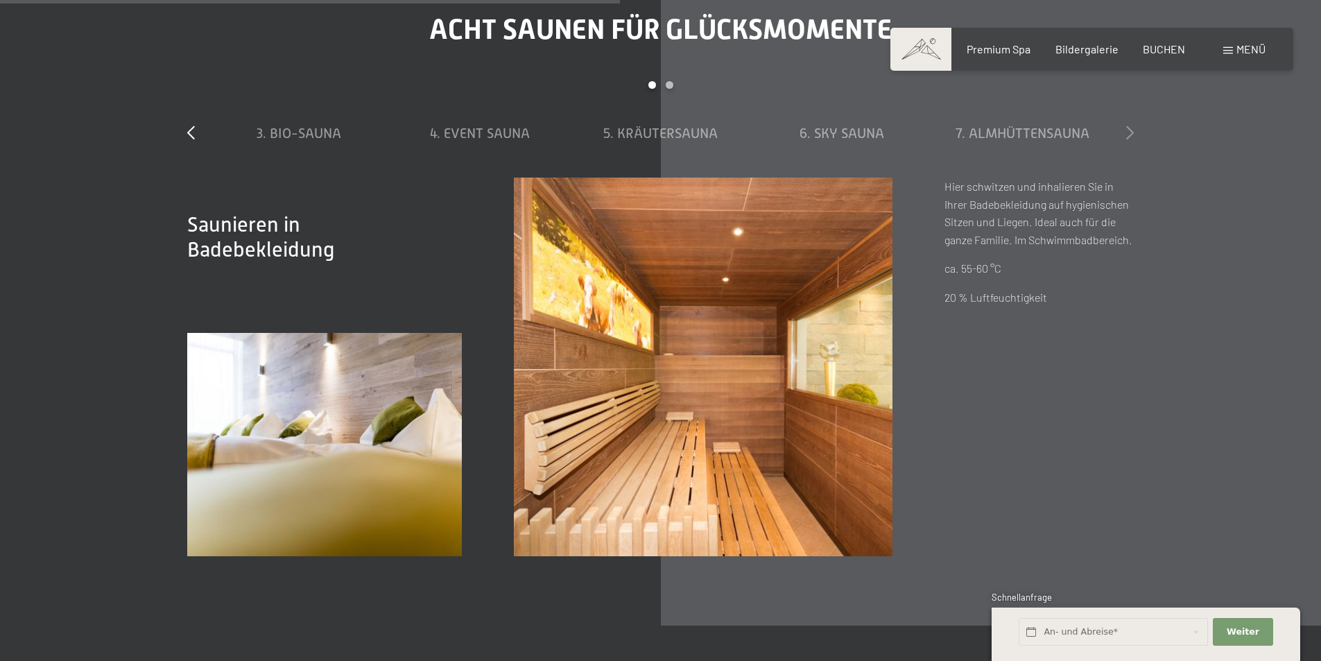
click at [1130, 130] on icon at bounding box center [1130, 133] width 8 height 14
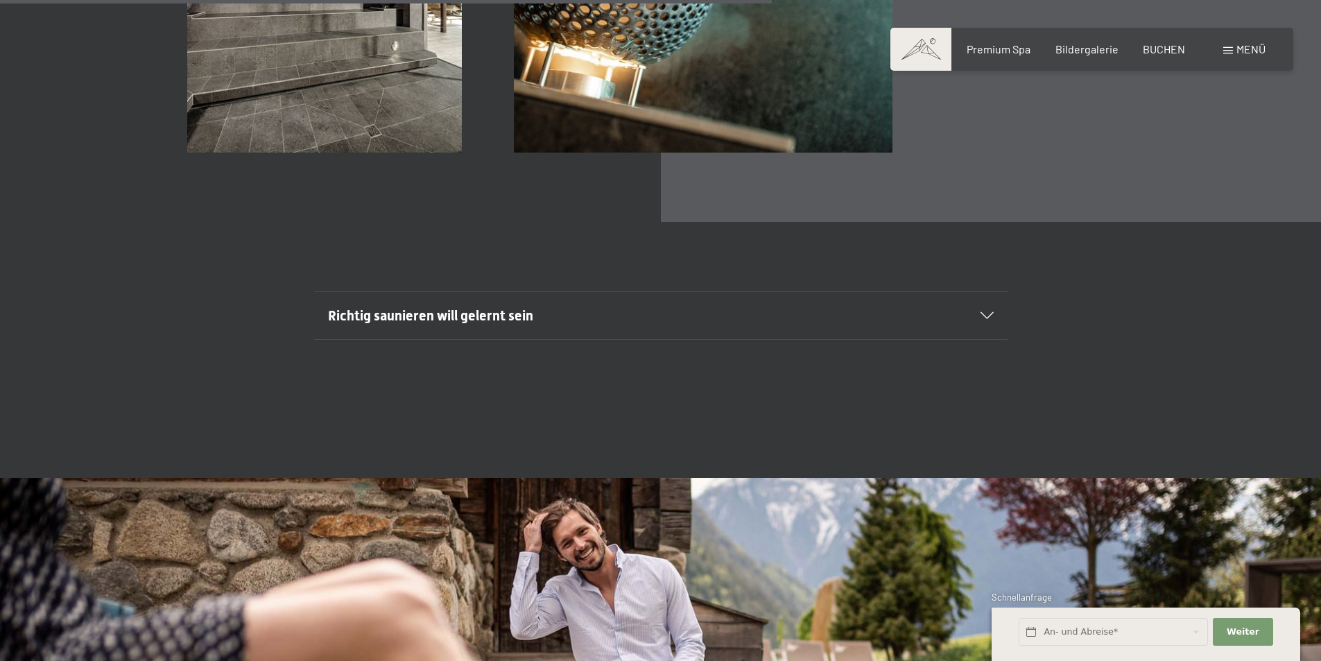
scroll to position [5271, 0]
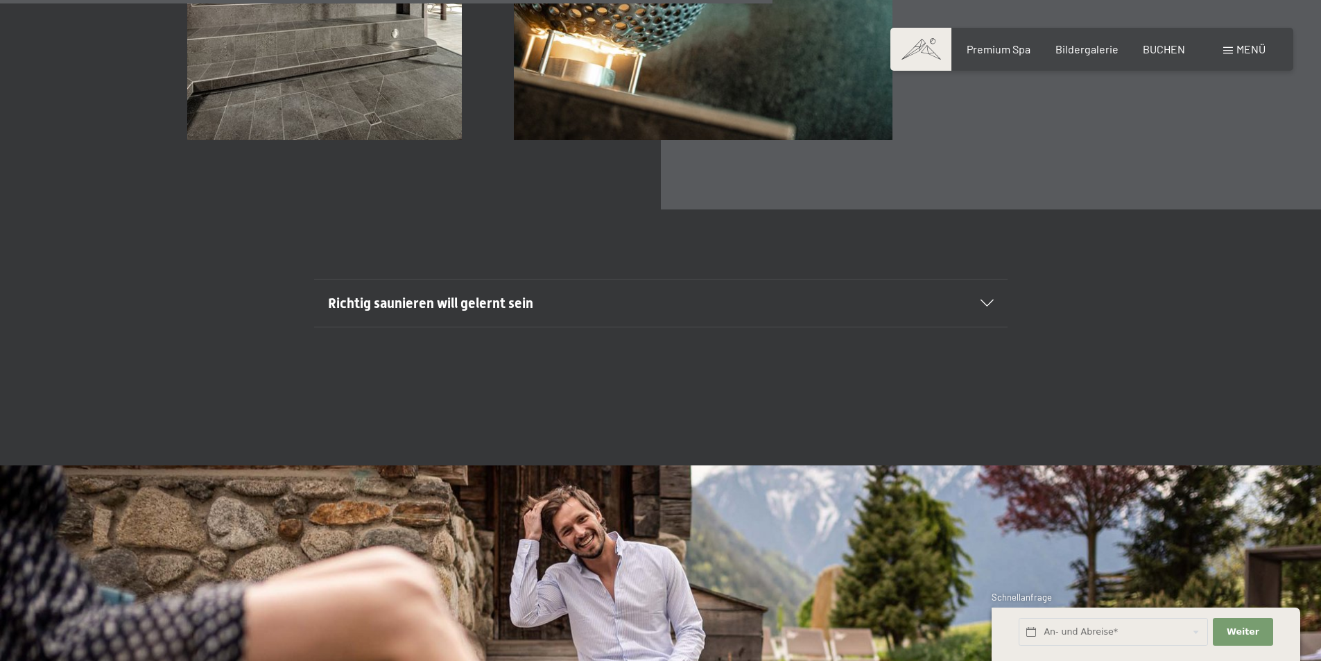
click at [469, 308] on span "Richtig saunieren will gelernt sein" at bounding box center [430, 303] width 205 height 17
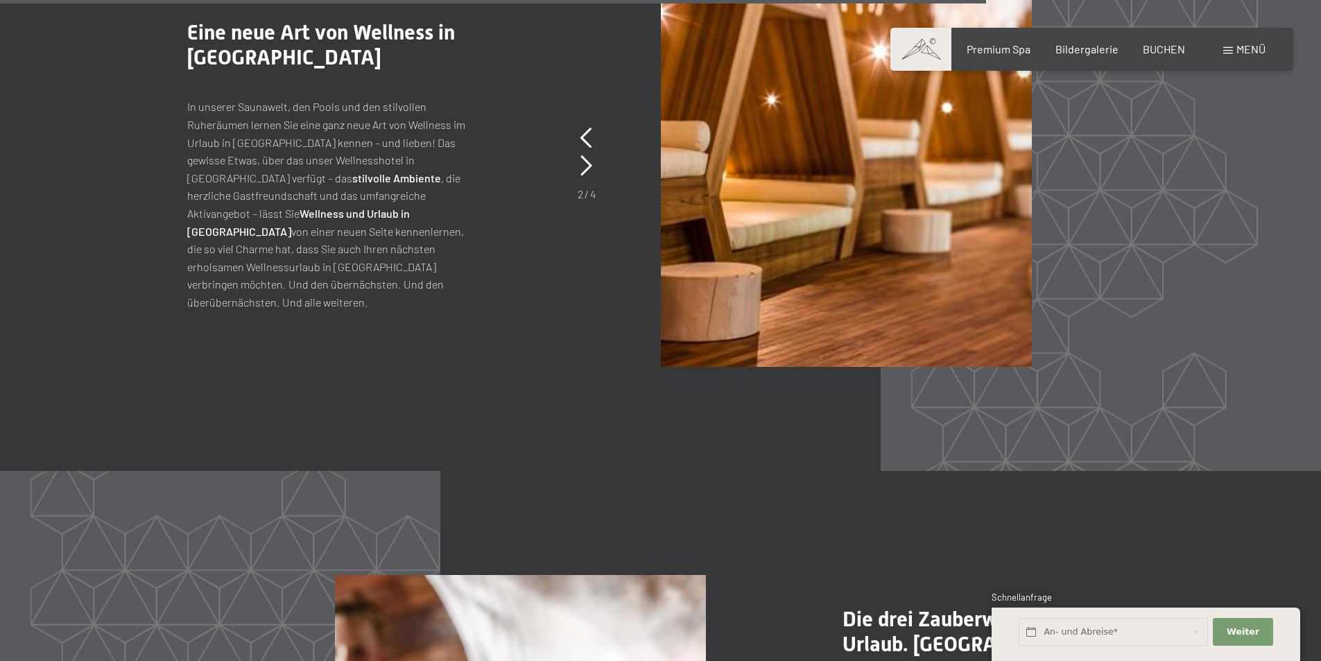
scroll to position [7282, 0]
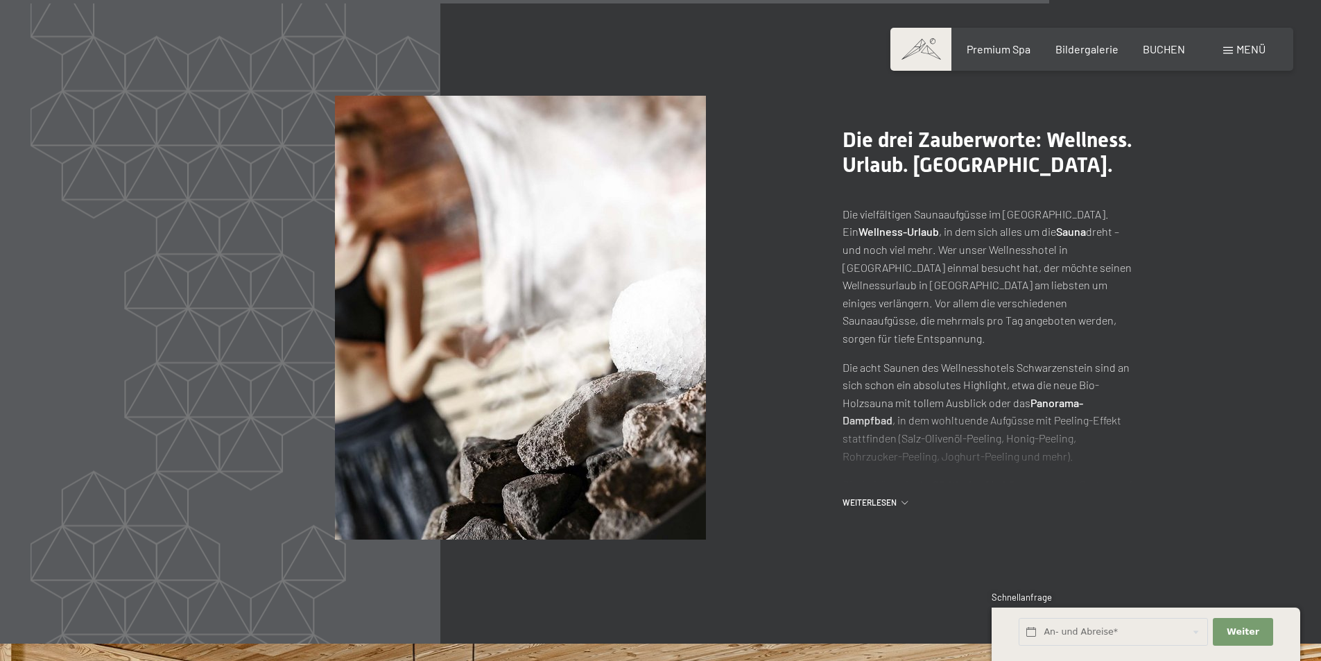
click at [1223, 48] on div "Menü" at bounding box center [1244, 49] width 42 height 15
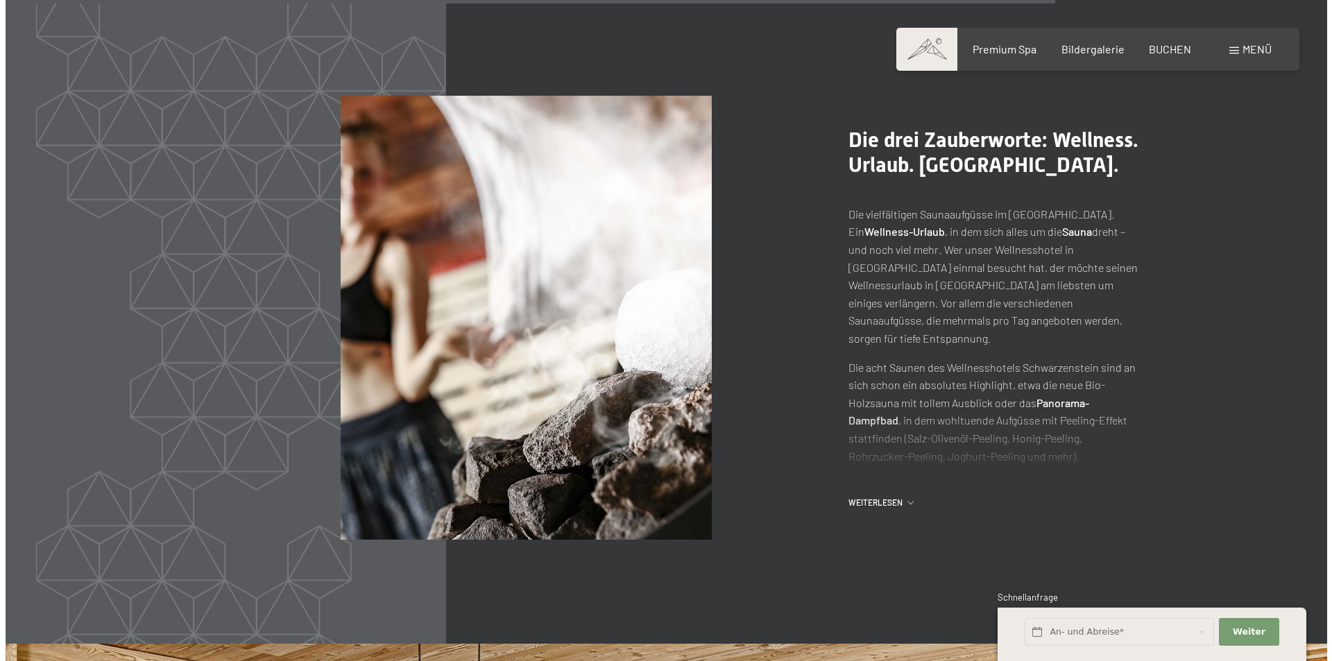
scroll to position [7300, 0]
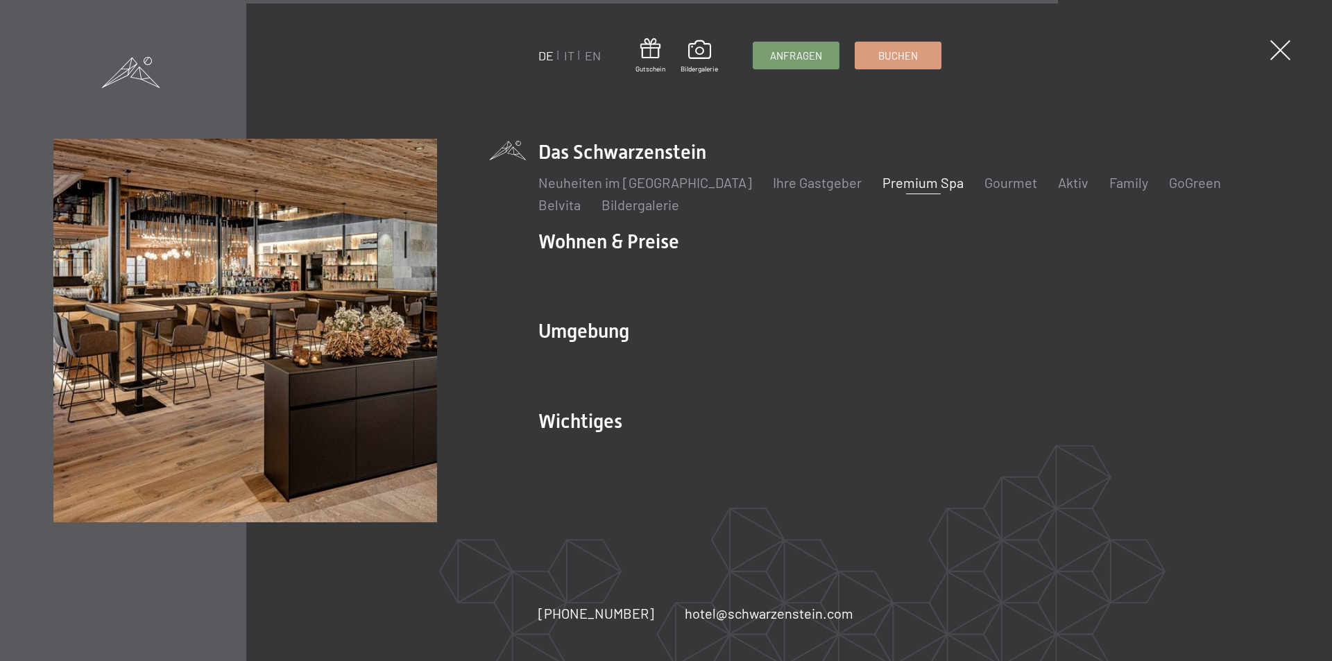
click at [897, 180] on link "Premium Spa" at bounding box center [922, 182] width 81 height 17
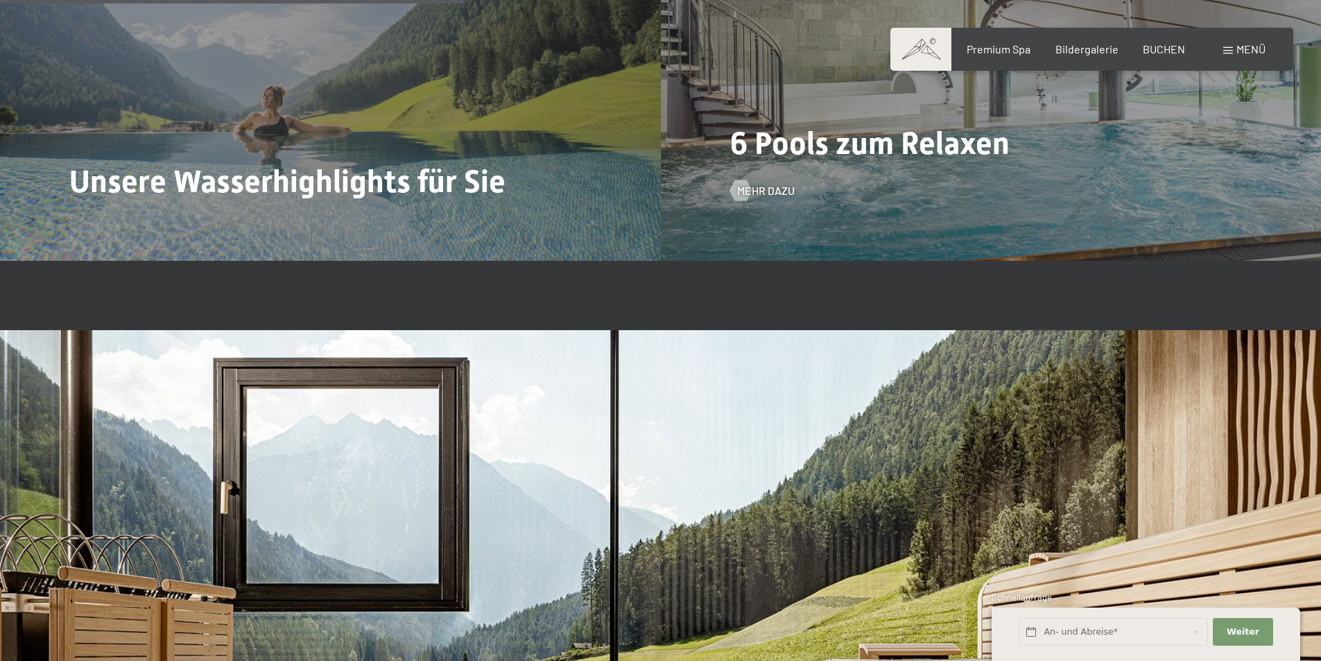
scroll to position [3606, 0]
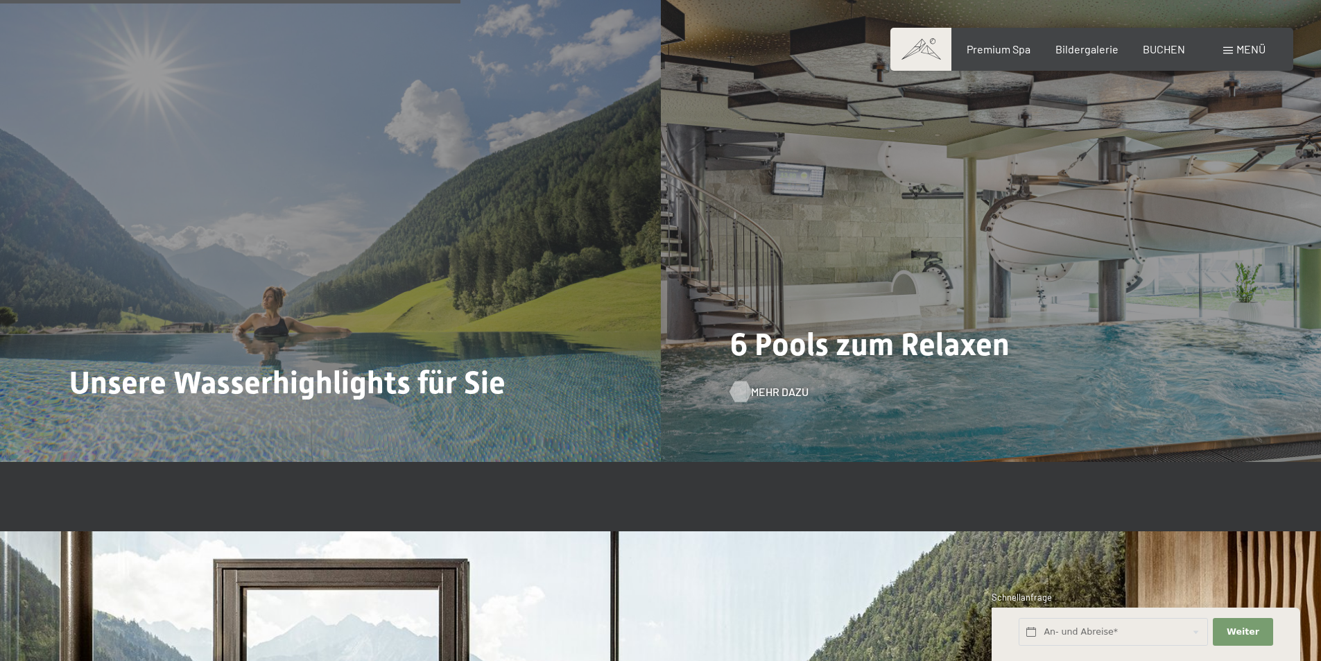
click at [768, 392] on span "Mehr dazu" at bounding box center [780, 391] width 58 height 15
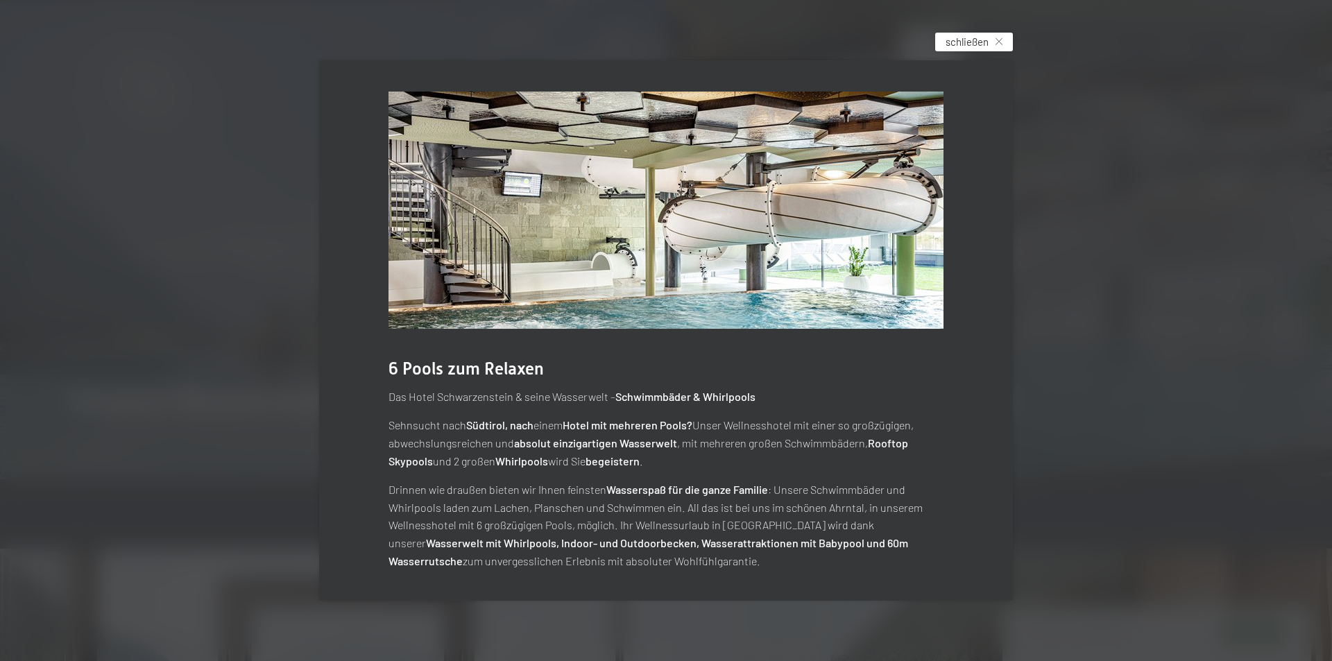
click at [956, 40] on span "schließen" at bounding box center [966, 42] width 43 height 15
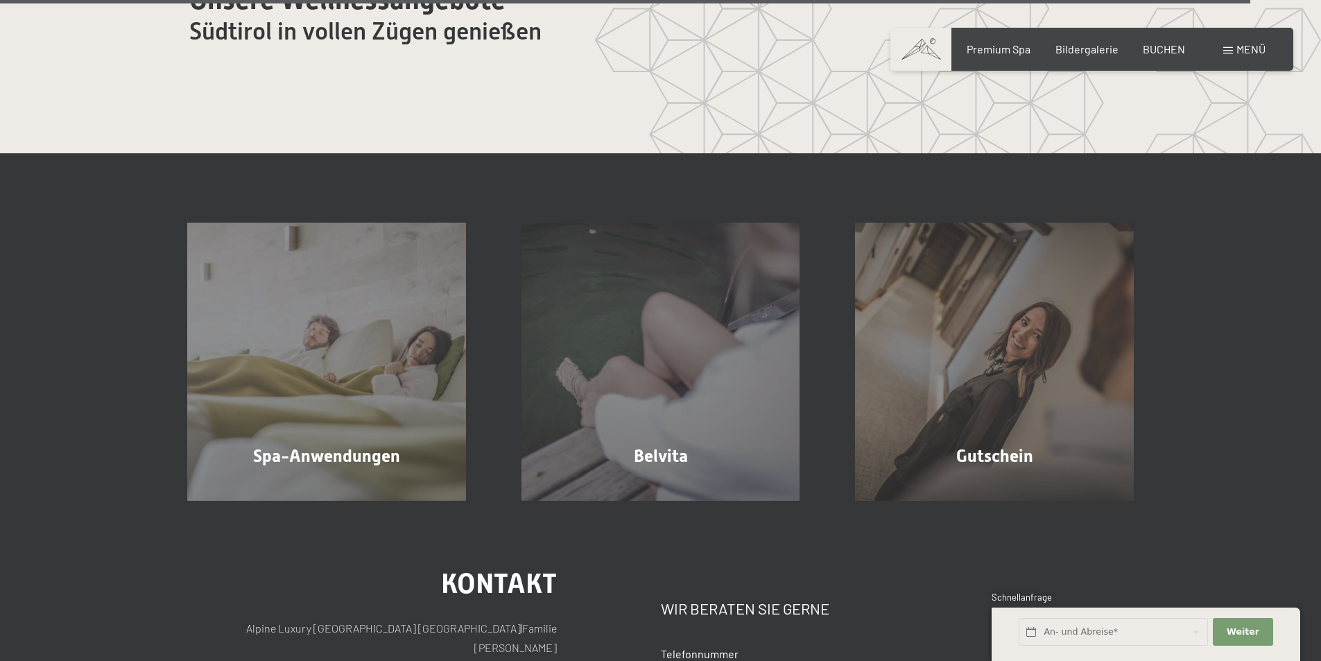
scroll to position [8944, 0]
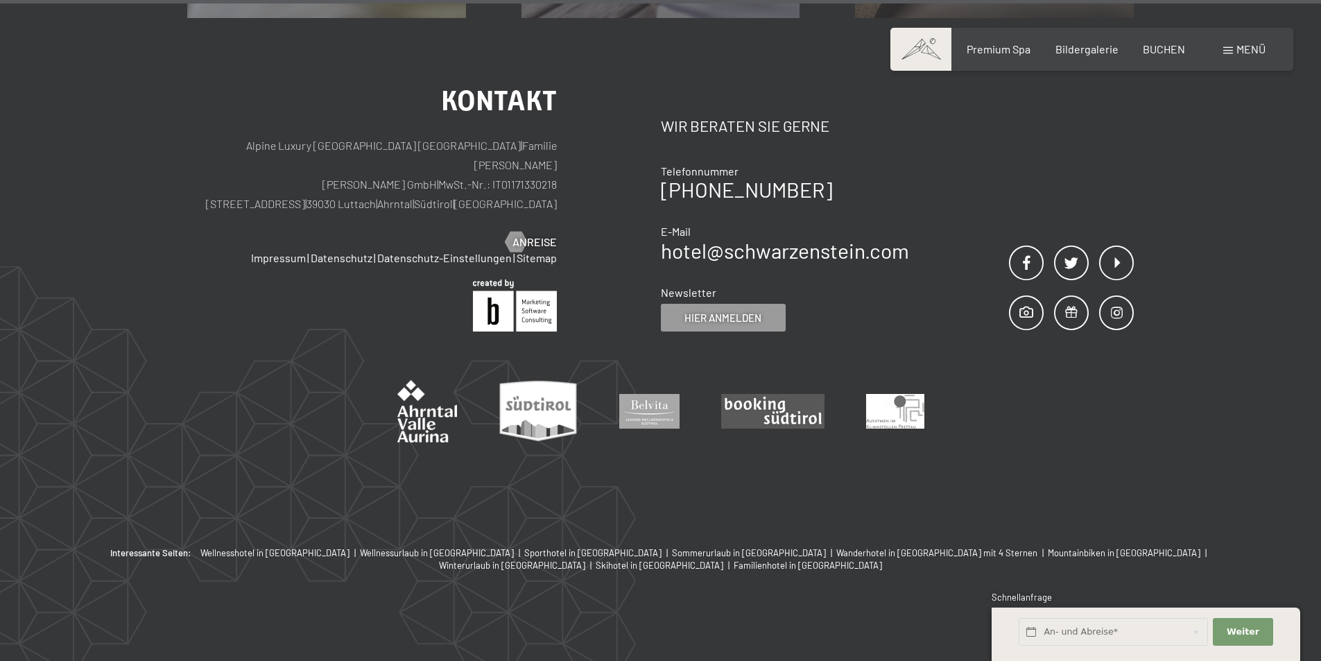
click at [1248, 47] on span "Menü" at bounding box center [1251, 48] width 29 height 13
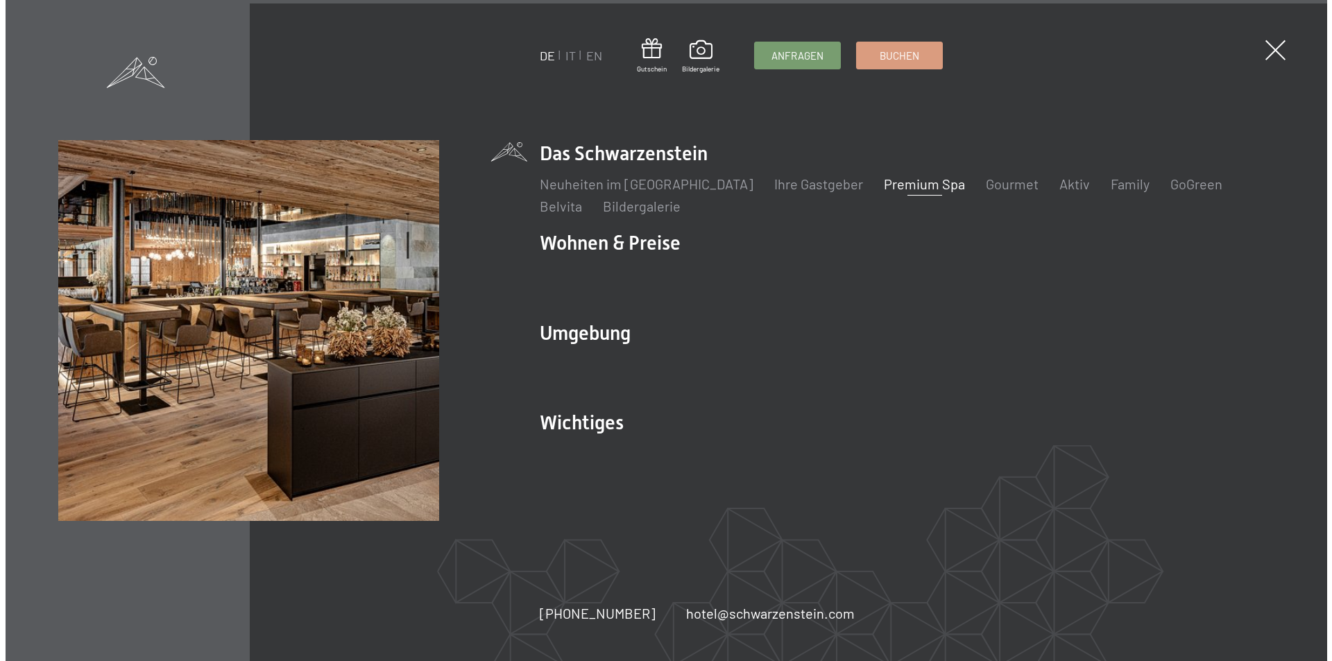
scroll to position [8968, 0]
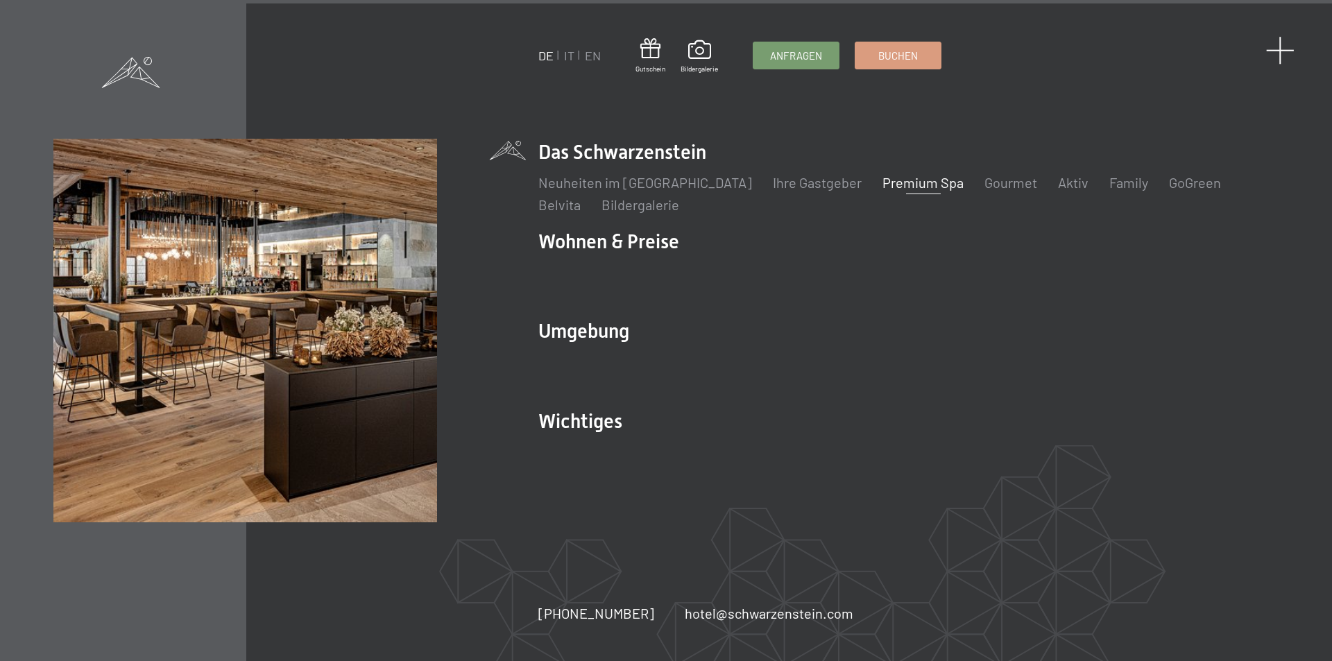
click at [1281, 44] on span at bounding box center [1280, 50] width 28 height 28
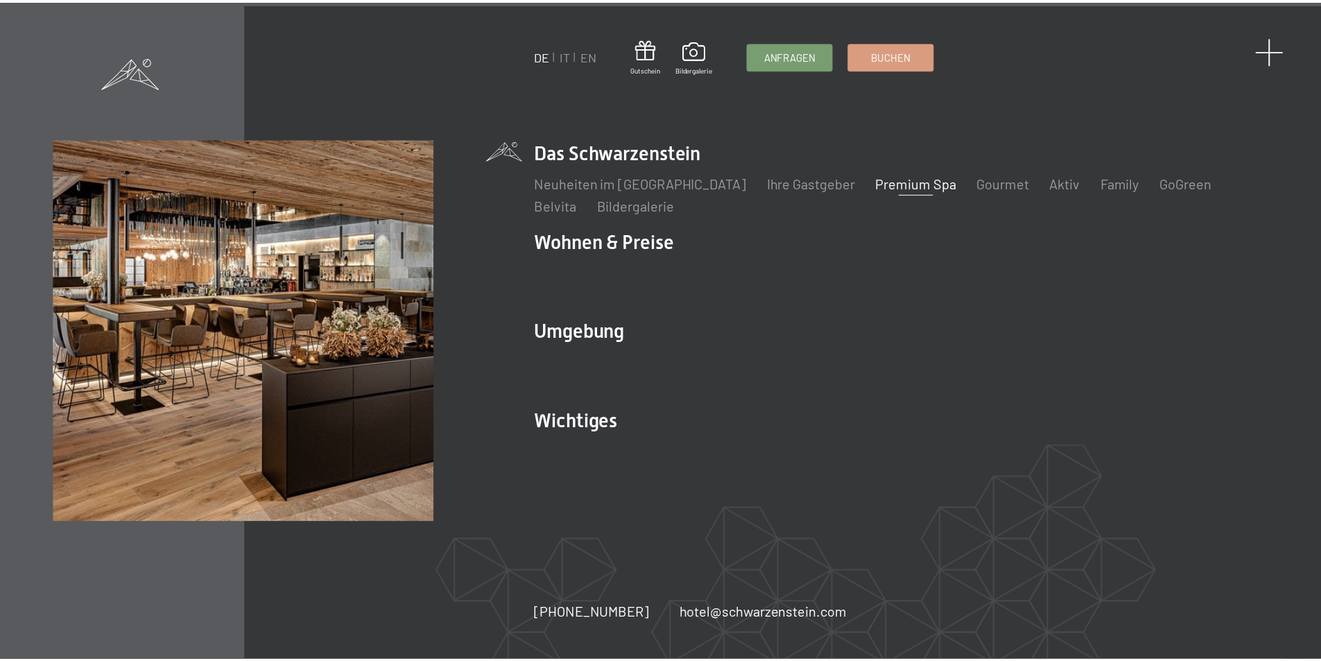
scroll to position [8944, 0]
